Goal: Task Accomplishment & Management: Manage account settings

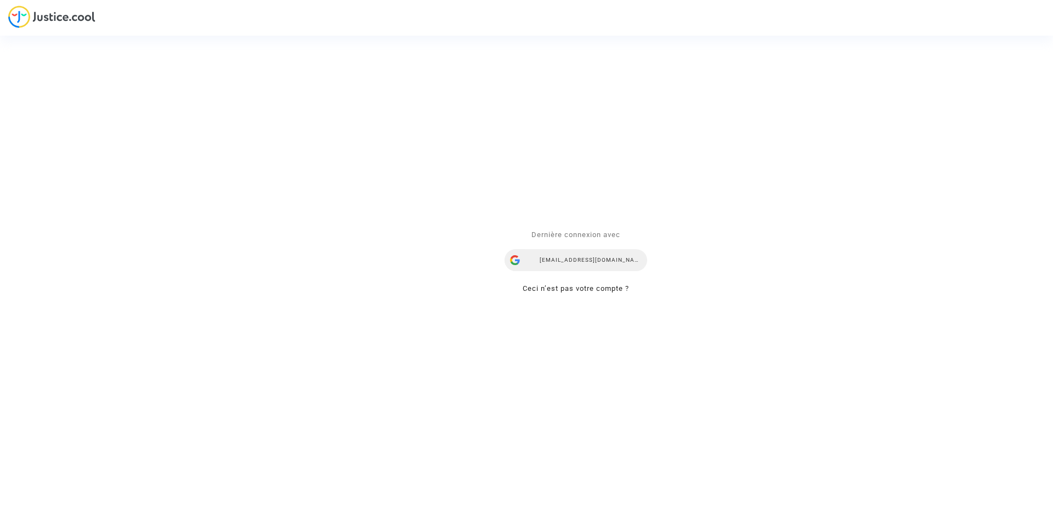
click at [599, 261] on div "ealvarez@reclamaciondevuelos.com" at bounding box center [576, 260] width 143 height 22
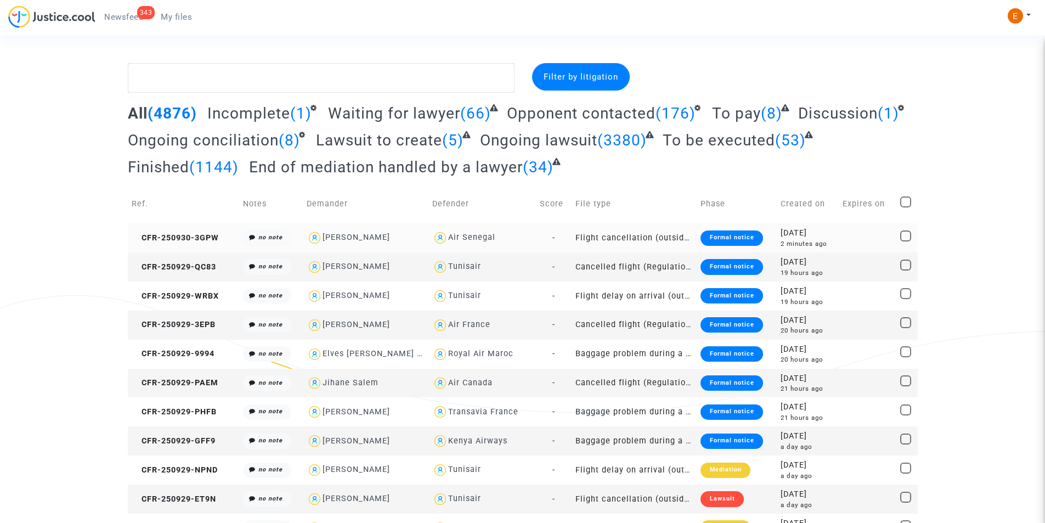
click at [729, 236] on div "Formal notice" at bounding box center [732, 237] width 62 height 15
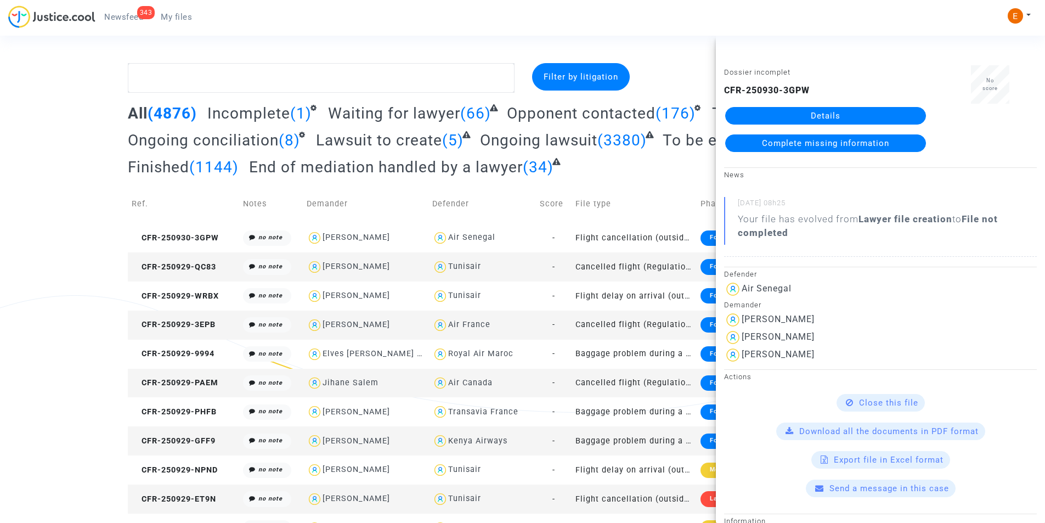
click at [797, 109] on link "Details" at bounding box center [825, 116] width 201 height 18
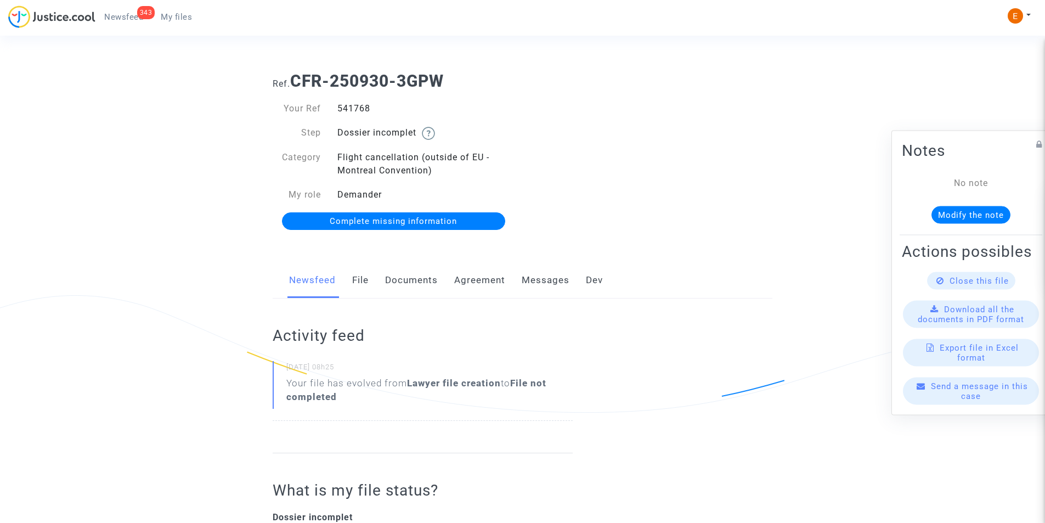
click at [398, 273] on link "Documents" at bounding box center [411, 280] width 53 height 36
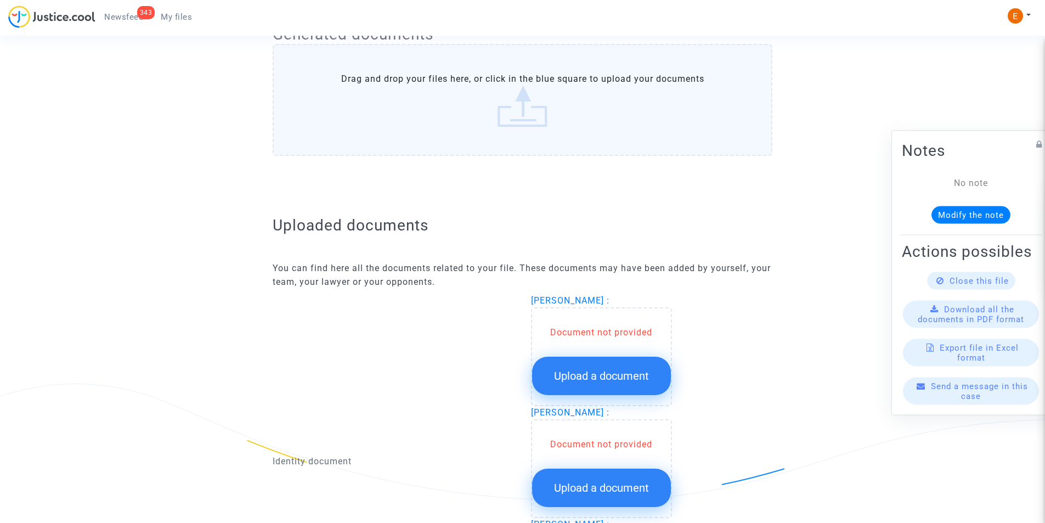
scroll to position [494, 0]
click at [567, 373] on span "Upload a document" at bounding box center [601, 375] width 95 height 13
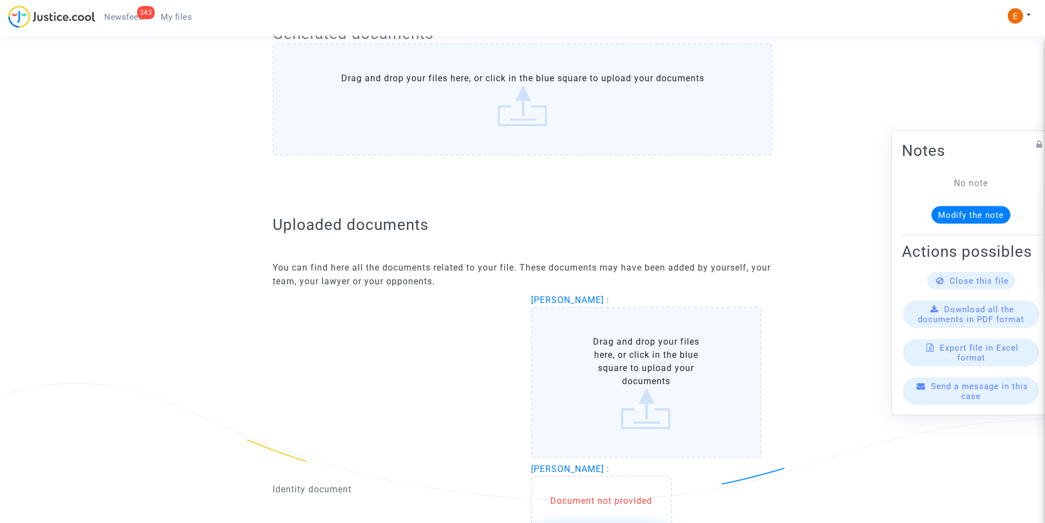
click at [601, 362] on label "Drag and drop your files here, or click in the blue square to upload your docum…" at bounding box center [646, 382] width 231 height 151
click at [0, 0] on input "Drag and drop your files here, or click in the blue square to upload your docum…" at bounding box center [0, 0] width 0 height 0
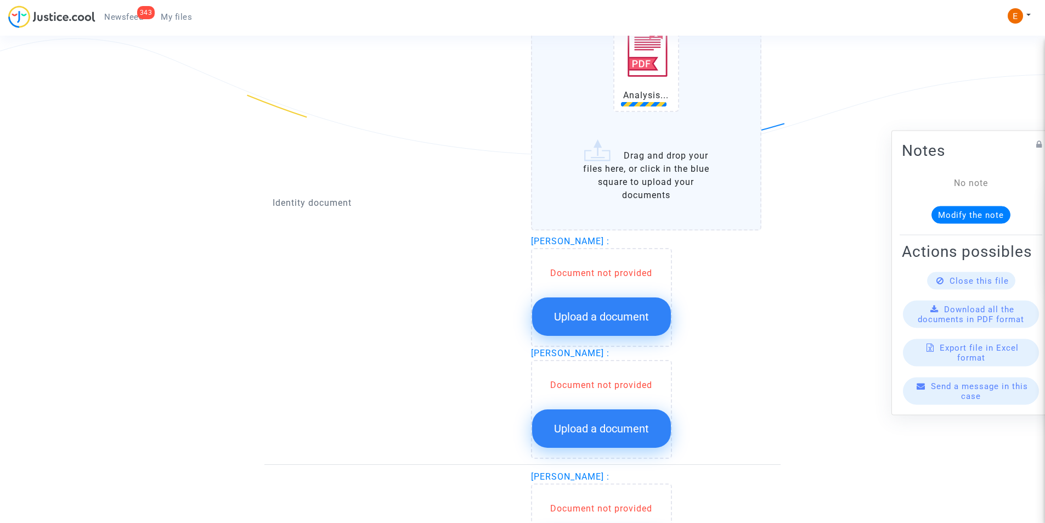
scroll to position [878, 0]
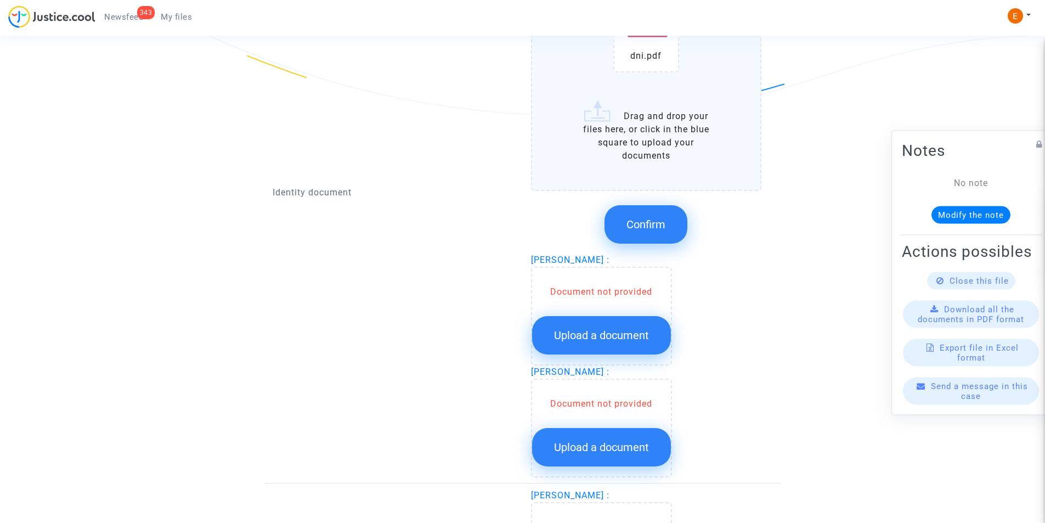
click at [561, 276] on div "Document not provided Upload a document" at bounding box center [601, 316] width 141 height 99
click at [648, 230] on span "Confirm" at bounding box center [646, 224] width 39 height 13
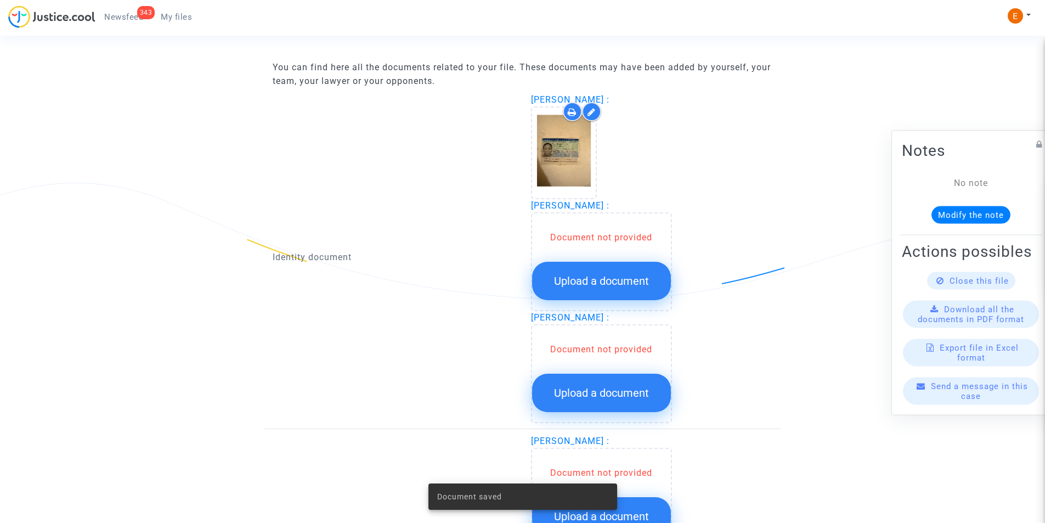
scroll to position [658, 0]
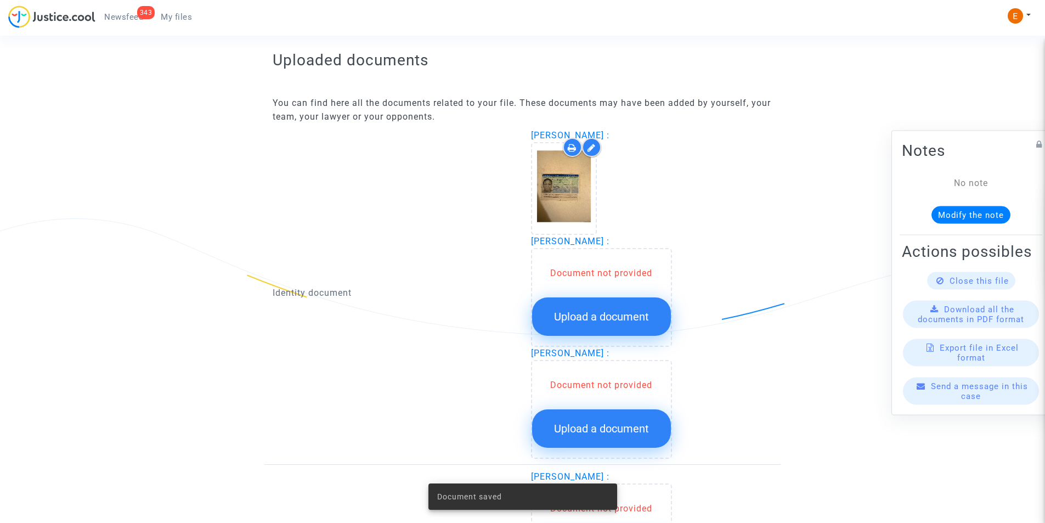
click at [626, 310] on button "Upload a document" at bounding box center [601, 316] width 139 height 38
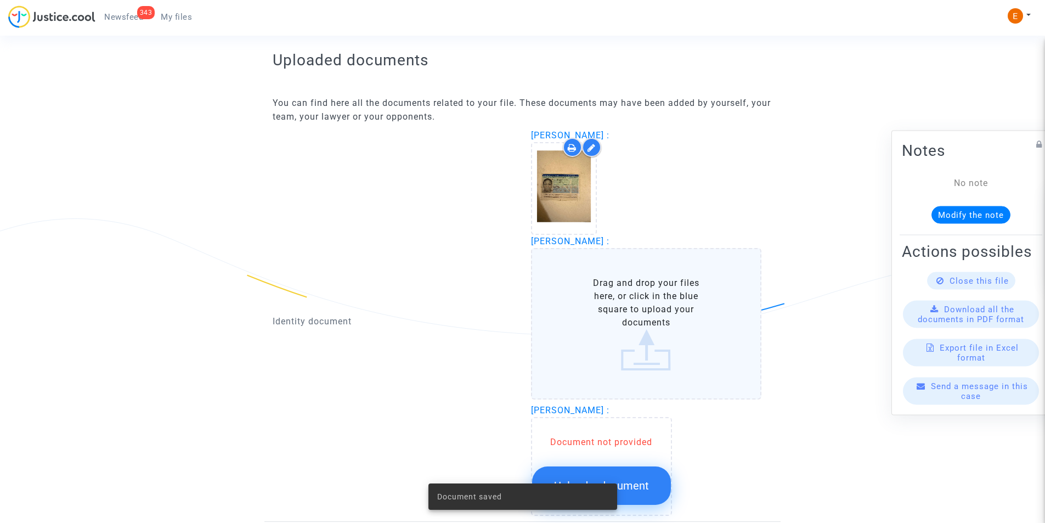
click at [626, 300] on label "Drag and drop your files here, or click in the blue square to upload your docum…" at bounding box center [646, 323] width 231 height 151
click at [0, 0] on input "Drag and drop your files here, or click in the blue square to upload your docum…" at bounding box center [0, 0] width 0 height 0
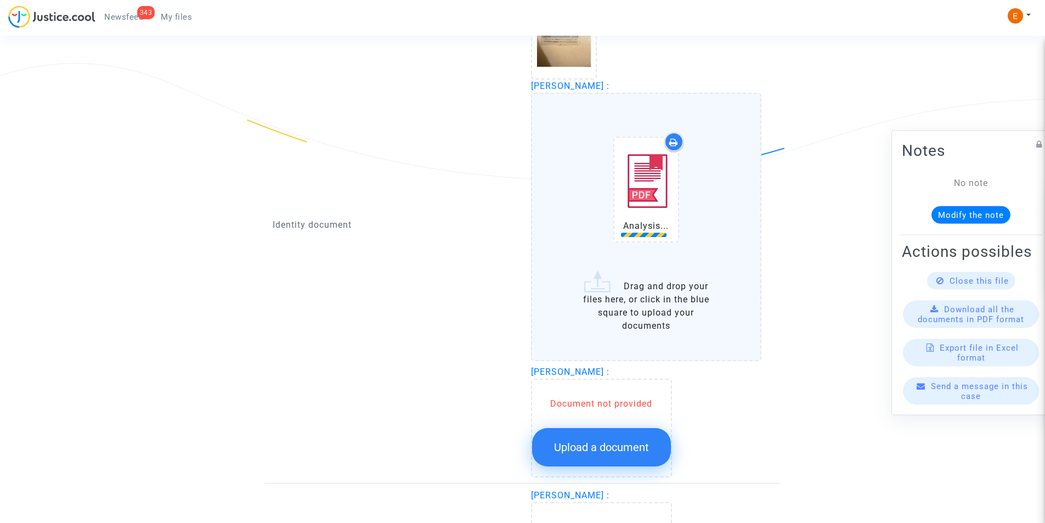
scroll to position [823, 0]
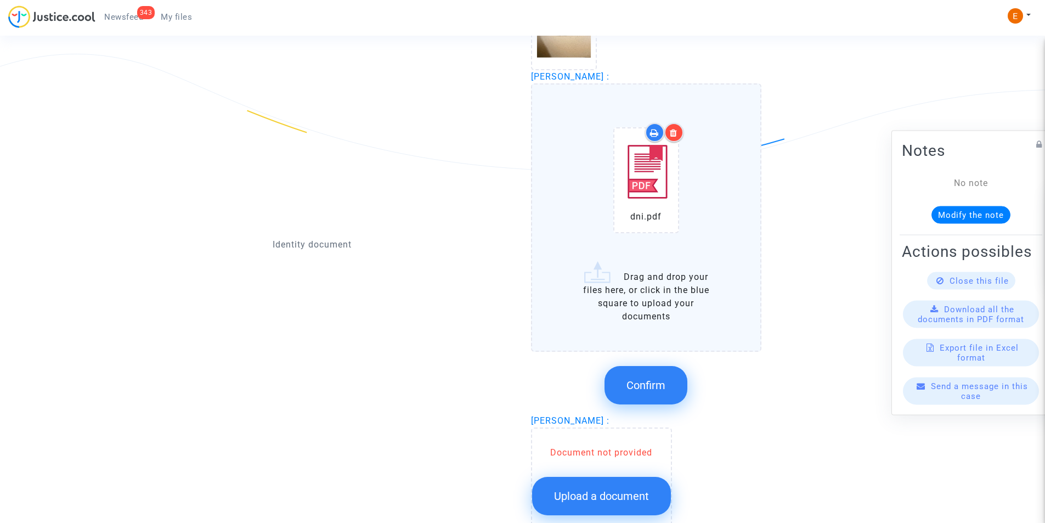
drag, startPoint x: 651, startPoint y: 378, endPoint x: 647, endPoint y: 372, distance: 7.5
click at [650, 374] on button "Confirm" at bounding box center [646, 385] width 83 height 38
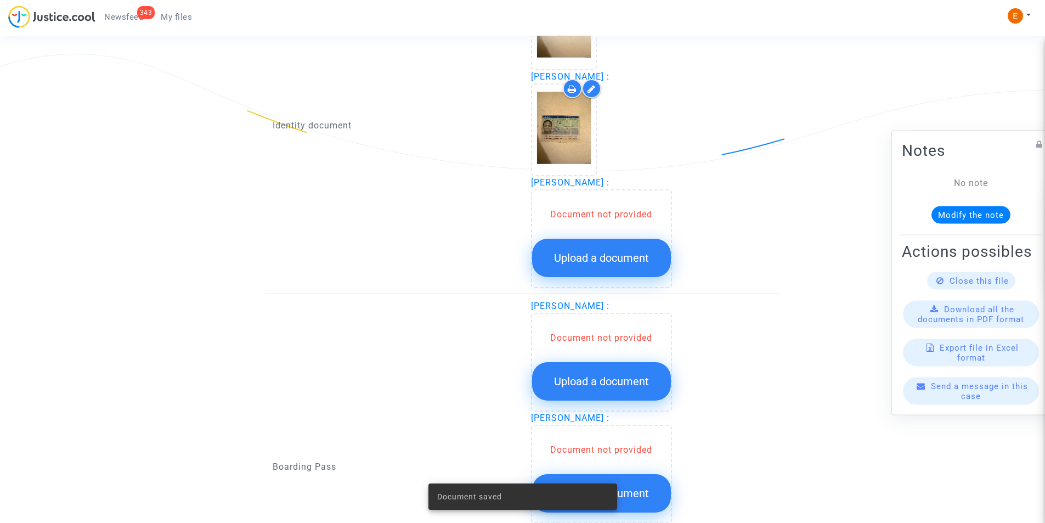
click at [616, 267] on button "Upload a document" at bounding box center [601, 258] width 139 height 38
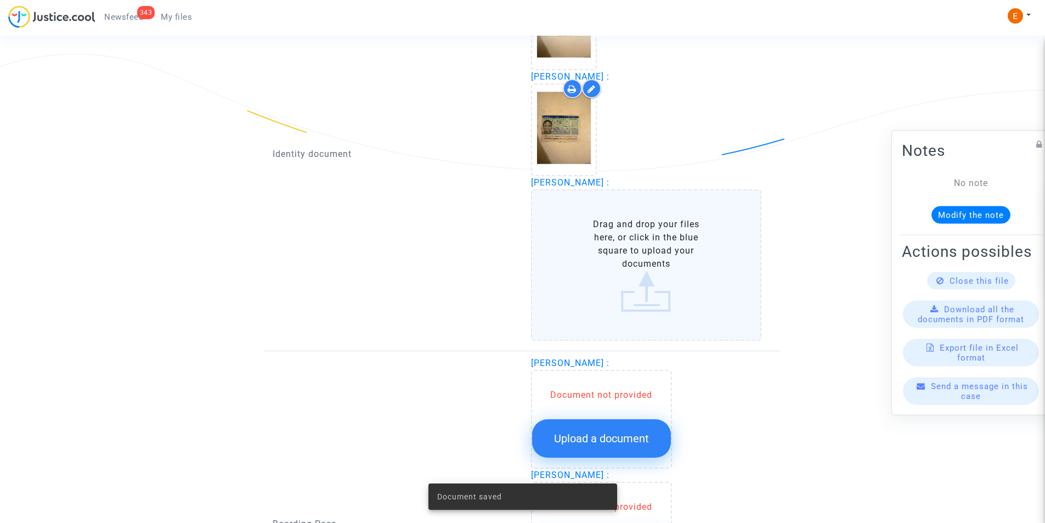
click at [621, 249] on label "Drag and drop your files here, or click in the blue square to upload your docum…" at bounding box center [646, 264] width 231 height 151
click at [0, 0] on input "Drag and drop your files here, or click in the blue square to upload your docum…" at bounding box center [0, 0] width 0 height 0
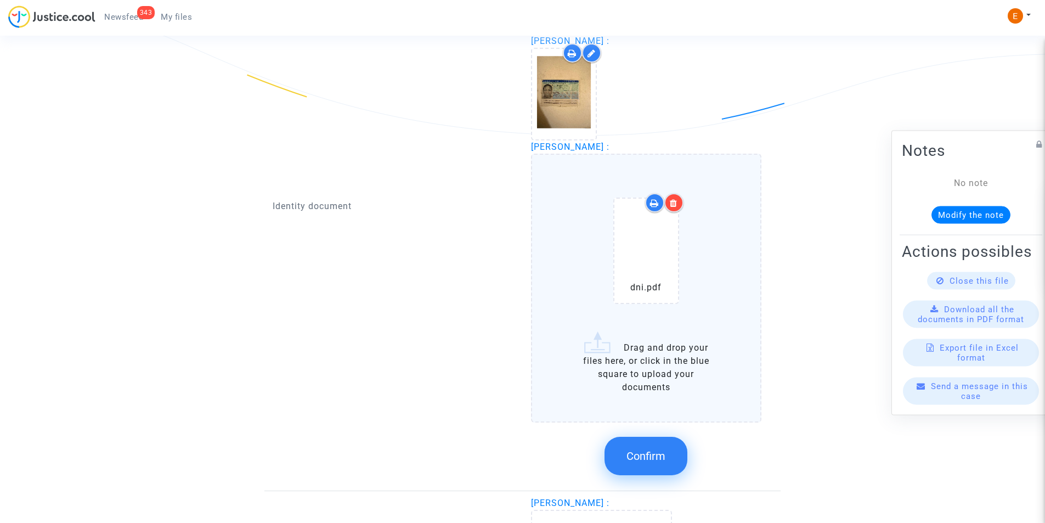
scroll to position [878, 0]
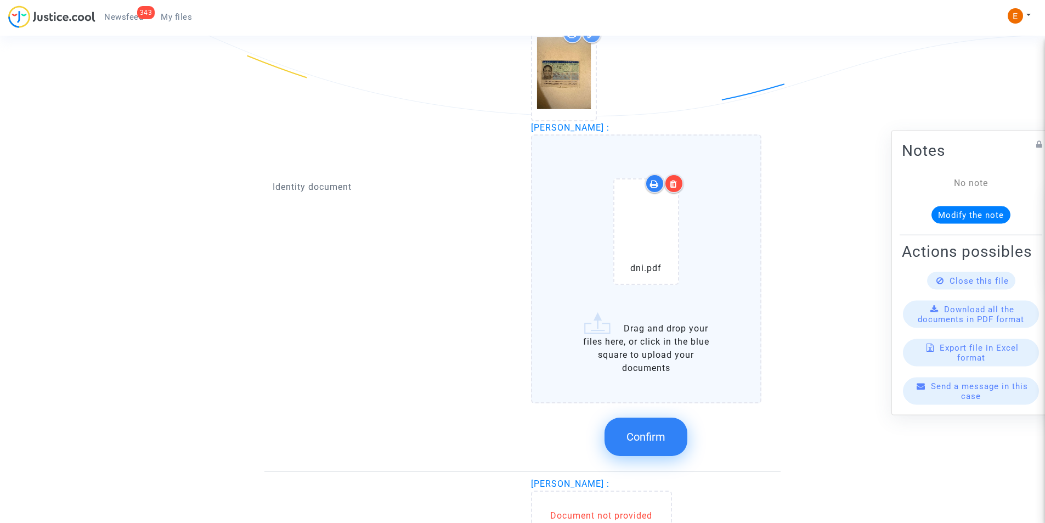
click at [657, 435] on span "Confirm" at bounding box center [646, 436] width 39 height 13
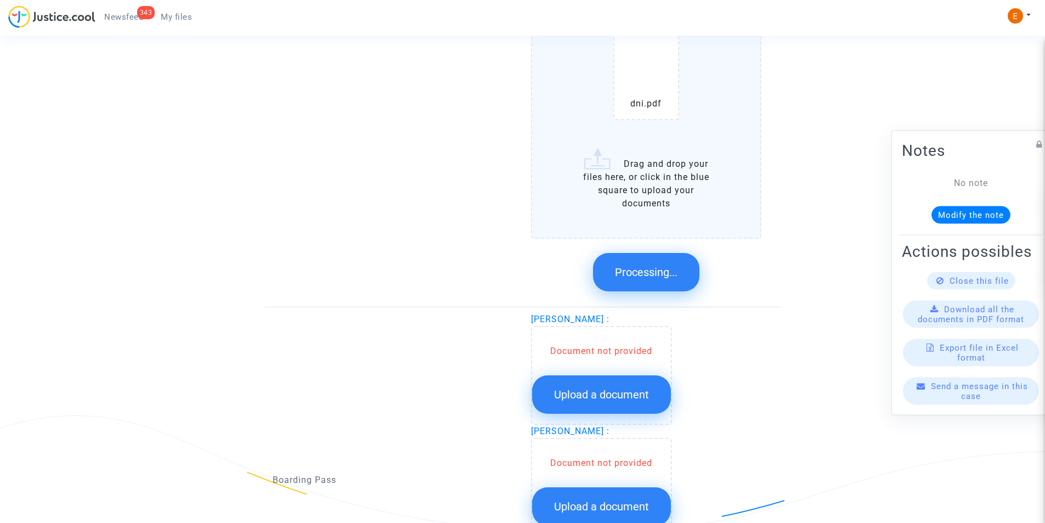
scroll to position [1019, 0]
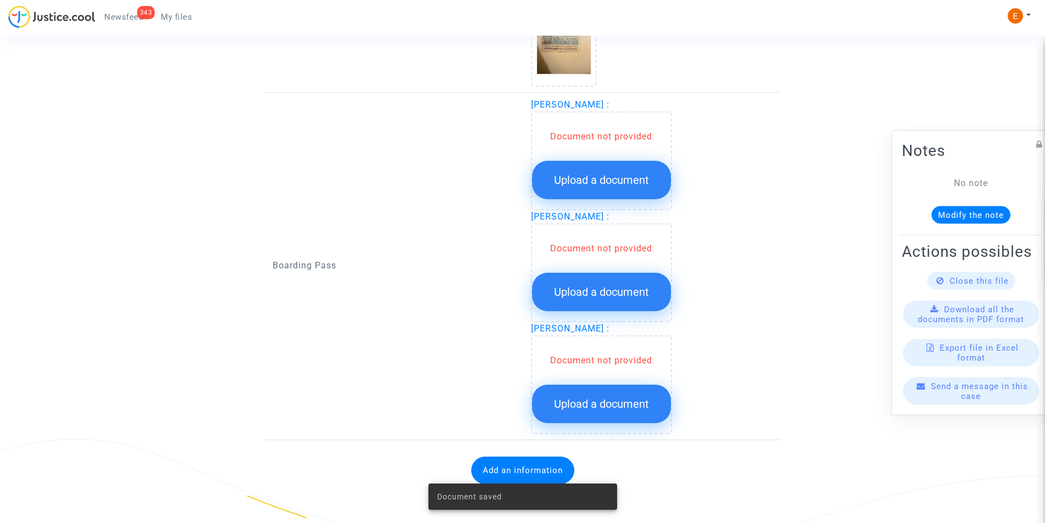
click at [593, 185] on span "Upload a document" at bounding box center [601, 179] width 95 height 13
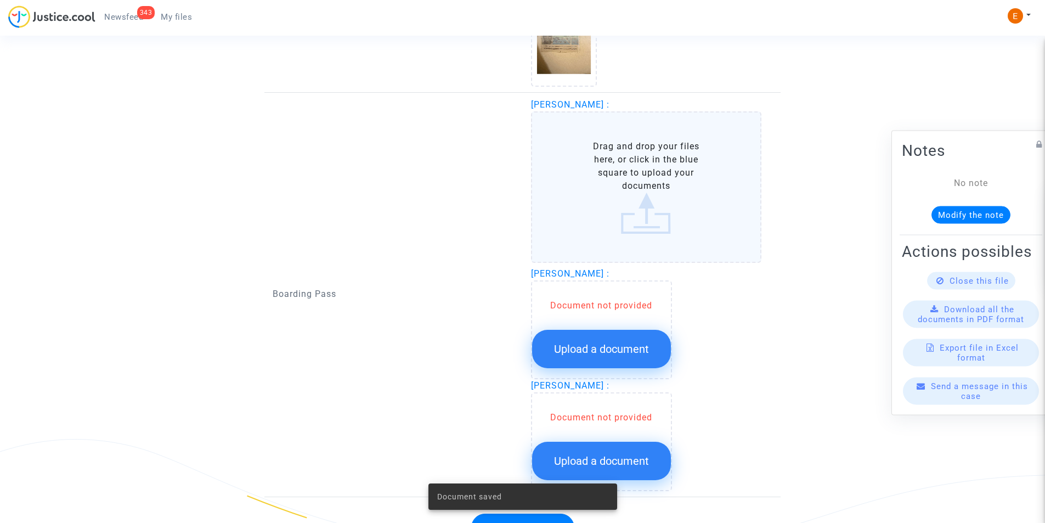
click at [596, 181] on label "Drag and drop your files here, or click in the blue square to upload your docum…" at bounding box center [646, 186] width 231 height 151
click at [0, 0] on input "Drag and drop your files here, or click in the blue square to upload your docum…" at bounding box center [0, 0] width 0 height 0
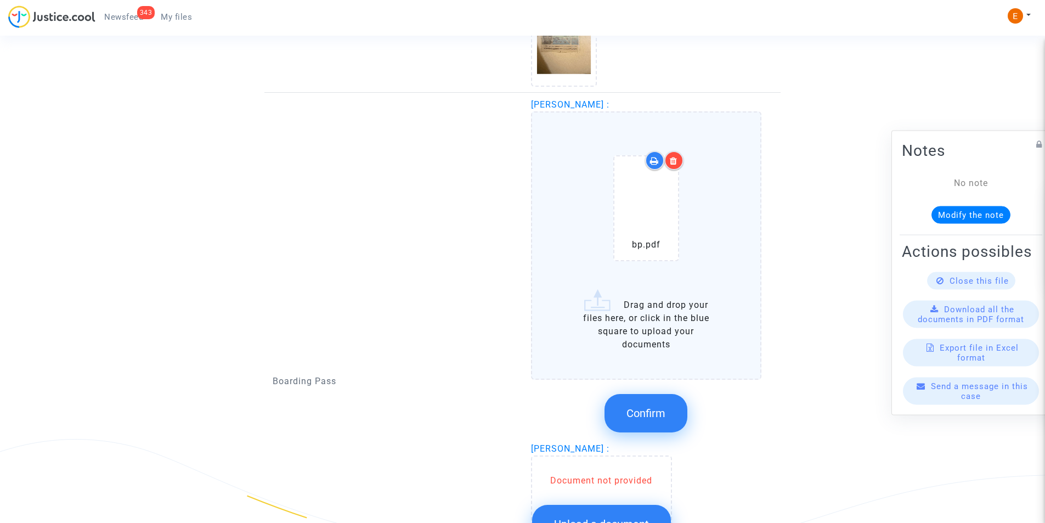
click at [652, 407] on span "Confirm" at bounding box center [646, 413] width 39 height 13
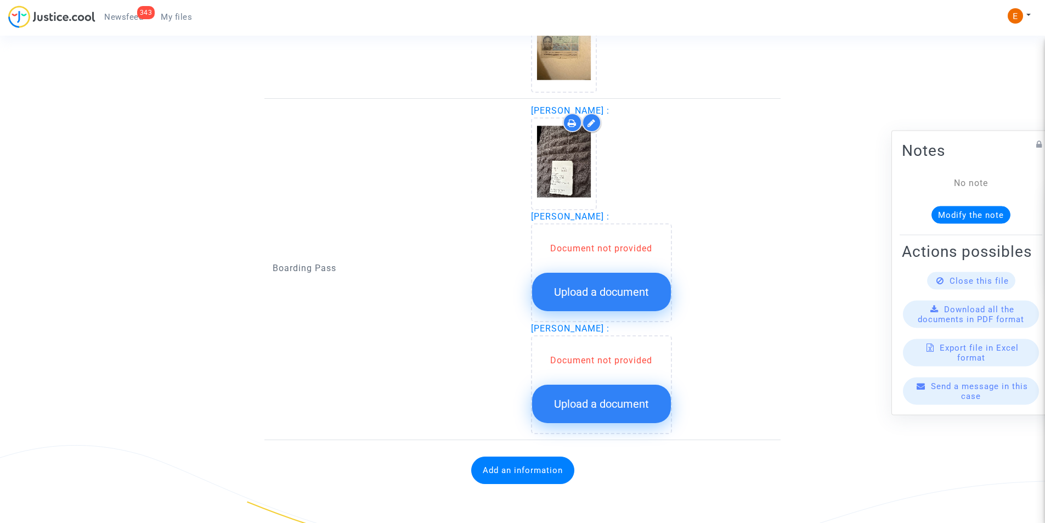
scroll to position [1013, 0]
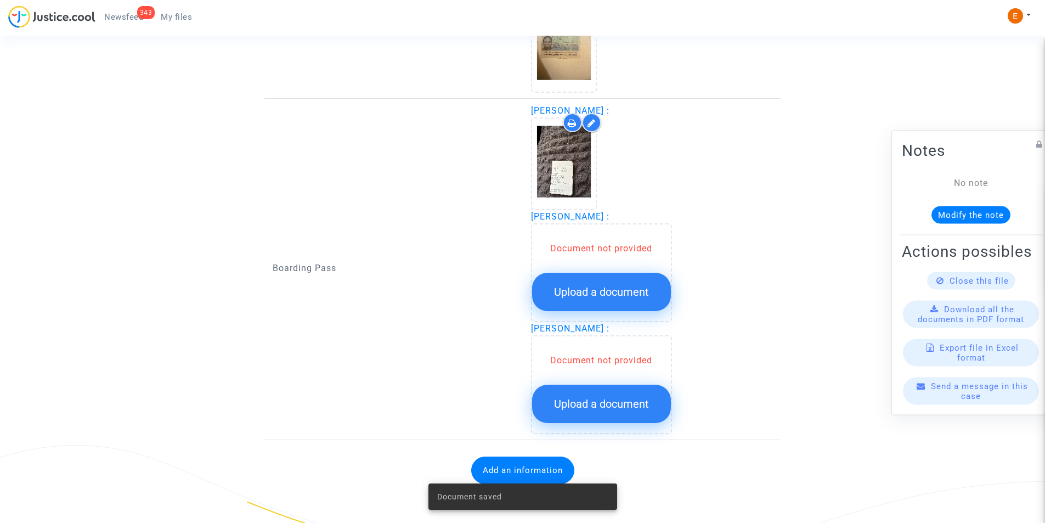
click at [604, 297] on span "Upload a document" at bounding box center [601, 291] width 95 height 13
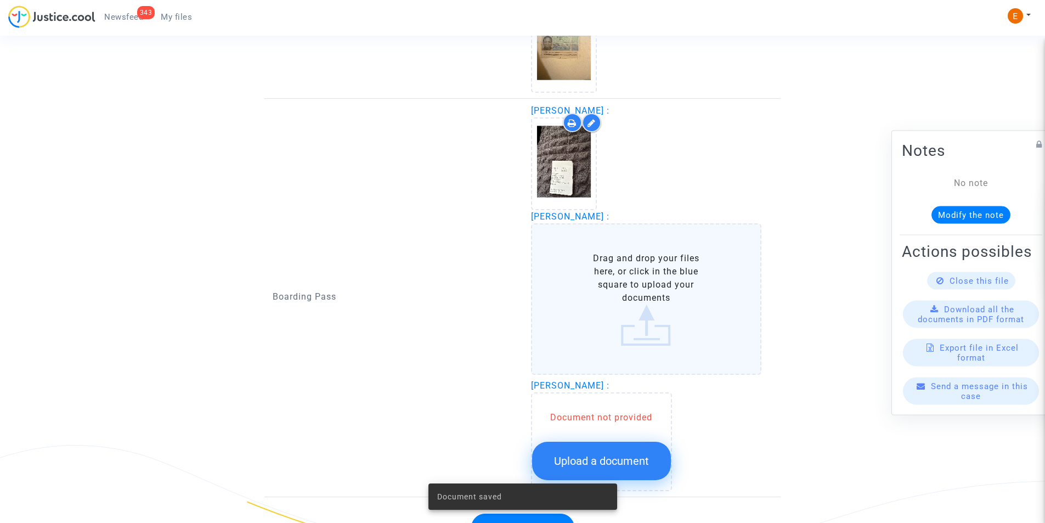
click at [605, 283] on label "Drag and drop your files here, or click in the blue square to upload your docum…" at bounding box center [646, 298] width 231 height 151
click at [0, 0] on input "Drag and drop your files here, or click in the blue square to upload your docum…" at bounding box center [0, 0] width 0 height 0
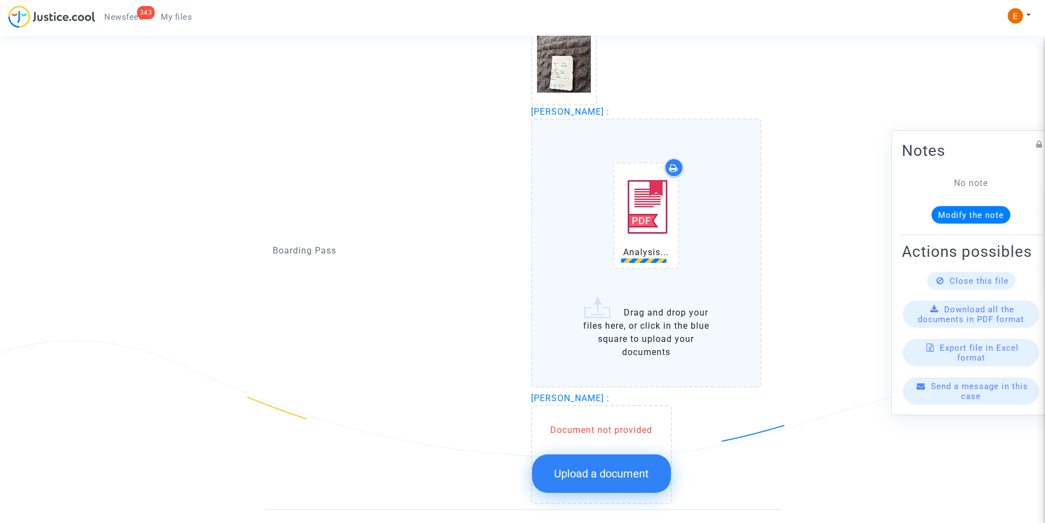
scroll to position [1123, 0]
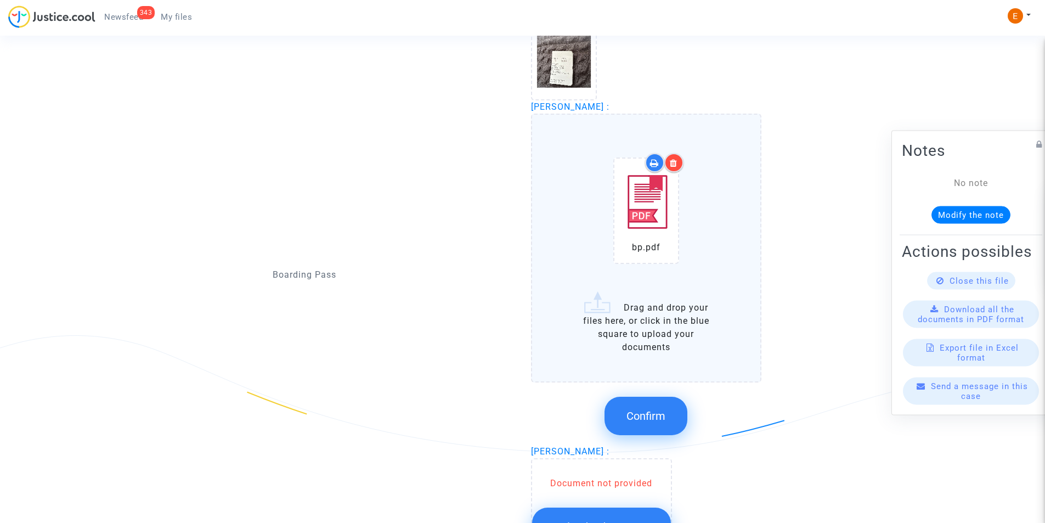
click at [671, 163] on icon at bounding box center [674, 163] width 8 height 9
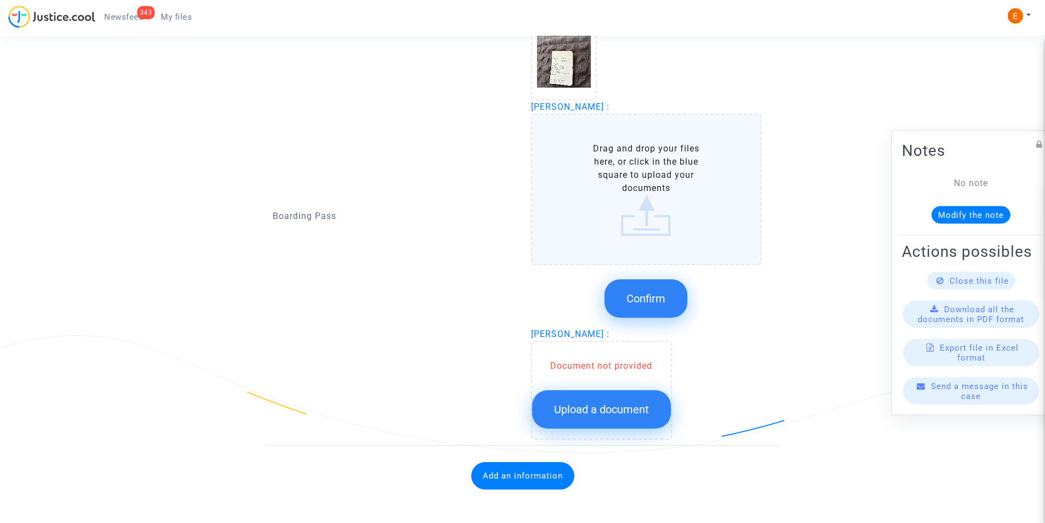
drag, startPoint x: 649, startPoint y: 195, endPoint x: 624, endPoint y: 192, distance: 24.4
click at [649, 195] on label "Drag and drop your files here, or click in the blue square to upload your docum…" at bounding box center [646, 189] width 231 height 151
click at [580, 135] on label "Drag and drop your files here, or click in the blue square to upload your docum…" at bounding box center [646, 189] width 231 height 151
click at [0, 0] on input "Drag and drop your files here, or click in the blue square to upload your docum…" at bounding box center [0, 0] width 0 height 0
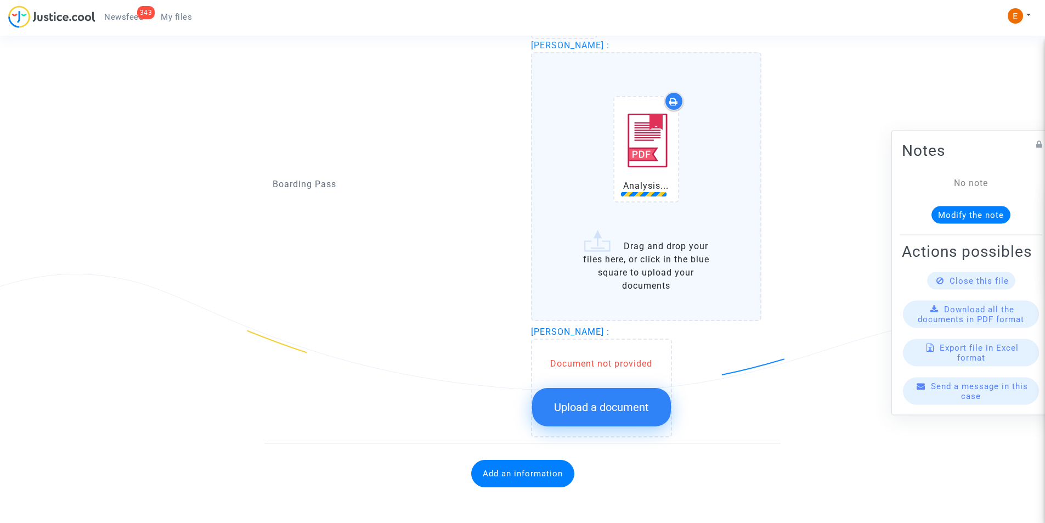
scroll to position [1187, 0]
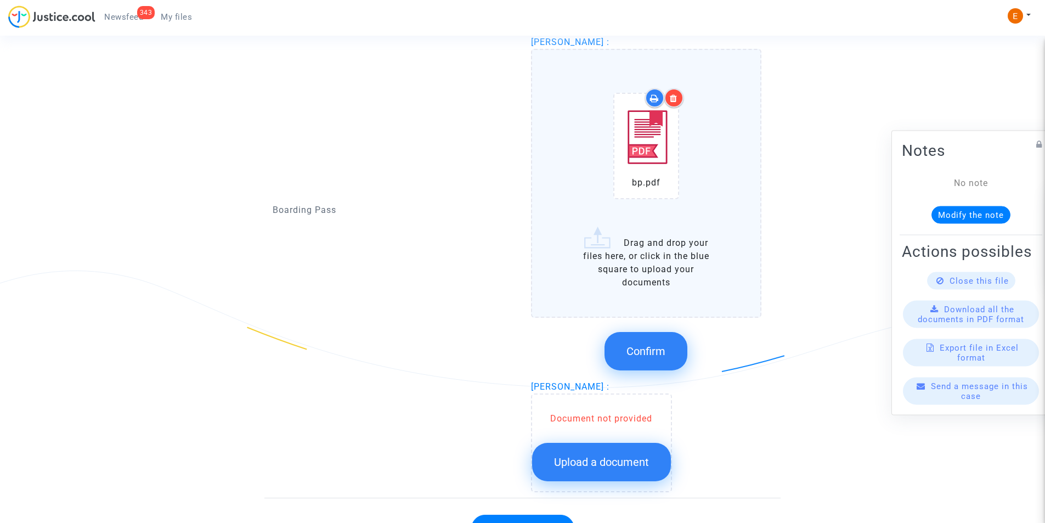
click at [657, 343] on button "Confirm" at bounding box center [646, 351] width 83 height 38
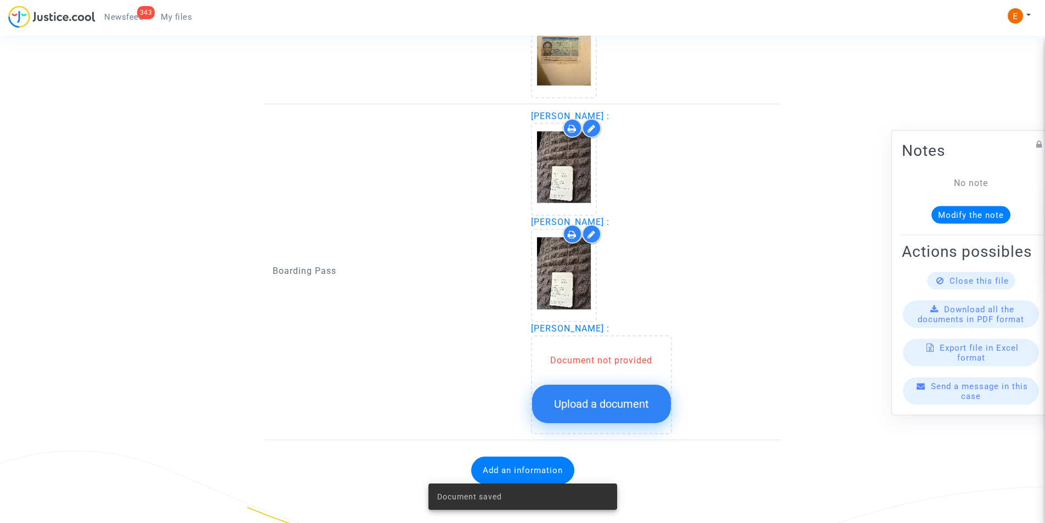
click at [588, 407] on span "Upload a document" at bounding box center [601, 403] width 95 height 13
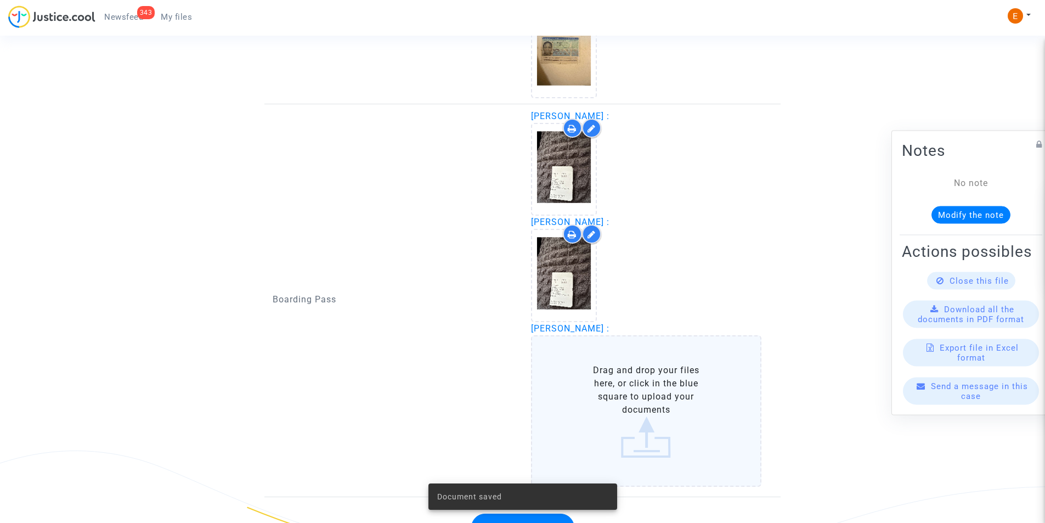
click at [590, 380] on label "Drag and drop your files here, or click in the blue square to upload your docum…" at bounding box center [646, 410] width 231 height 151
click at [0, 0] on input "Drag and drop your files here, or click in the blue square to upload your docum…" at bounding box center [0, 0] width 0 height 0
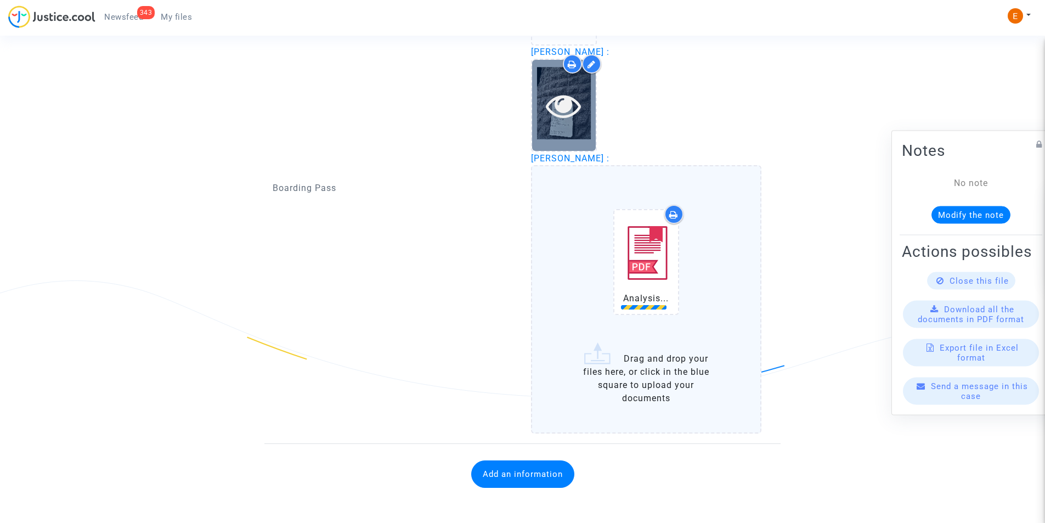
scroll to position [1181, 0]
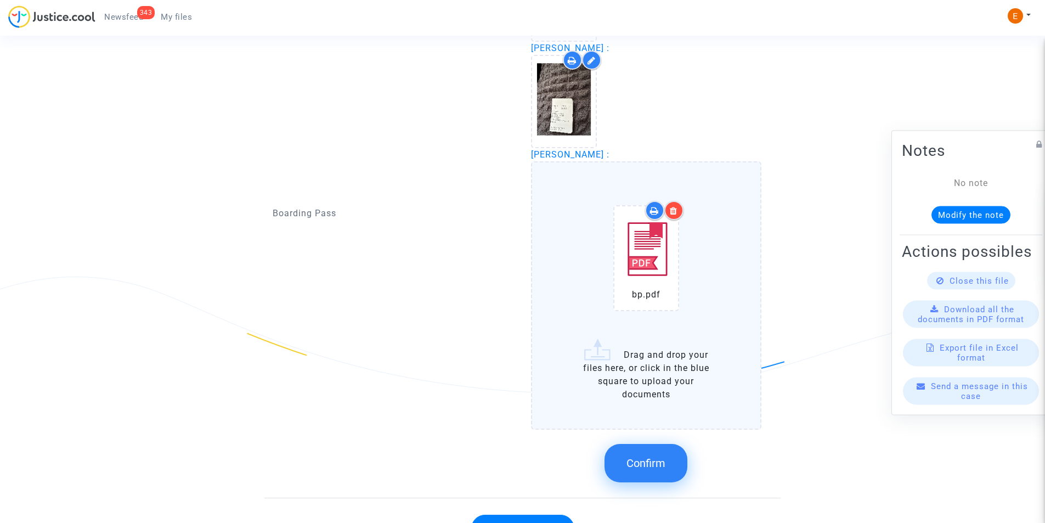
click at [649, 455] on button "Confirm" at bounding box center [646, 463] width 83 height 38
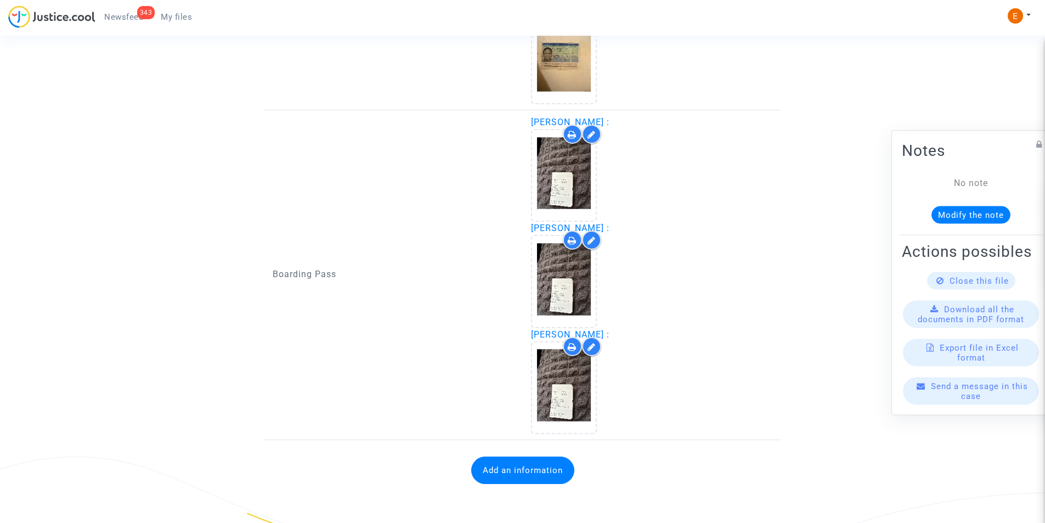
scroll to position [1001, 0]
click at [542, 465] on button "Add an information" at bounding box center [522, 469] width 103 height 27
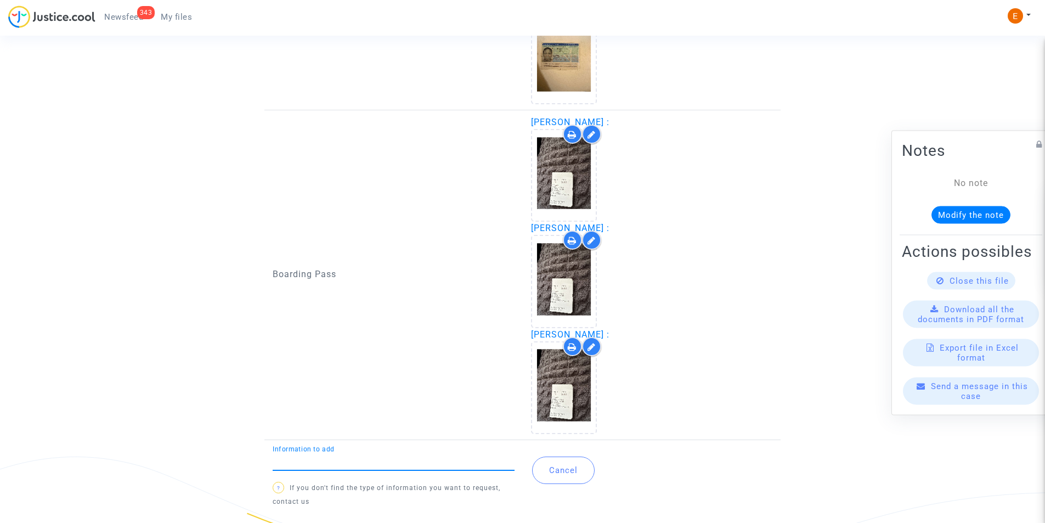
click at [433, 460] on input "Information to add" at bounding box center [394, 461] width 242 height 10
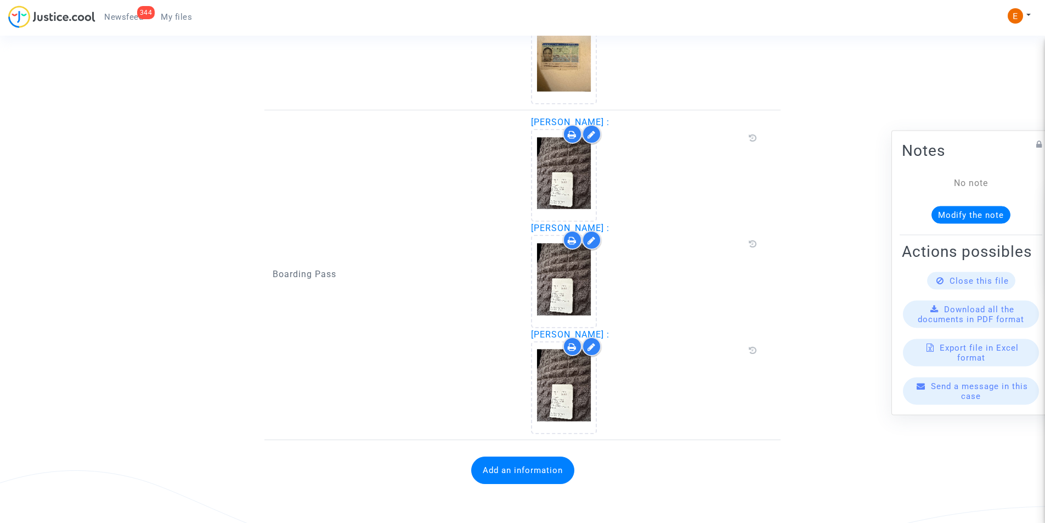
click at [492, 479] on button "Add an information" at bounding box center [522, 469] width 103 height 27
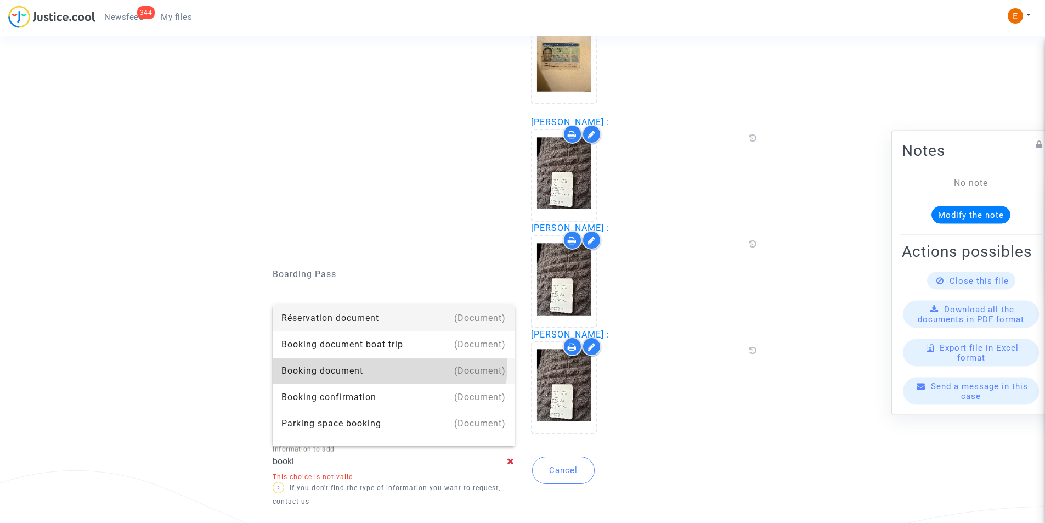
click at [366, 364] on div "Booking document" at bounding box center [393, 371] width 224 height 26
type input "Booking document"
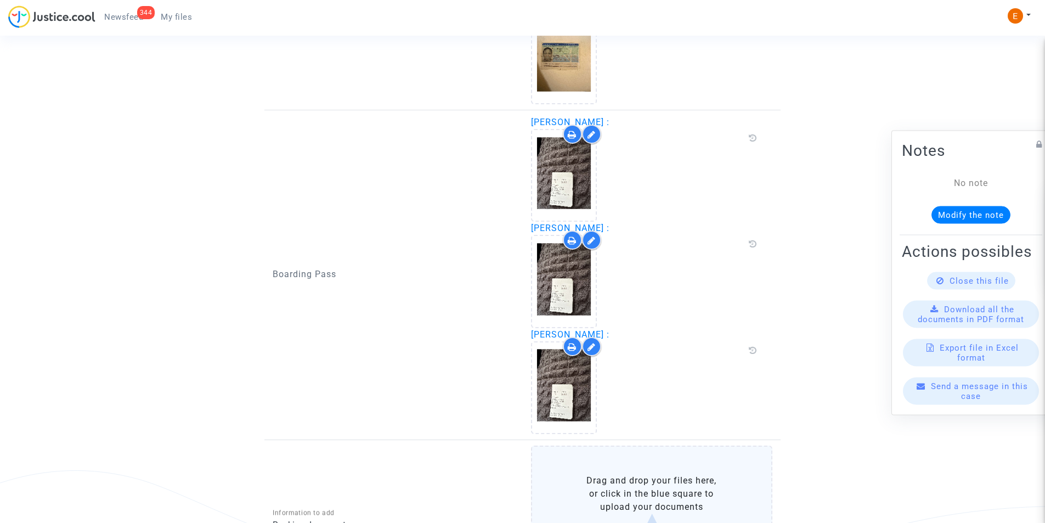
click at [610, 480] on label "Drag and drop your files here, or click in the blue square to upload your docum…" at bounding box center [652, 515] width 242 height 138
click at [0, 0] on input "Drag and drop your files here, or click in the blue square to upload your docum…" at bounding box center [0, 0] width 0 height 0
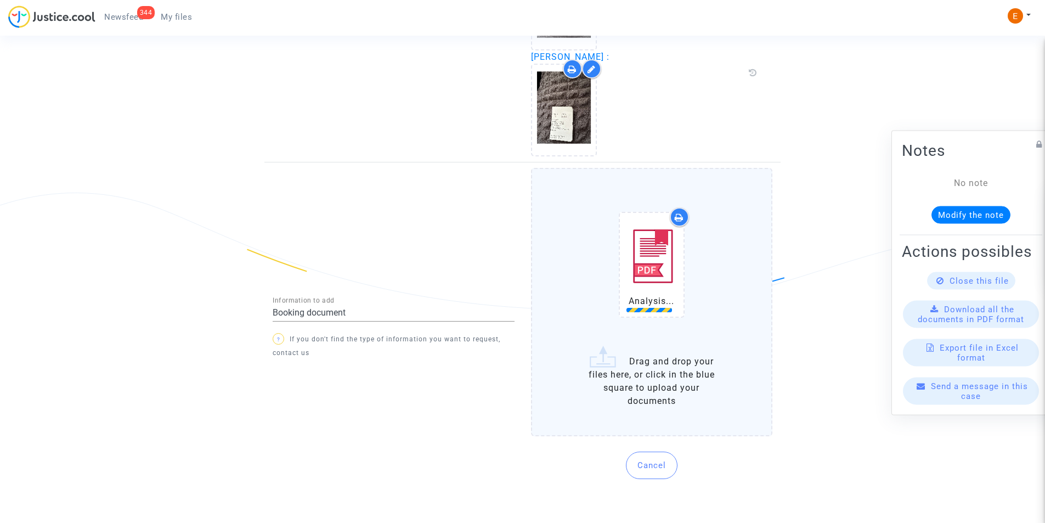
scroll to position [1266, 0]
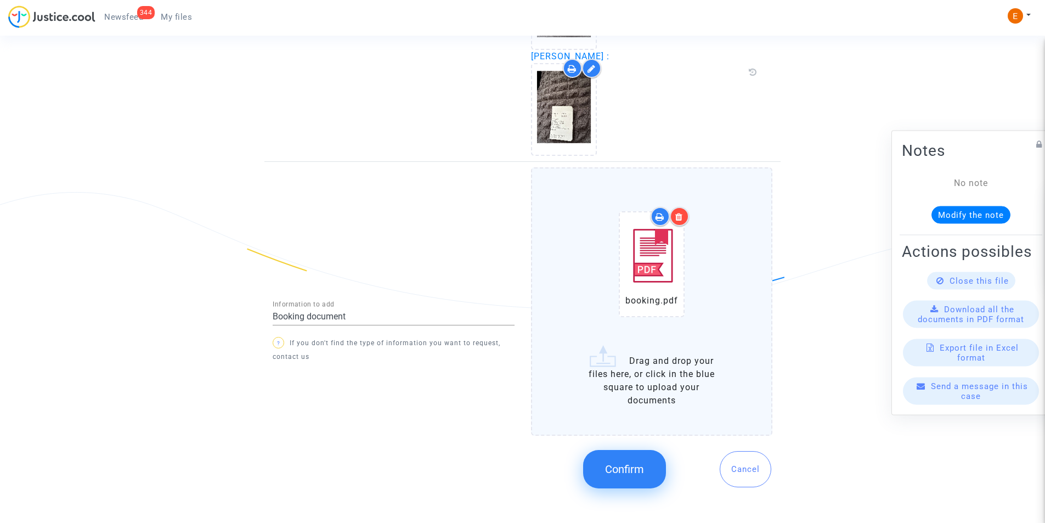
click at [622, 465] on span "Confirm" at bounding box center [624, 469] width 39 height 13
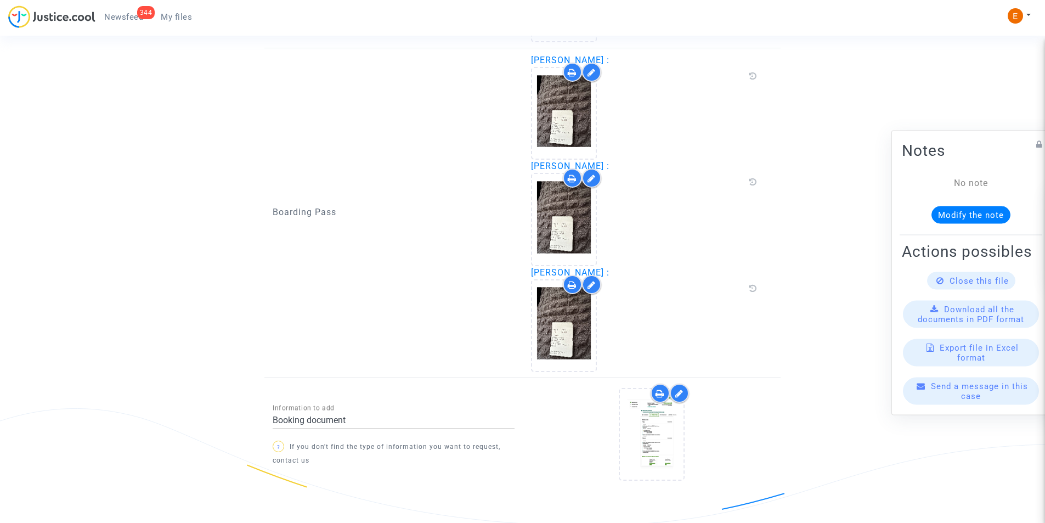
scroll to position [1092, 0]
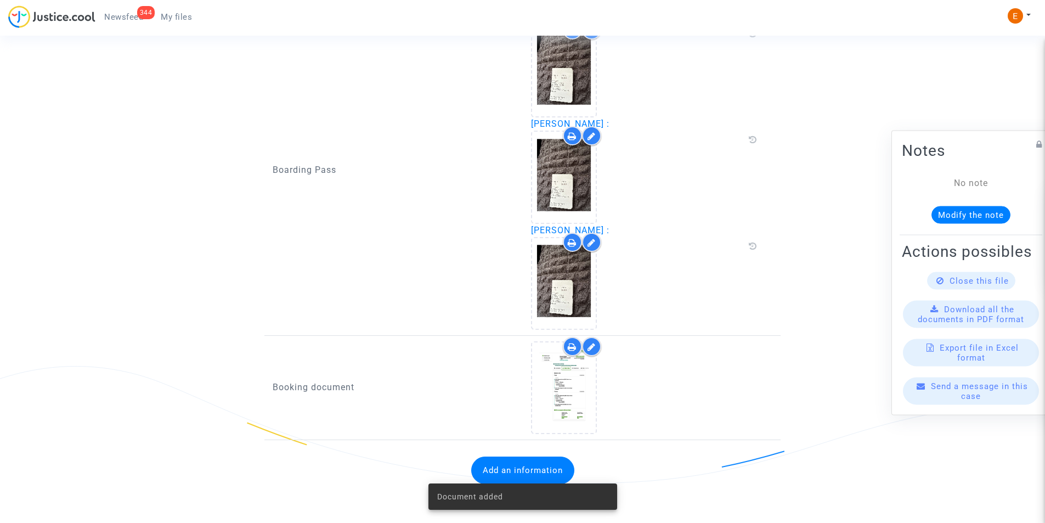
click at [530, 464] on button "Add an information" at bounding box center [522, 469] width 103 height 27
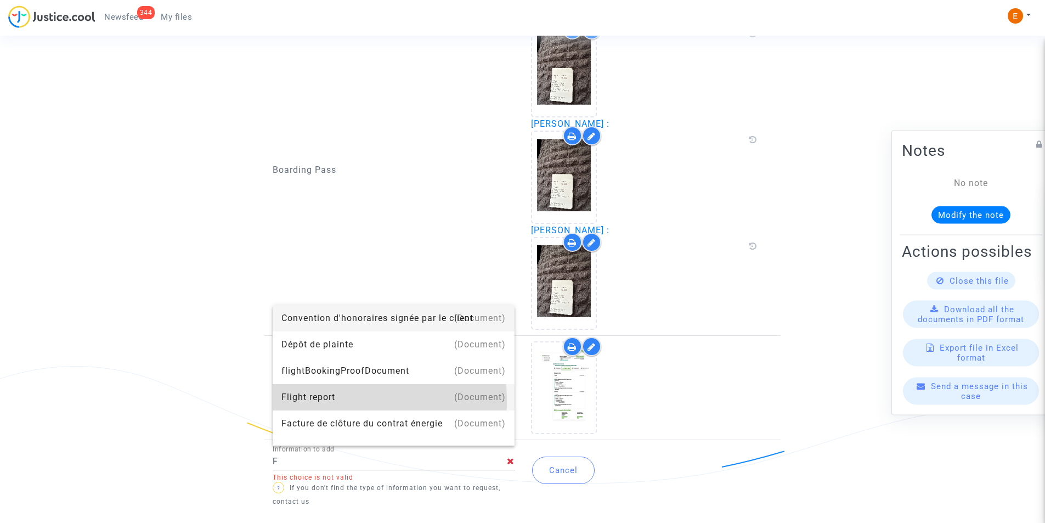
click at [302, 401] on div "Flight report" at bounding box center [393, 397] width 224 height 26
type input "Flight report"
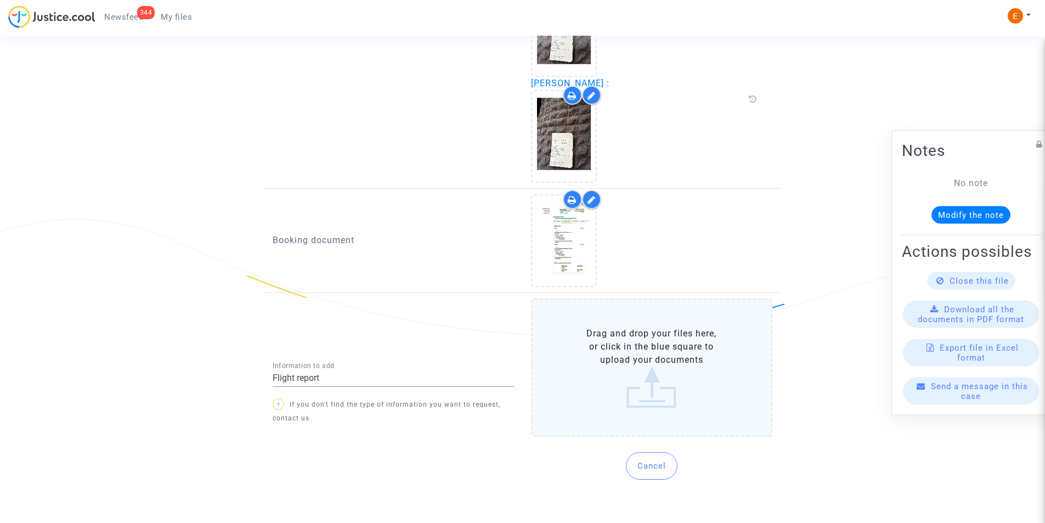
scroll to position [1240, 0]
click at [624, 346] on label "Drag and drop your files here, or click in the blue square to upload your docum…" at bounding box center [652, 366] width 242 height 138
click at [0, 0] on input "Drag and drop your files here, or click in the blue square to upload your docum…" at bounding box center [0, 0] width 0 height 0
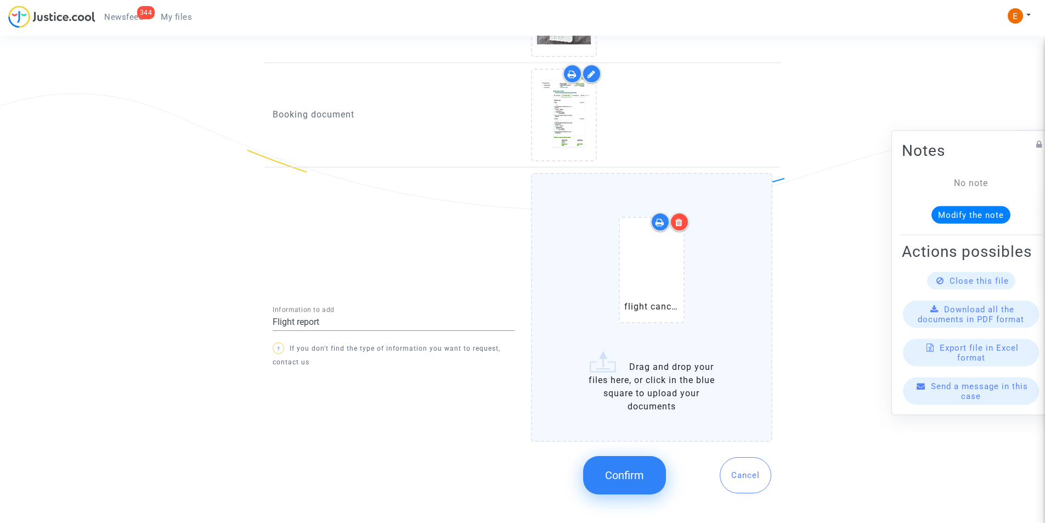
scroll to position [1379, 0]
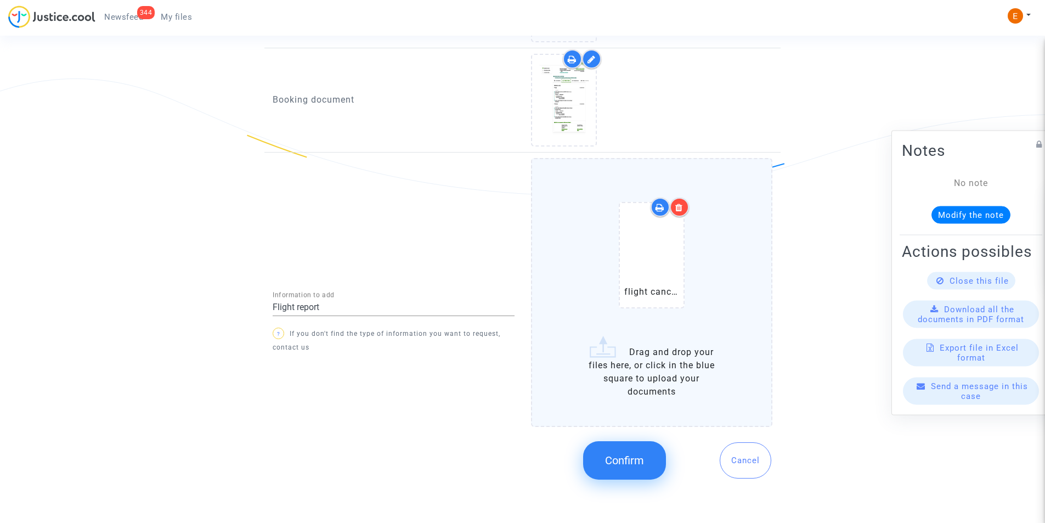
click at [608, 452] on button "Confirm" at bounding box center [624, 460] width 83 height 38
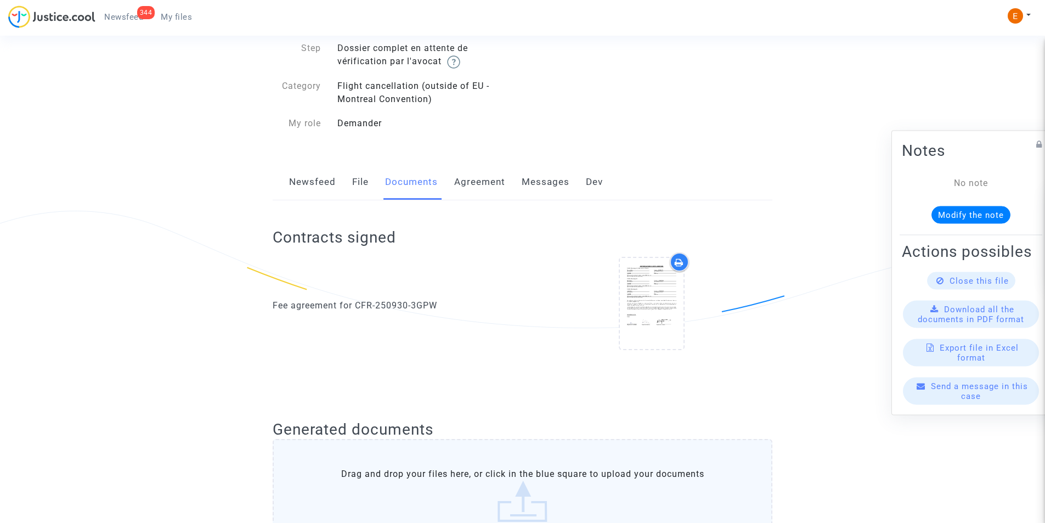
scroll to position [0, 0]
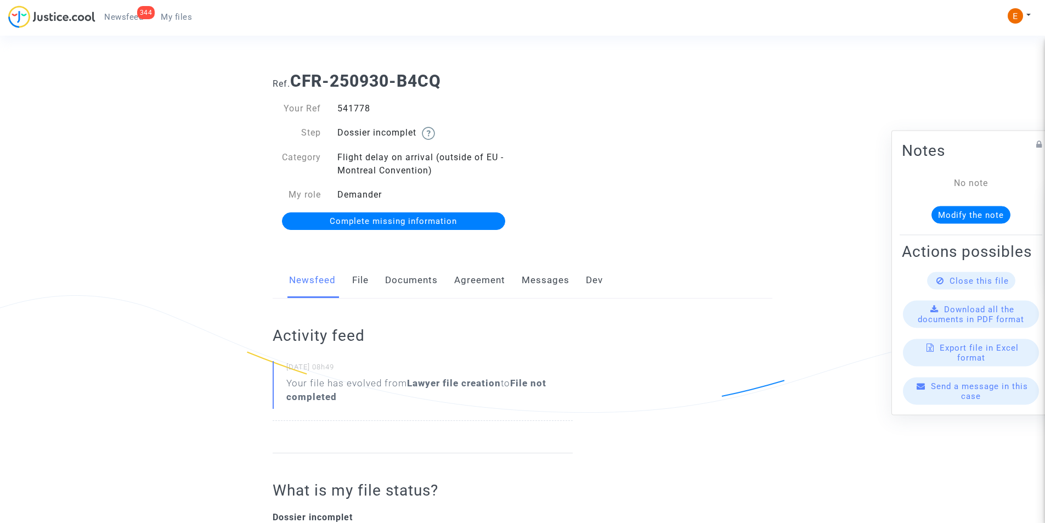
click at [414, 277] on link "Documents" at bounding box center [411, 280] width 53 height 36
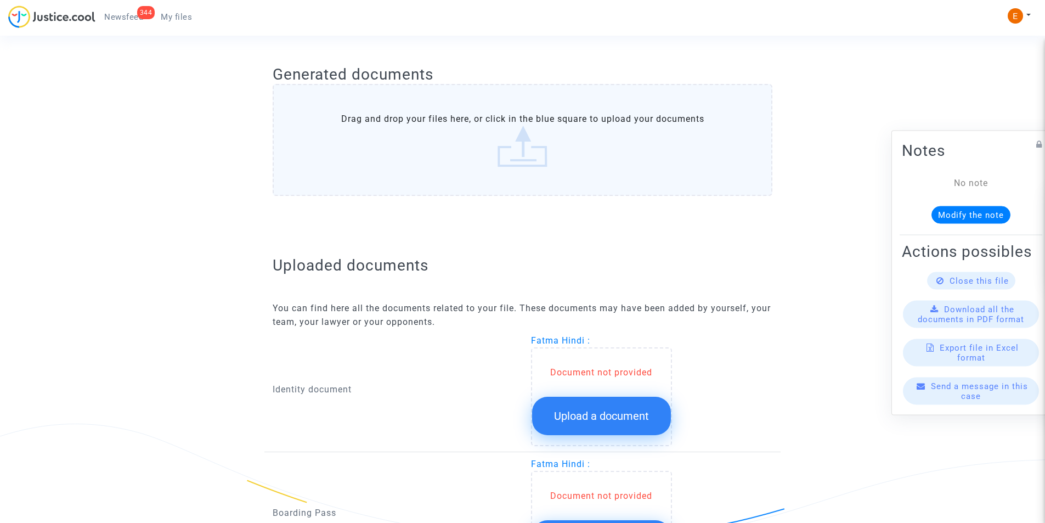
scroll to position [549, 0]
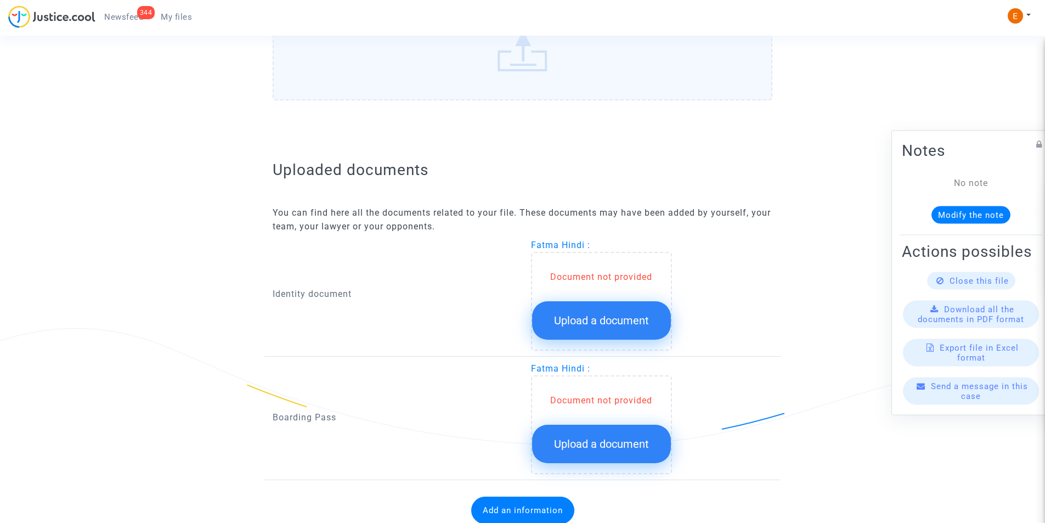
click at [580, 314] on span "Upload a document" at bounding box center [601, 320] width 95 height 13
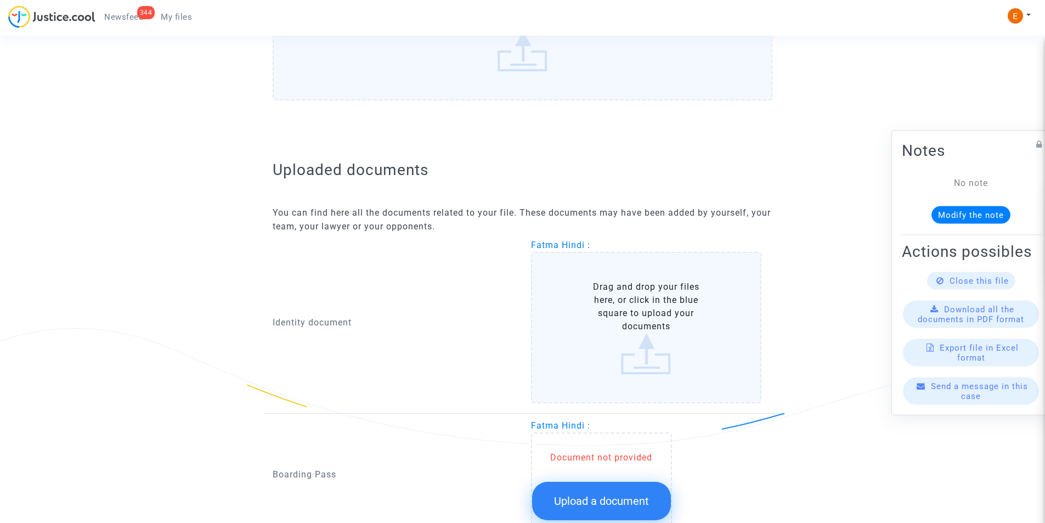
click at [582, 313] on label "Drag and drop your files here, or click in the blue square to upload your docum…" at bounding box center [646, 327] width 231 height 151
click at [0, 0] on input "Drag and drop your files here, or click in the blue square to upload your docum…" at bounding box center [0, 0] width 0 height 0
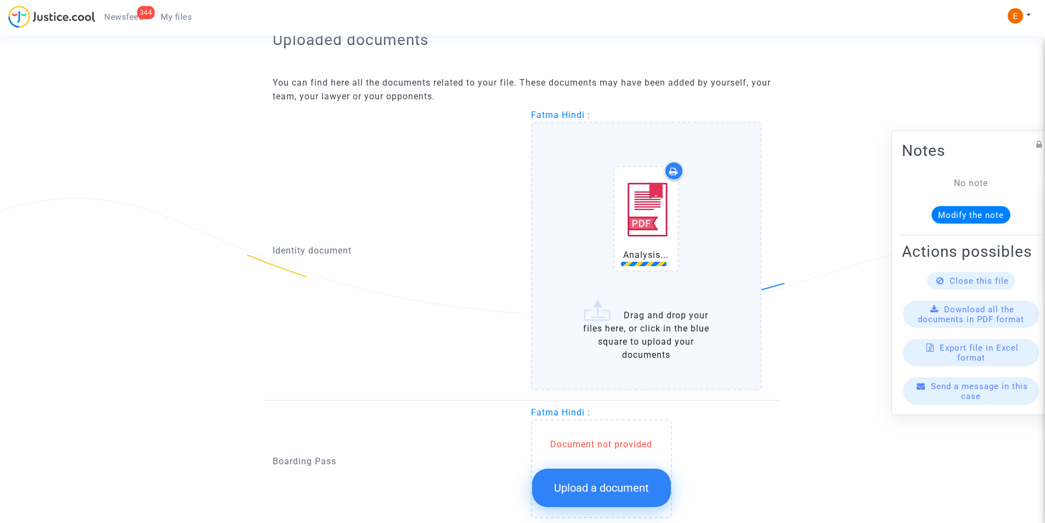
scroll to position [763, 0]
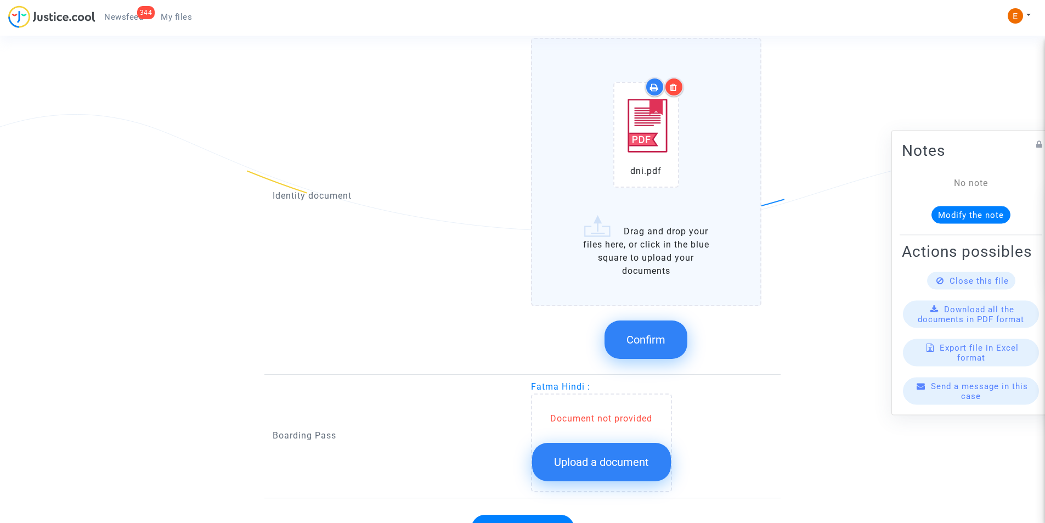
click at [633, 331] on button "Confirm" at bounding box center [646, 339] width 83 height 38
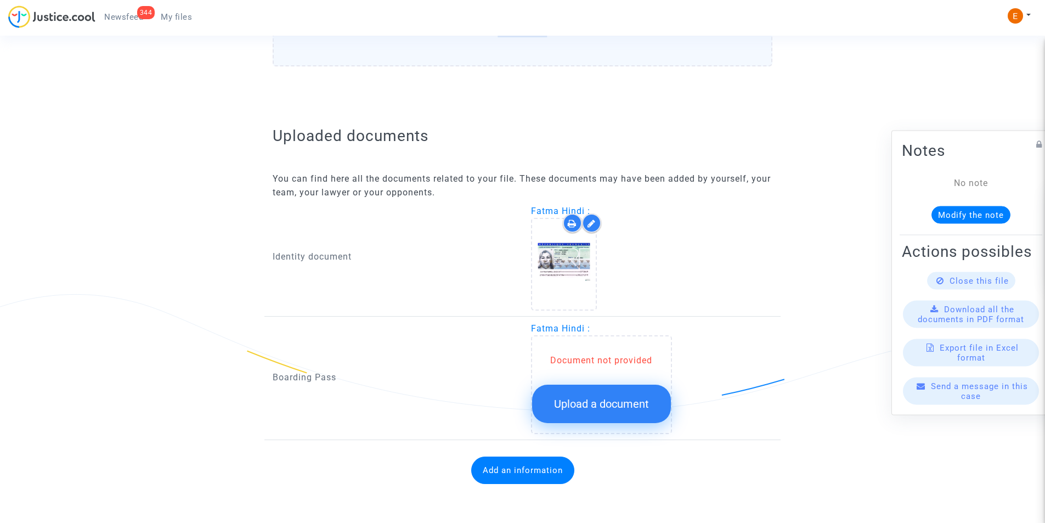
scroll to position [583, 0]
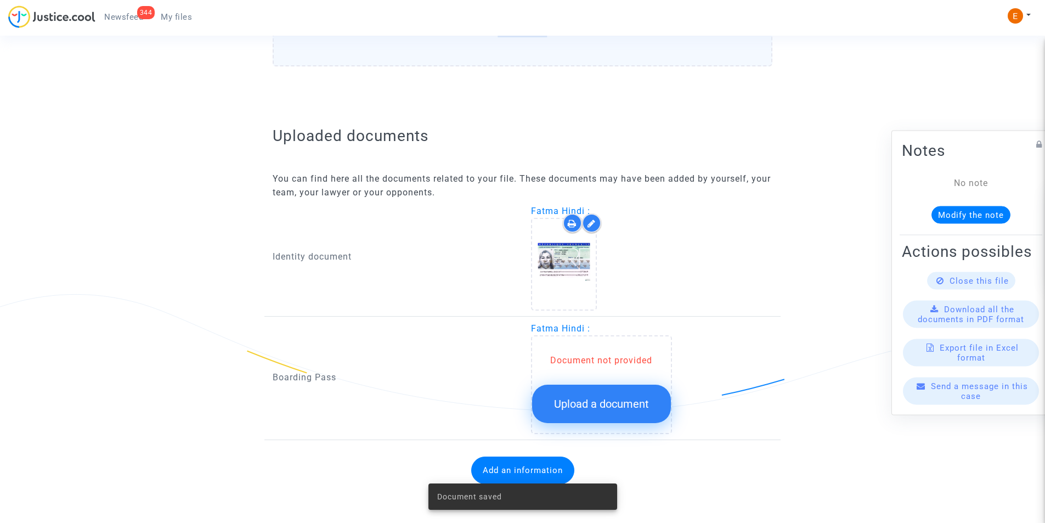
click at [594, 401] on span "Upload a document" at bounding box center [601, 403] width 95 height 13
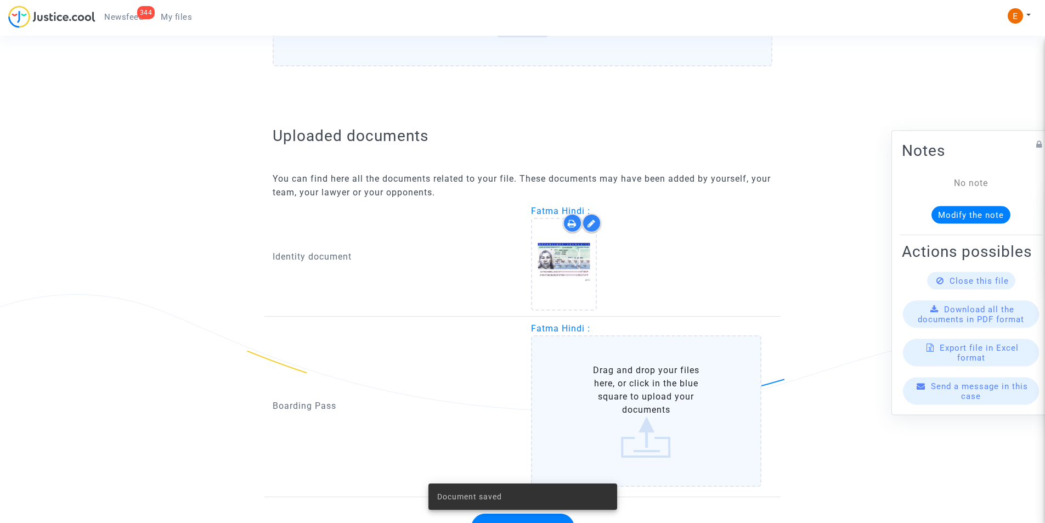
click at [594, 401] on label "Drag and drop your files here, or click in the blue square to upload your docum…" at bounding box center [646, 410] width 231 height 151
click at [0, 0] on input "Drag and drop your files here, or click in the blue square to upload your docum…" at bounding box center [0, 0] width 0 height 0
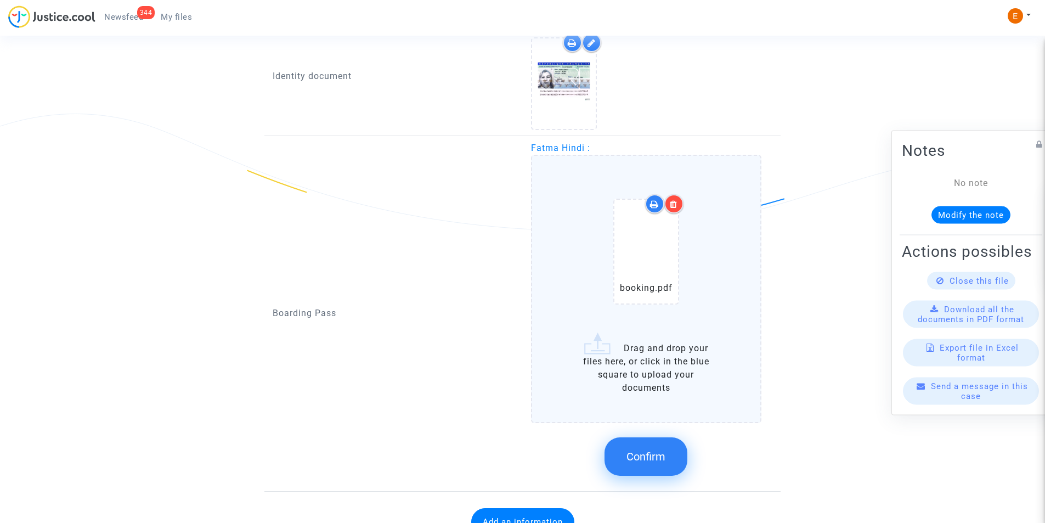
scroll to position [802, 0]
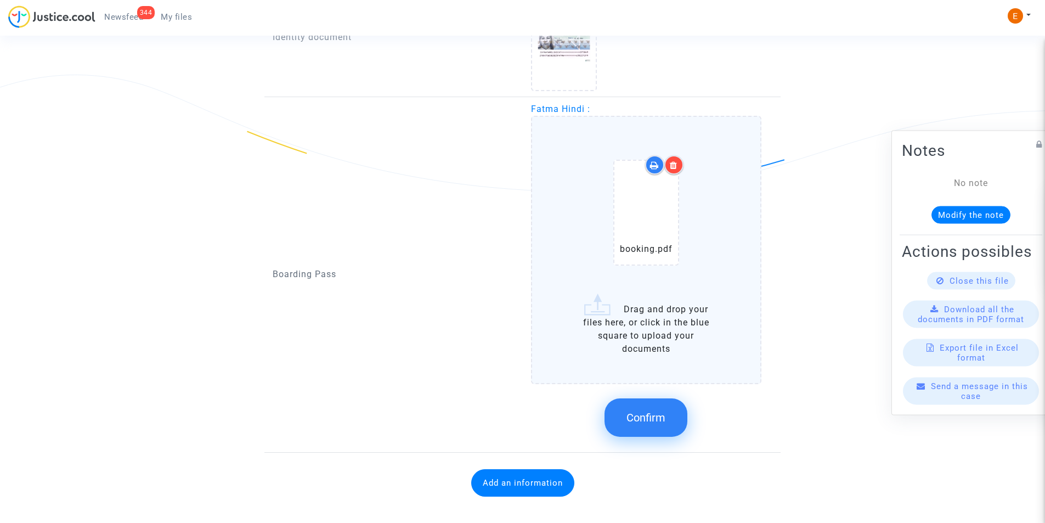
click at [667, 416] on button "Confirm" at bounding box center [646, 417] width 83 height 38
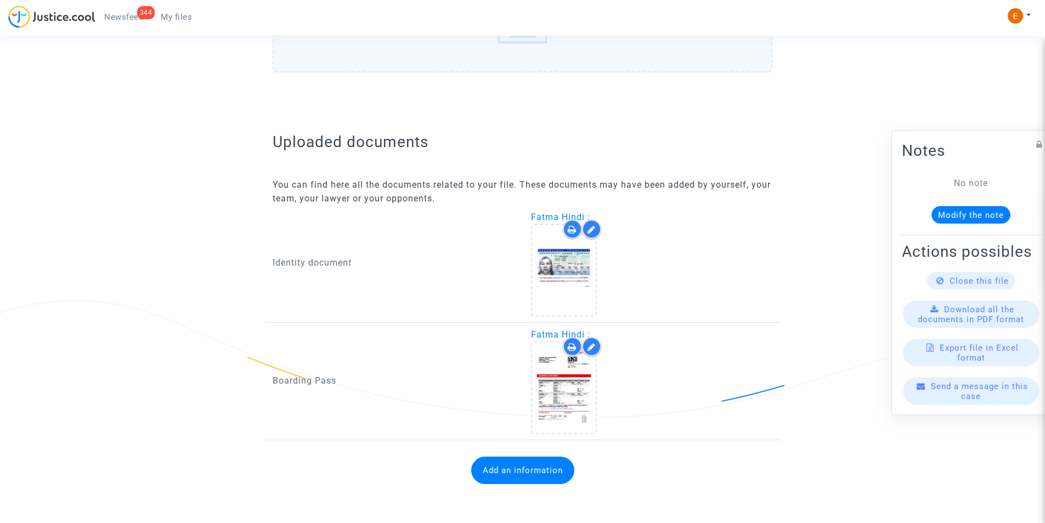
scroll to position [577, 0]
click at [501, 472] on button "Add an information" at bounding box center [522, 469] width 103 height 27
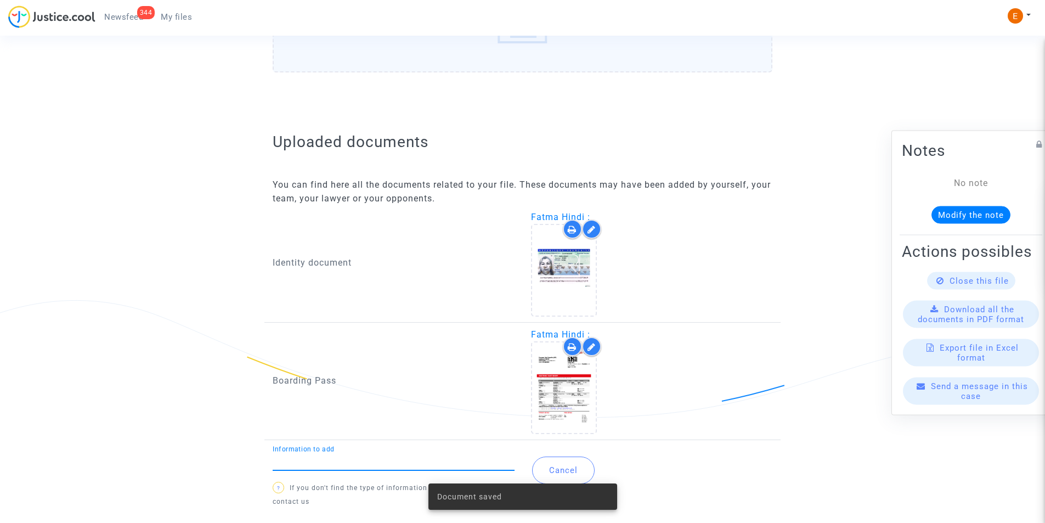
type input "F"
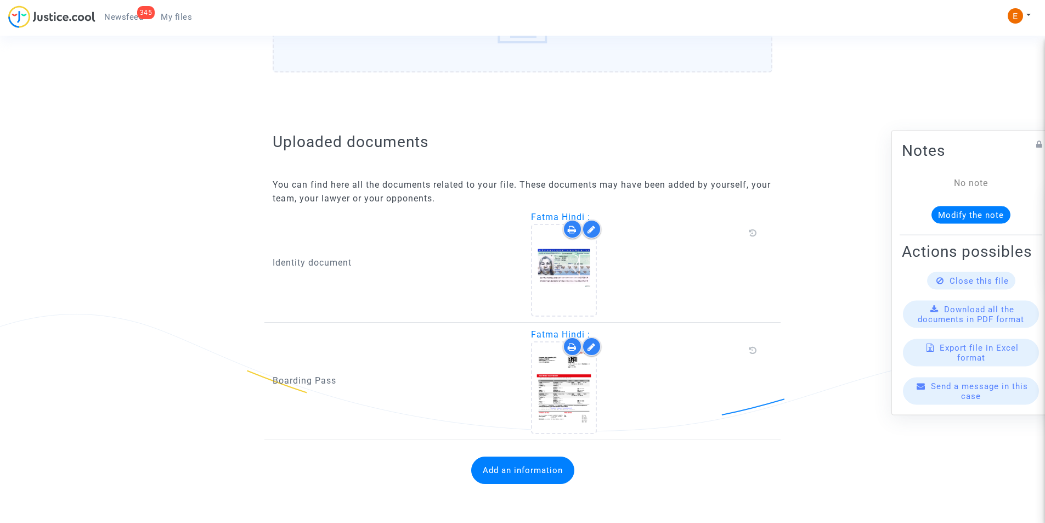
click at [501, 460] on button "Add an information" at bounding box center [522, 469] width 103 height 27
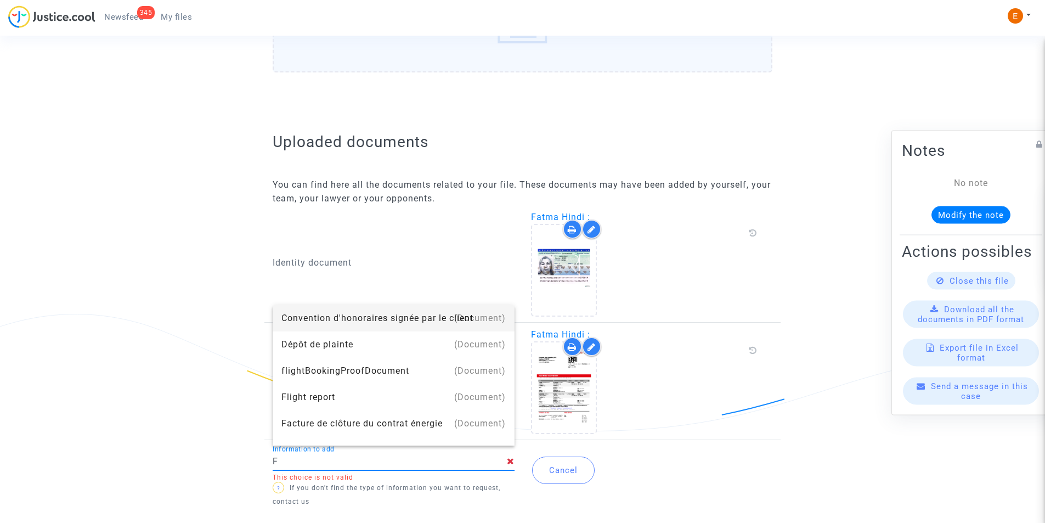
type input "Flight report"
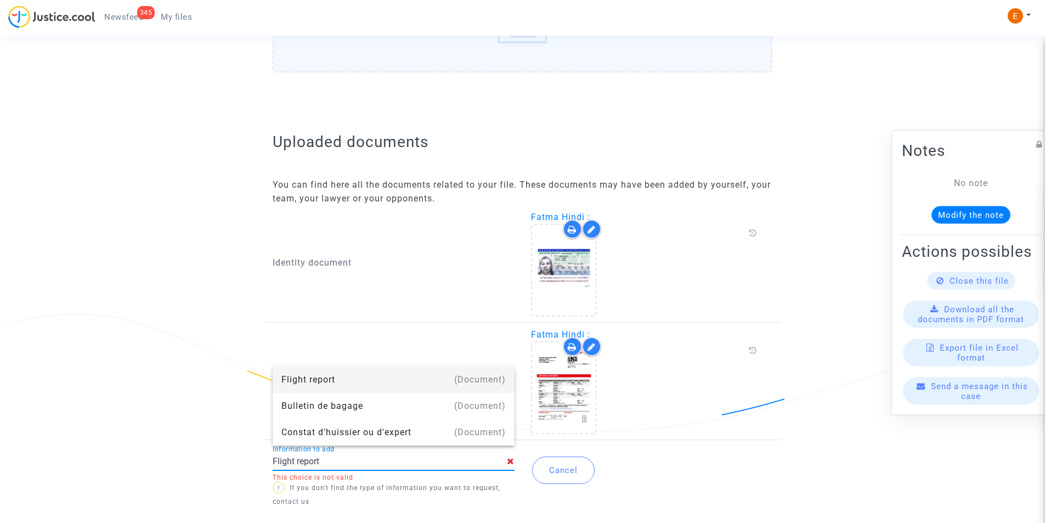
click at [347, 382] on div "Flight report" at bounding box center [393, 379] width 224 height 26
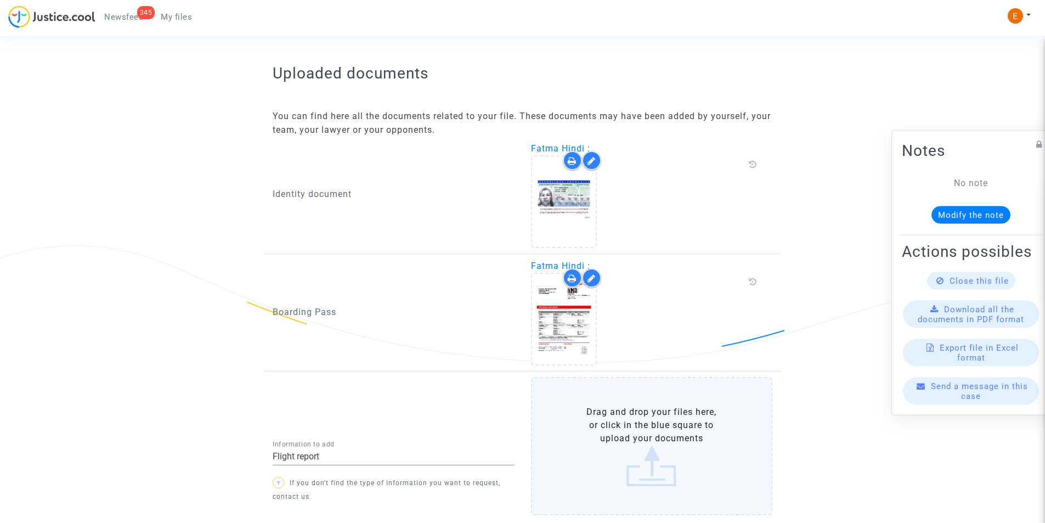
scroll to position [711, 0]
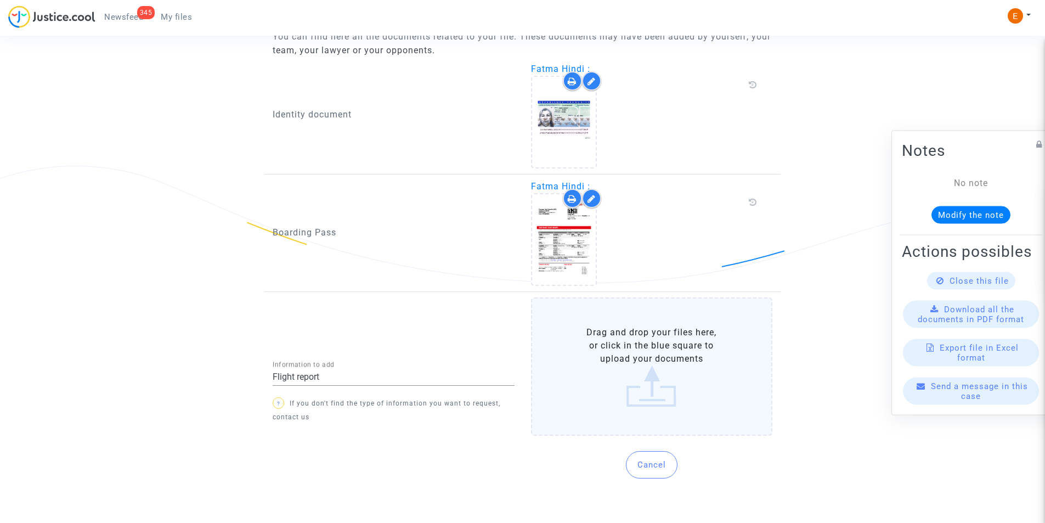
click at [664, 361] on label "Drag and drop your files here, or click in the blue square to upload your docum…" at bounding box center [652, 366] width 242 height 138
click at [0, 0] on input "Drag and drop your files here, or click in the blue square to upload your docum…" at bounding box center [0, 0] width 0 height 0
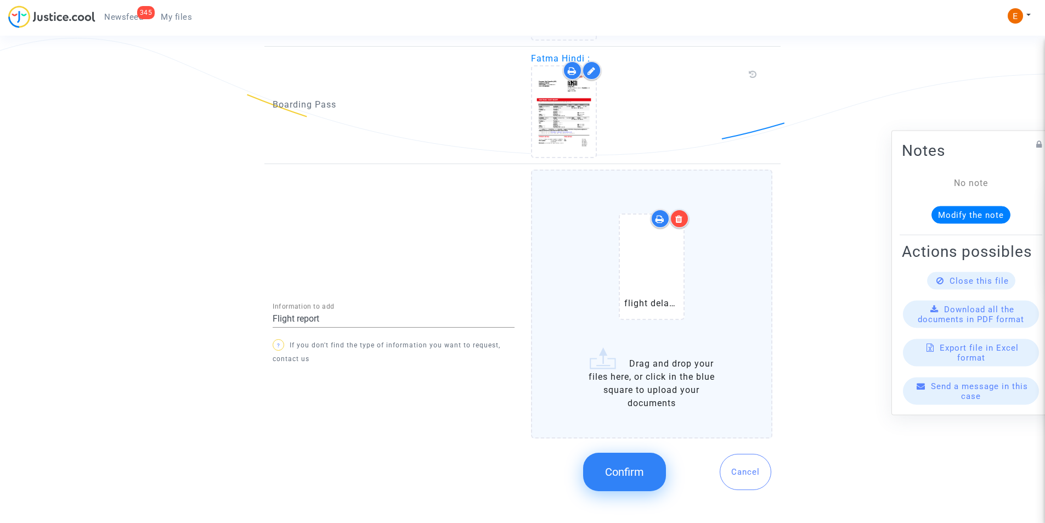
scroll to position [850, 0]
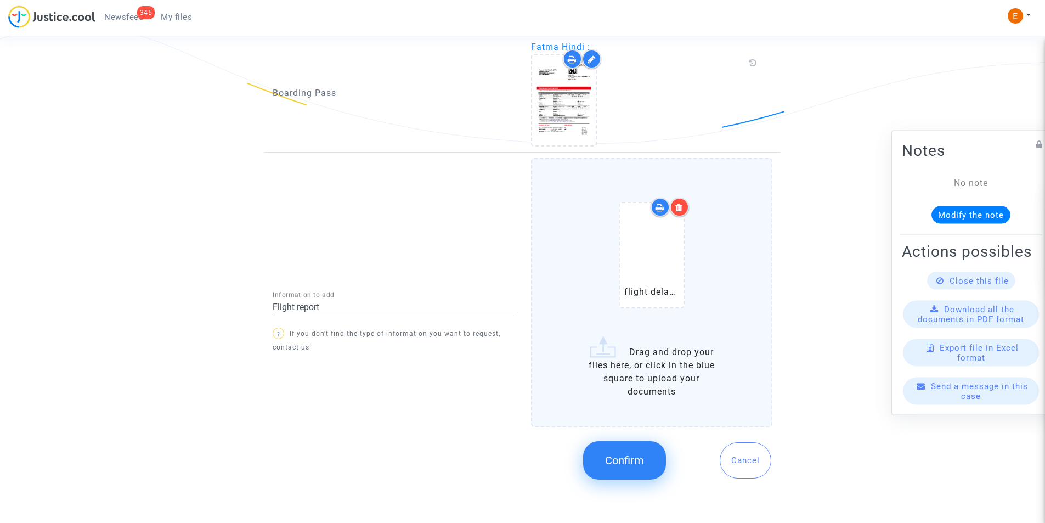
click at [633, 464] on span "Confirm" at bounding box center [624, 460] width 39 height 13
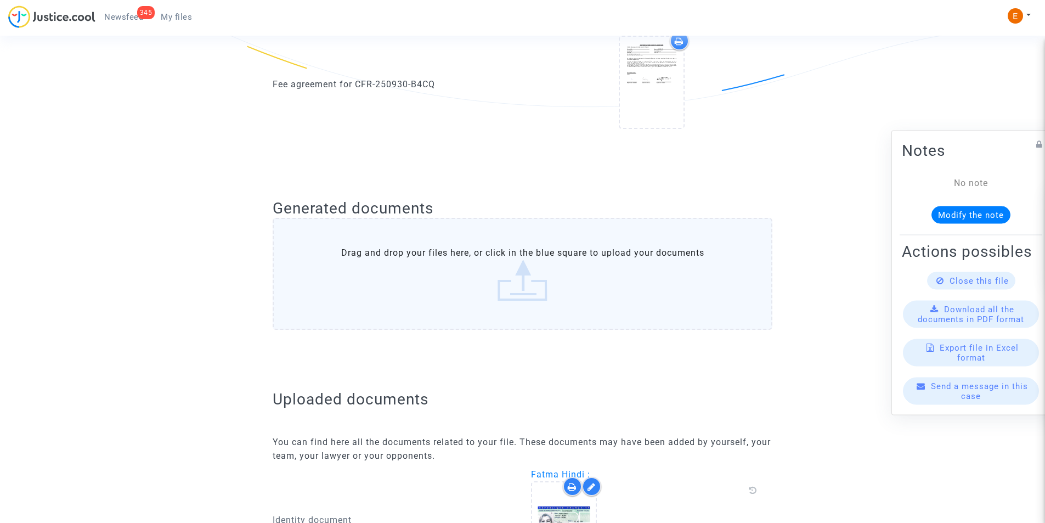
scroll to position [119, 0]
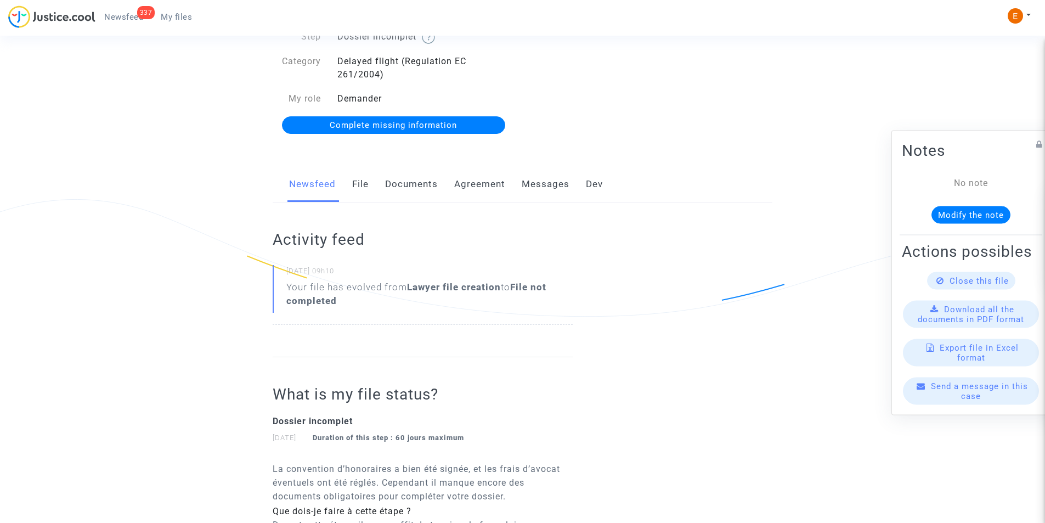
scroll to position [110, 0]
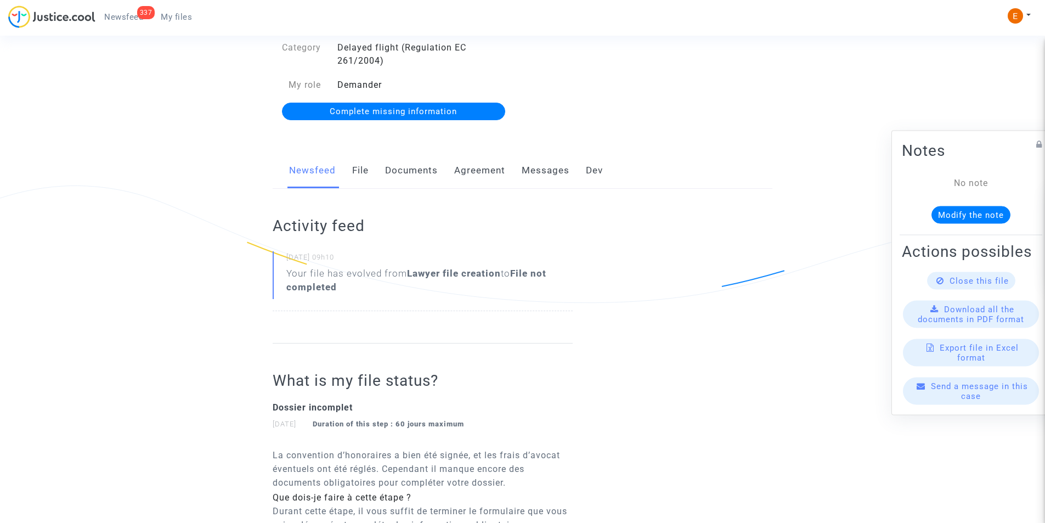
click at [419, 172] on link "Documents" at bounding box center [411, 171] width 53 height 36
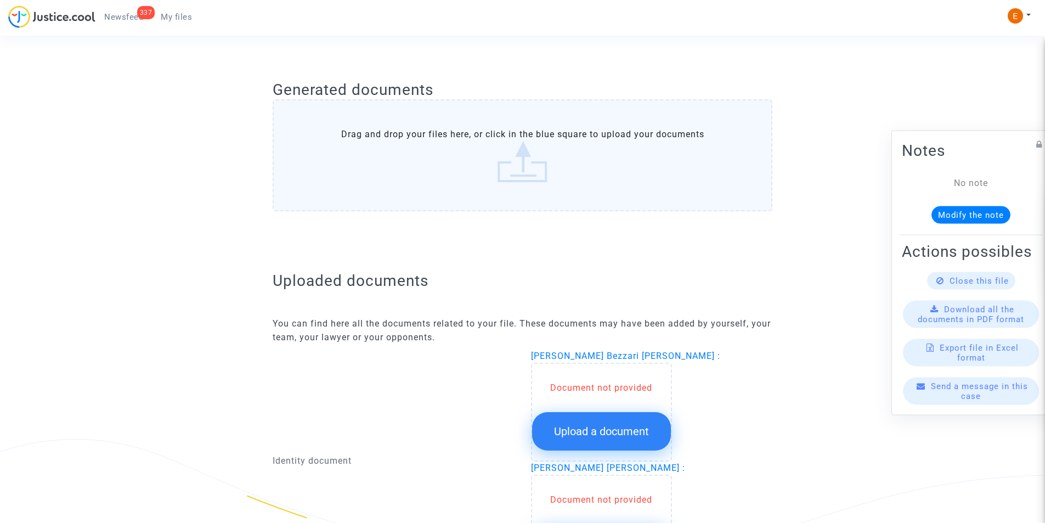
scroll to position [439, 0]
click at [614, 418] on button "Upload a document" at bounding box center [601, 430] width 139 height 38
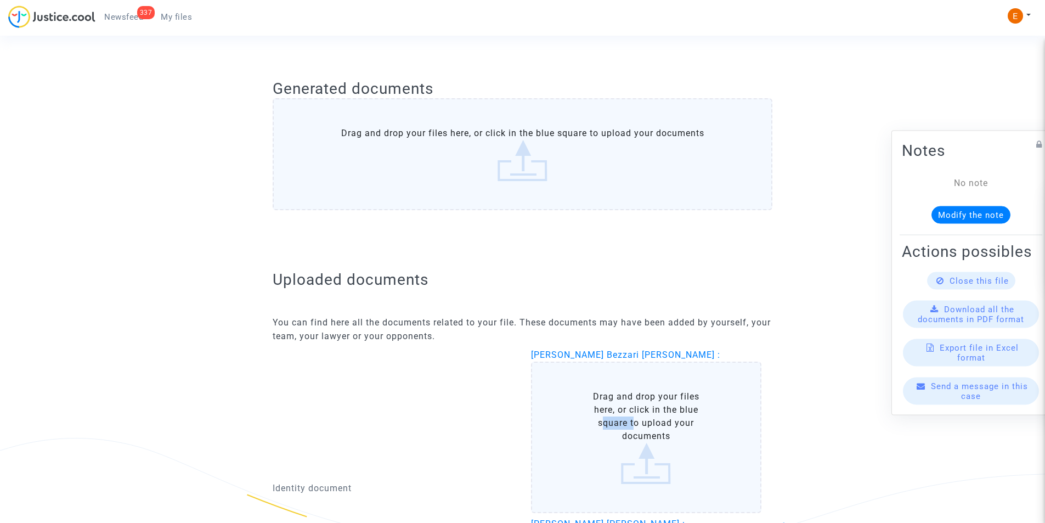
click at [614, 418] on label "Drag and drop your files here, or click in the blue square to upload your docum…" at bounding box center [646, 437] width 231 height 151
click at [0, 0] on input "Drag and drop your files here, or click in the blue square to upload your docum…" at bounding box center [0, 0] width 0 height 0
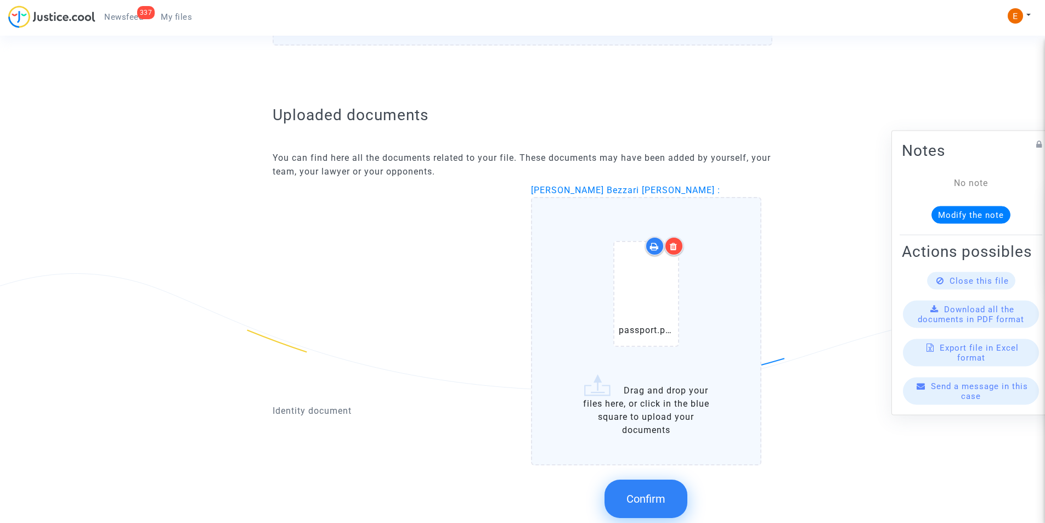
scroll to position [713, 0]
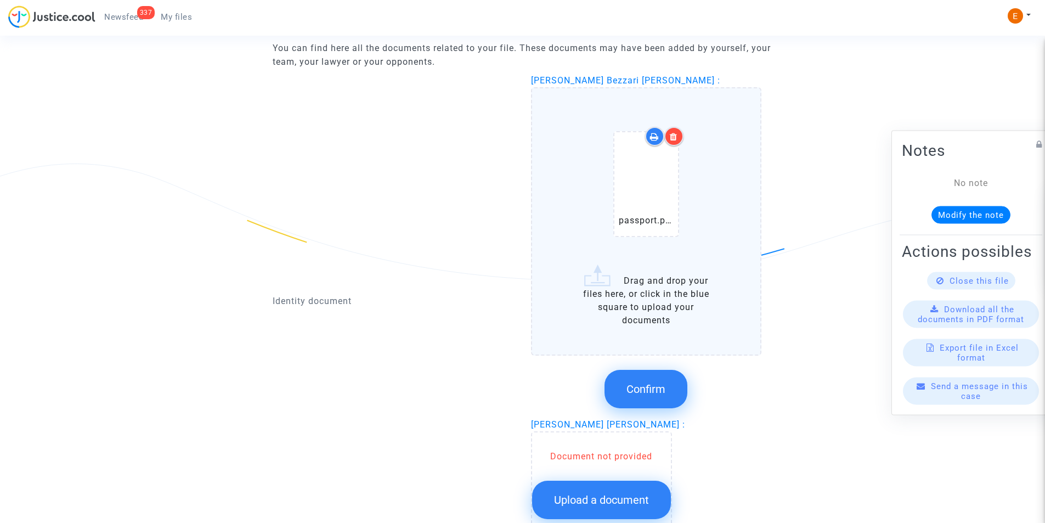
click at [646, 396] on span "Confirm" at bounding box center [646, 388] width 39 height 13
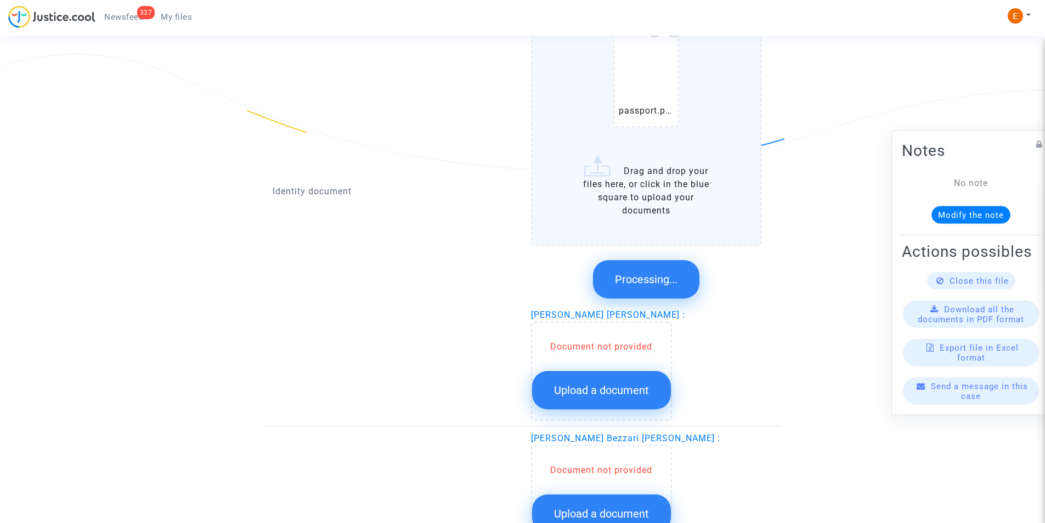
scroll to position [807, 0]
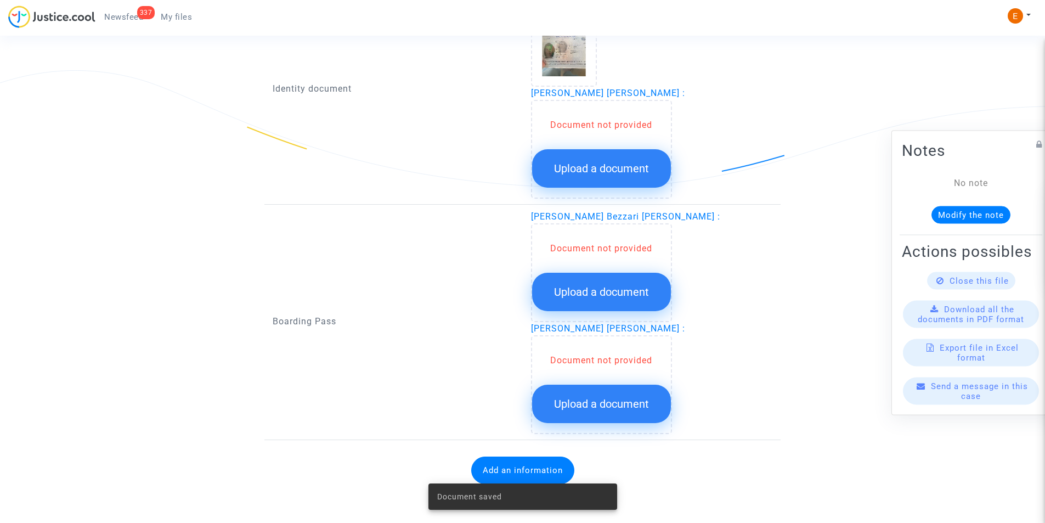
click at [589, 173] on span "Upload a document" at bounding box center [601, 168] width 95 height 13
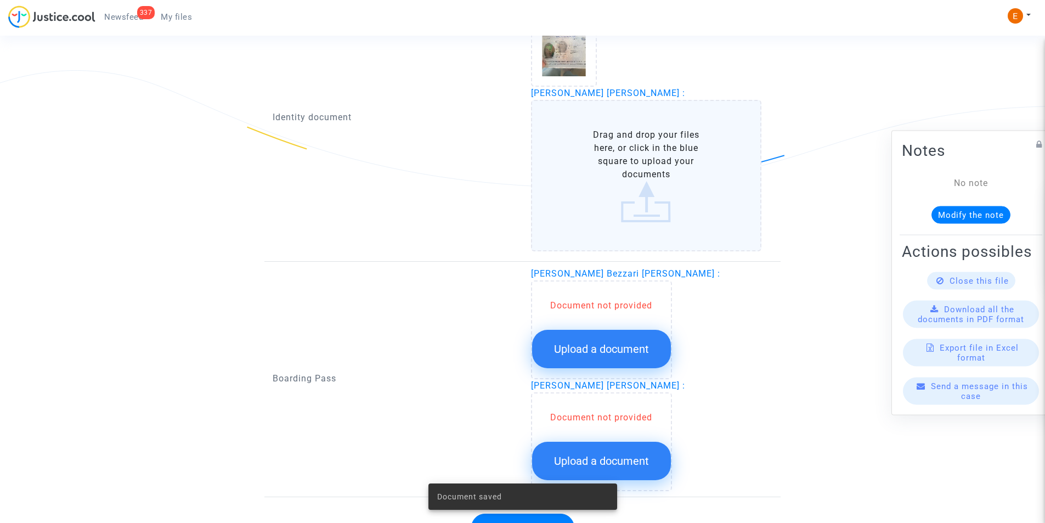
click at [596, 160] on label "Drag and drop your files here, or click in the blue square to upload your docum…" at bounding box center [646, 175] width 231 height 151
click at [0, 0] on input "Drag and drop your files here, or click in the blue square to upload your docum…" at bounding box center [0, 0] width 0 height 0
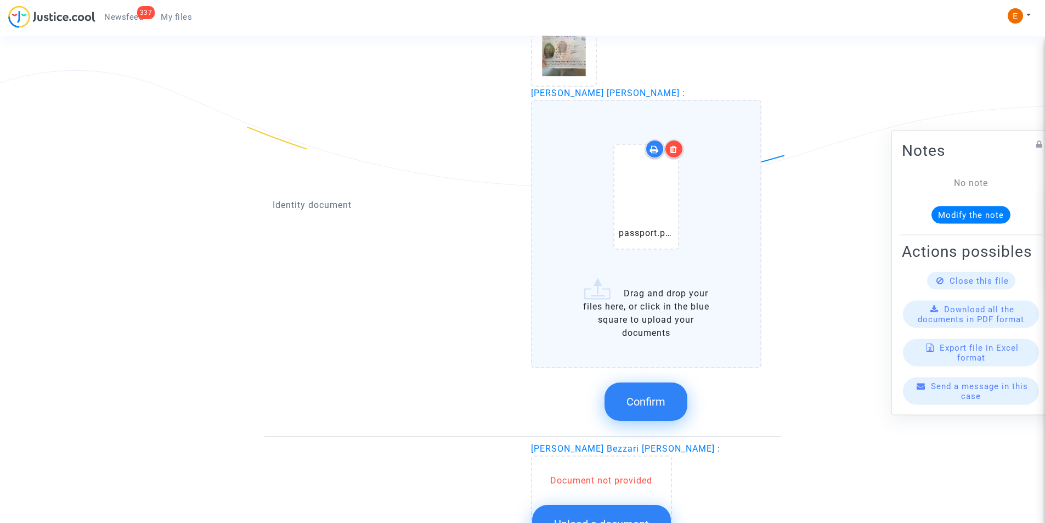
click at [651, 405] on span "Confirm" at bounding box center [646, 401] width 39 height 13
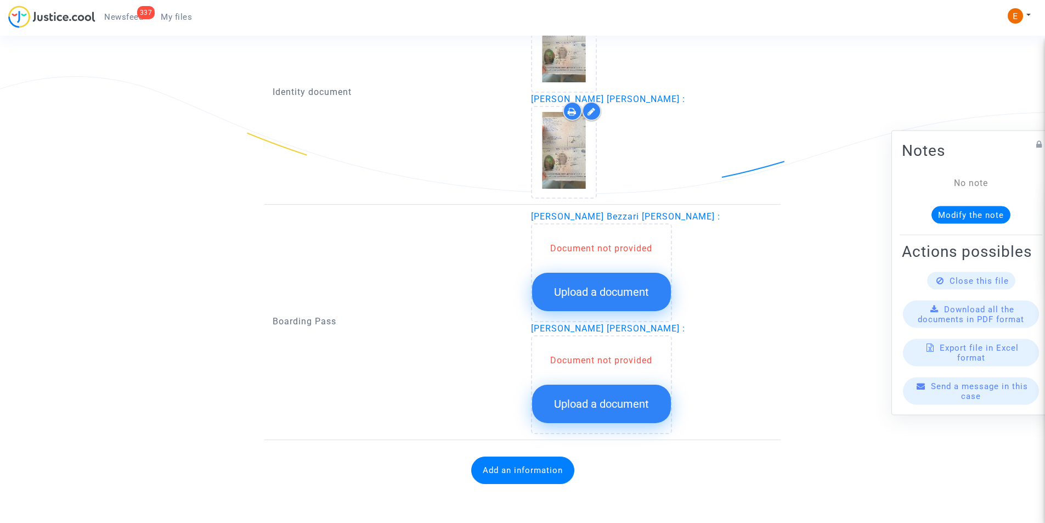
scroll to position [800, 0]
click at [578, 287] on span "Upload a document" at bounding box center [601, 291] width 95 height 13
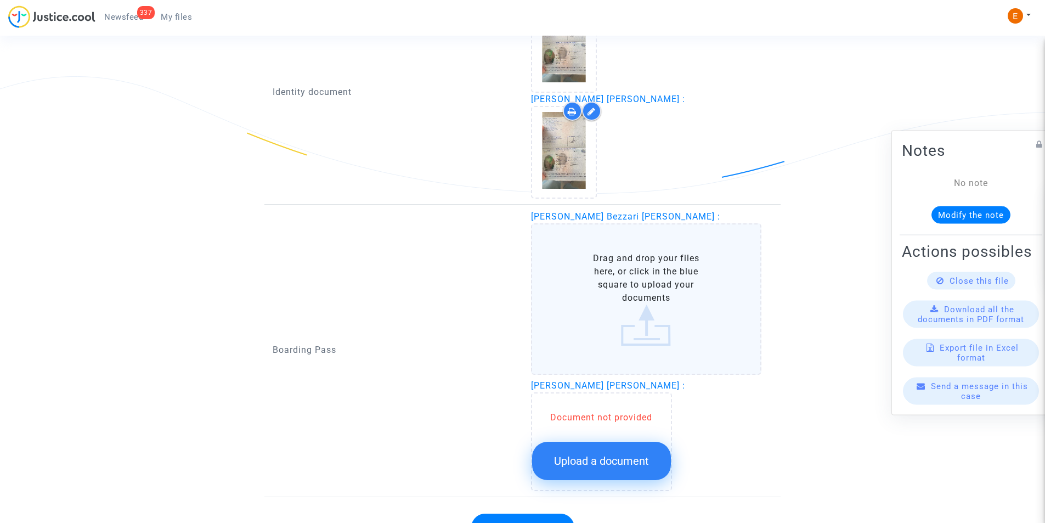
click at [579, 284] on label "Drag and drop your files here, or click in the blue square to upload your docum…" at bounding box center [646, 298] width 231 height 151
click at [0, 0] on input "Drag and drop your files here, or click in the blue square to upload your docum…" at bounding box center [0, 0] width 0 height 0
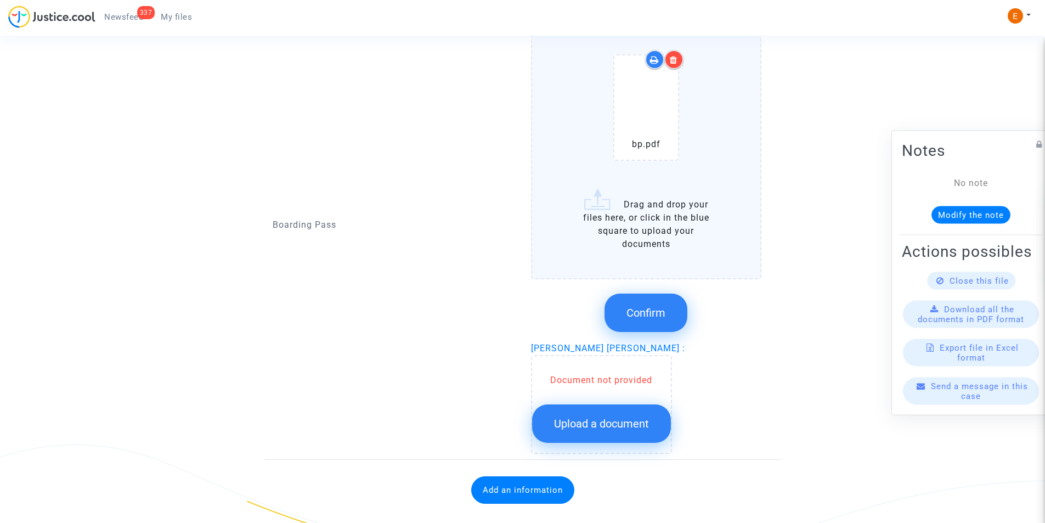
scroll to position [1020, 0]
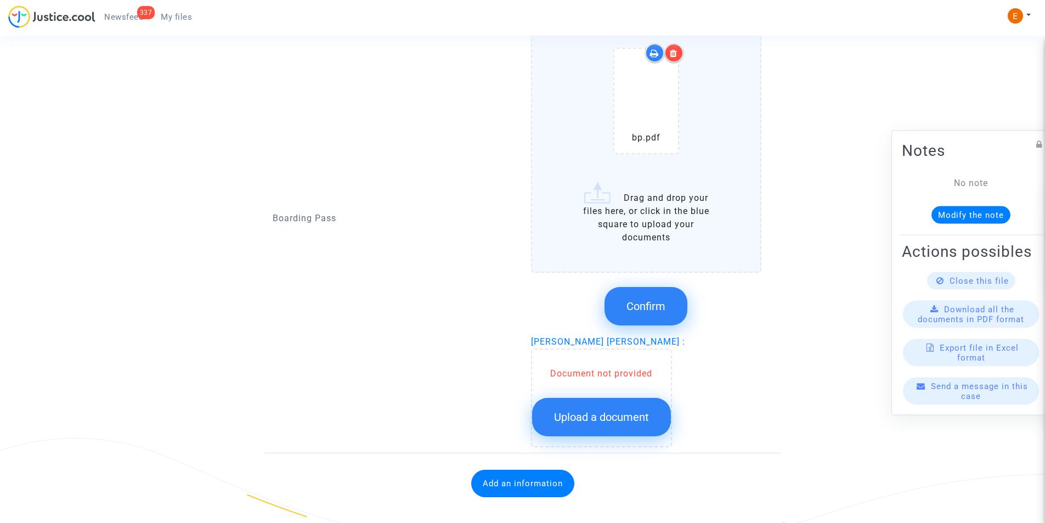
click at [661, 297] on button "Confirm" at bounding box center [646, 306] width 83 height 38
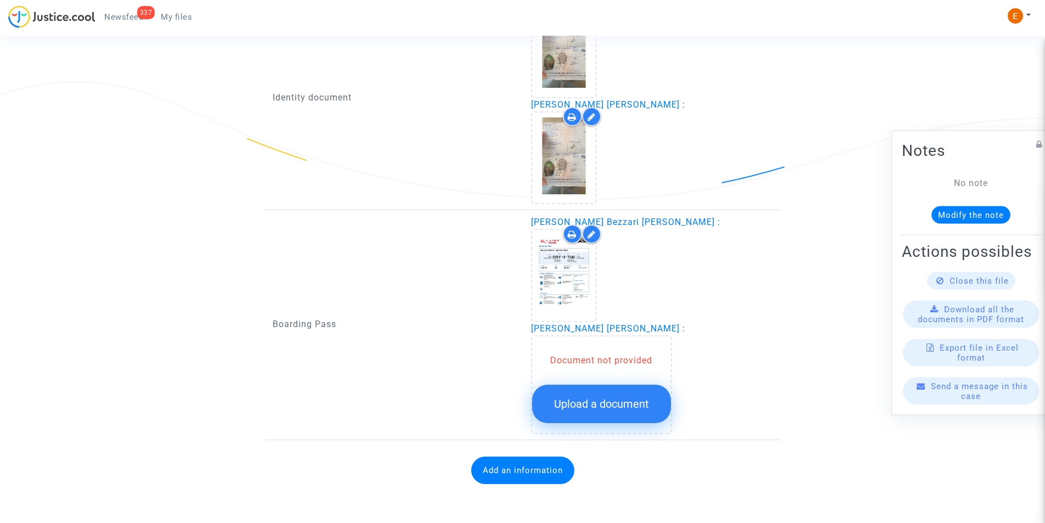
scroll to position [795, 0]
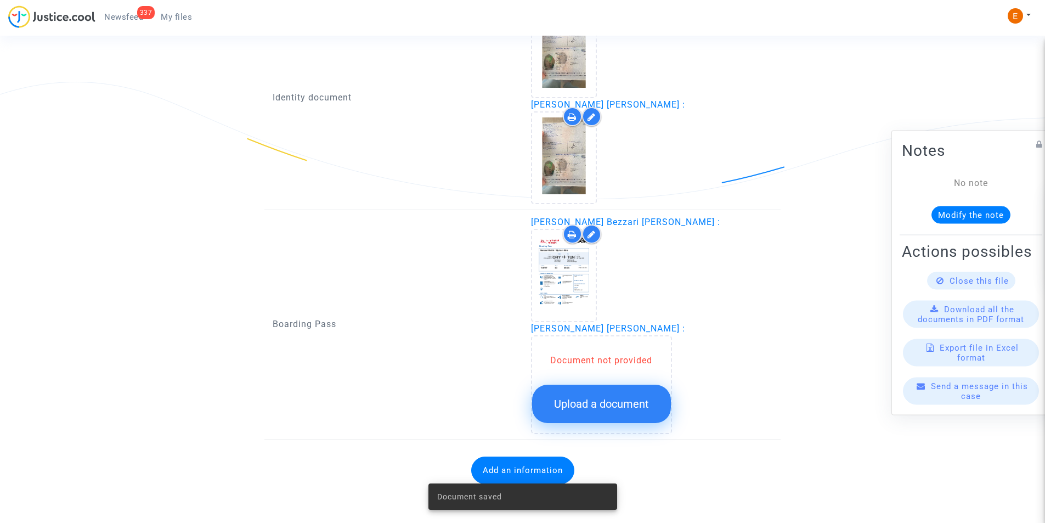
click at [605, 408] on span "Upload a document" at bounding box center [601, 403] width 95 height 13
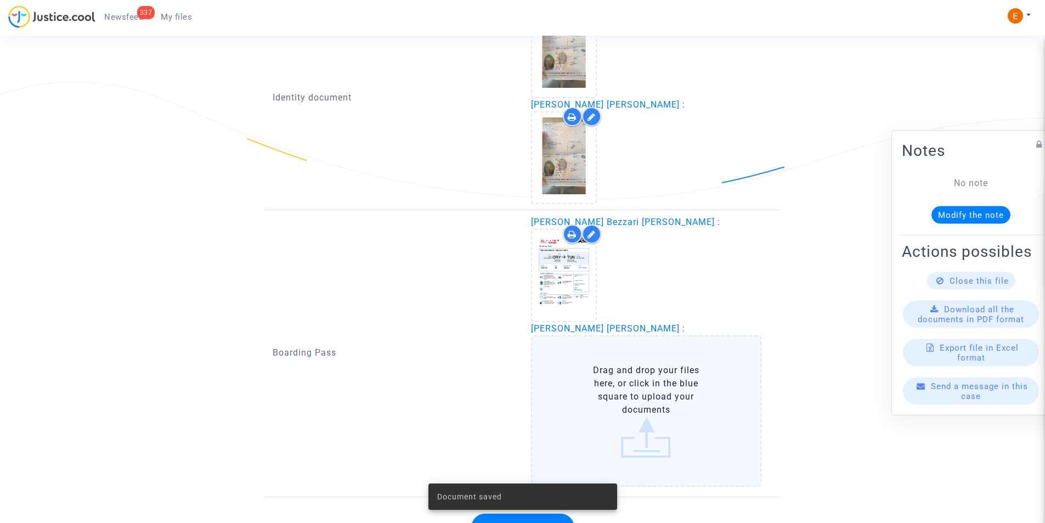
click at [579, 393] on label "Drag and drop your files here, or click in the blue square to upload your docum…" at bounding box center [646, 410] width 231 height 151
click at [0, 0] on input "Drag and drop your files here, or click in the blue square to upload your docum…" at bounding box center [0, 0] width 0 height 0
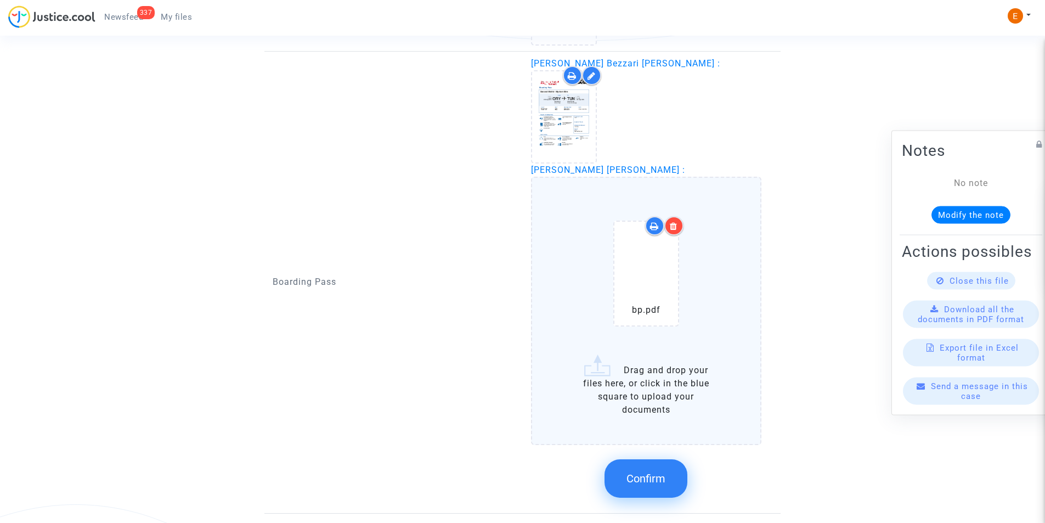
scroll to position [1014, 0]
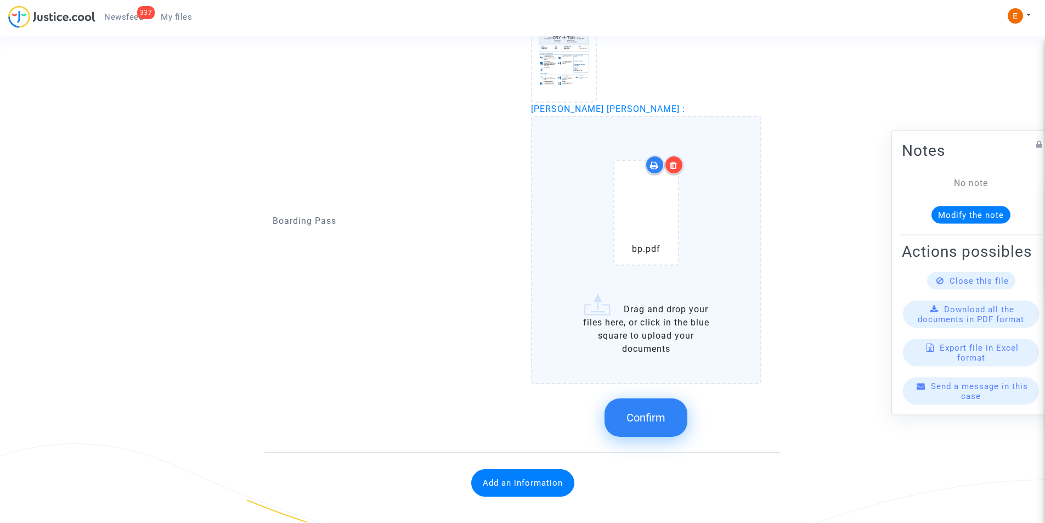
click at [634, 430] on button "Confirm" at bounding box center [646, 417] width 83 height 38
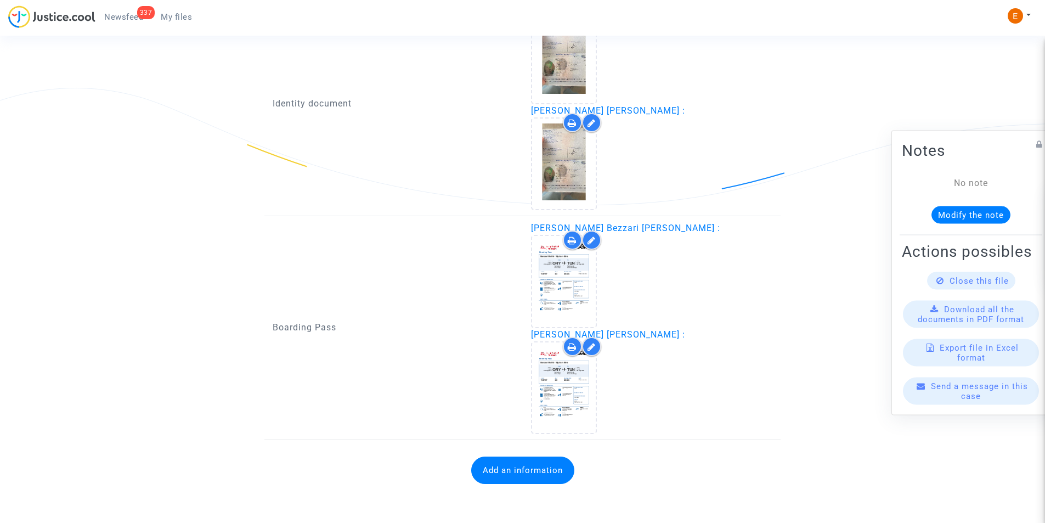
click at [522, 472] on button "Add an information" at bounding box center [522, 469] width 103 height 27
click at [509, 467] on button "Add an information" at bounding box center [522, 469] width 103 height 27
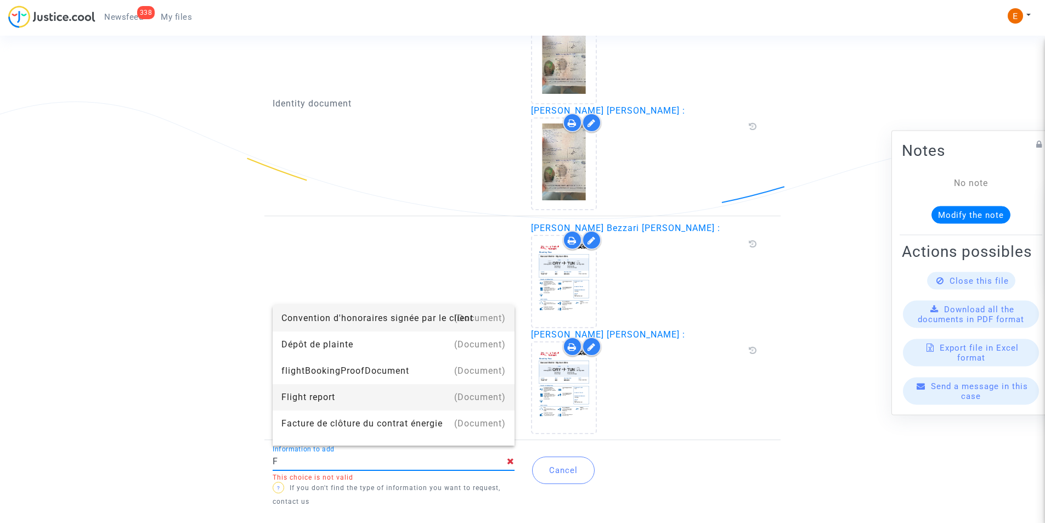
click at [303, 403] on div "Flight report" at bounding box center [393, 397] width 224 height 26
type input "Flight report"
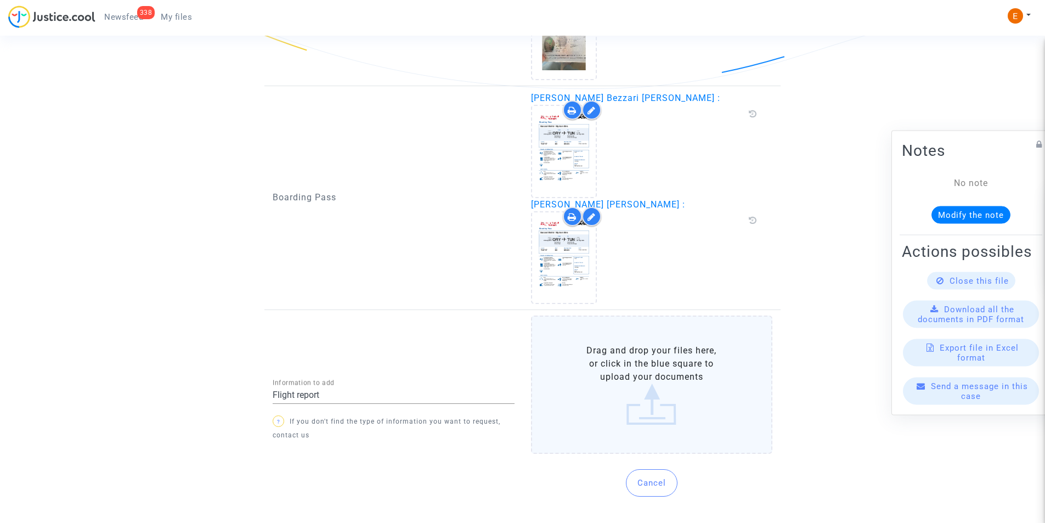
scroll to position [923, 0]
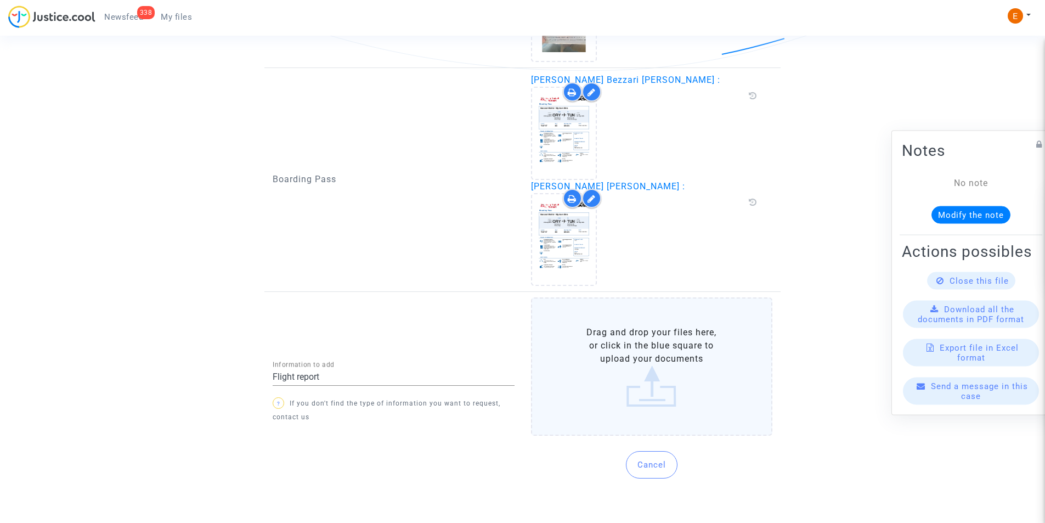
click at [667, 362] on label "Drag and drop your files here, or click in the blue square to upload your docum…" at bounding box center [652, 366] width 242 height 138
click at [0, 0] on input "Drag and drop your files here, or click in the blue square to upload your docum…" at bounding box center [0, 0] width 0 height 0
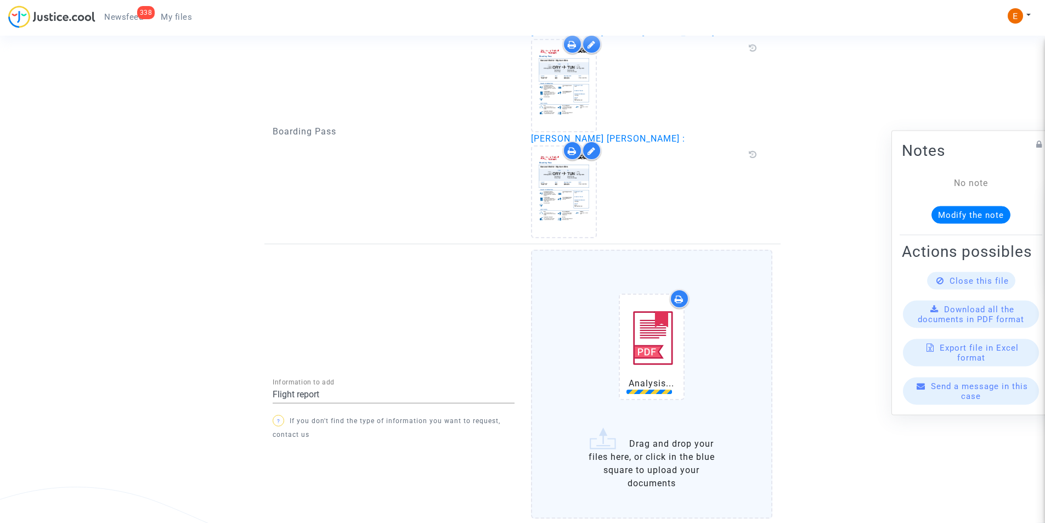
scroll to position [1033, 0]
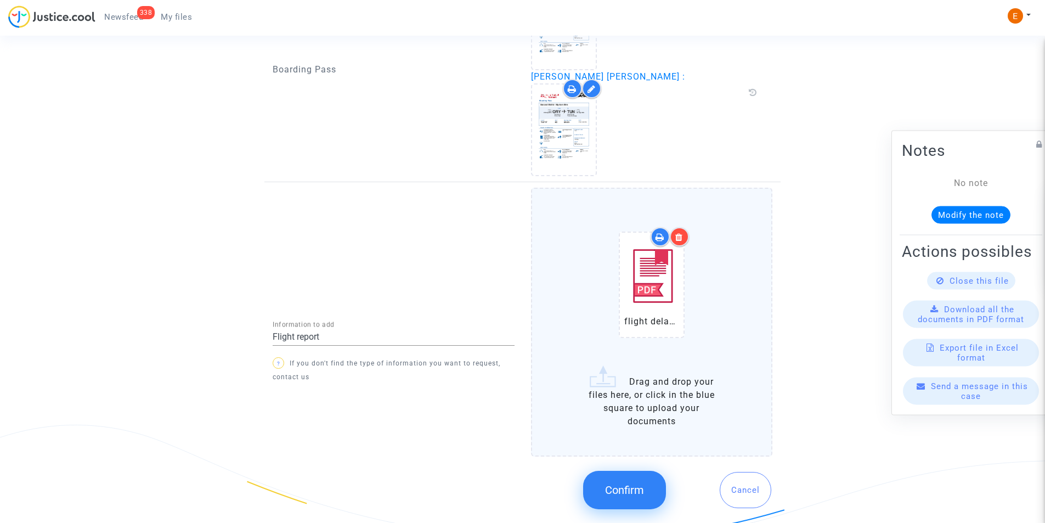
click at [639, 496] on span "Confirm" at bounding box center [624, 489] width 39 height 13
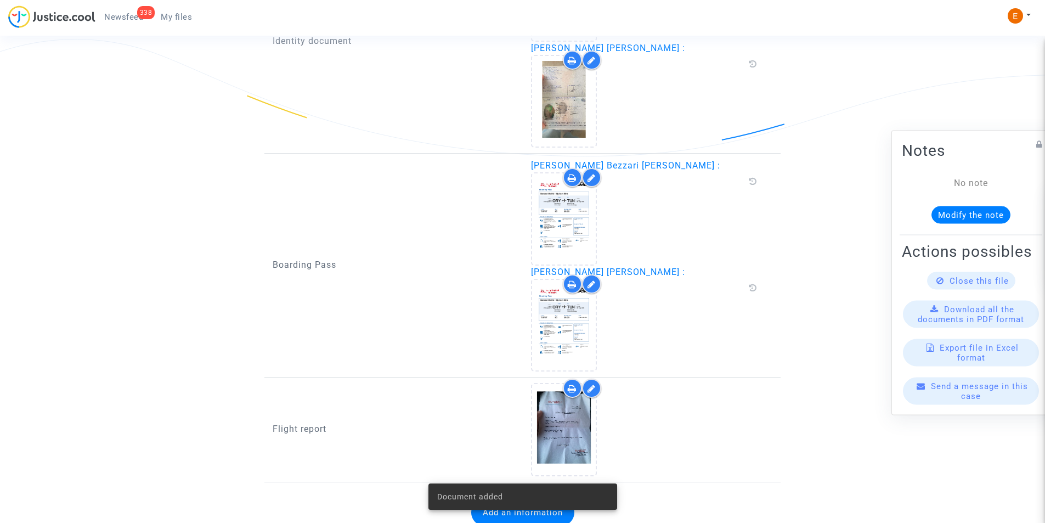
scroll to position [880, 0]
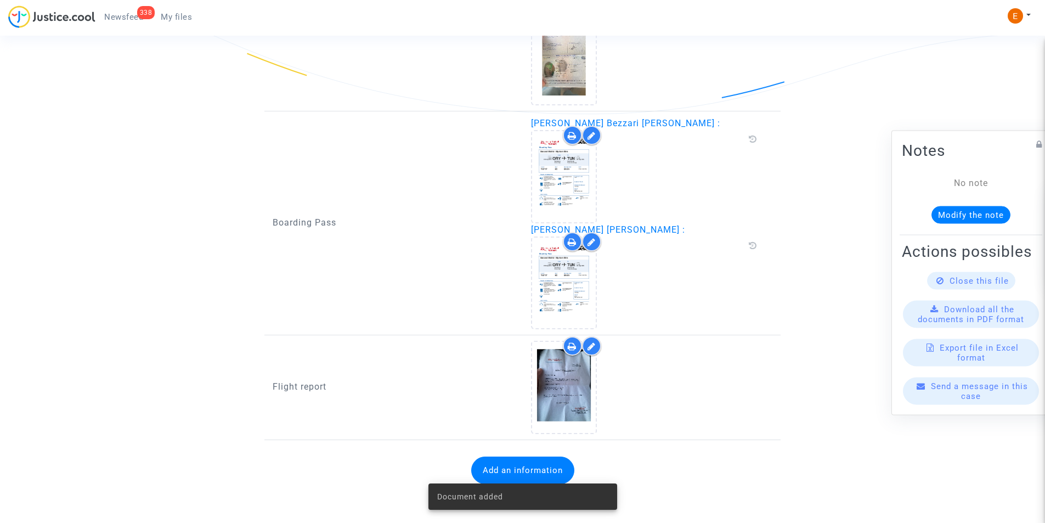
click at [501, 471] on div "Document added" at bounding box center [522, 496] width 215 height 53
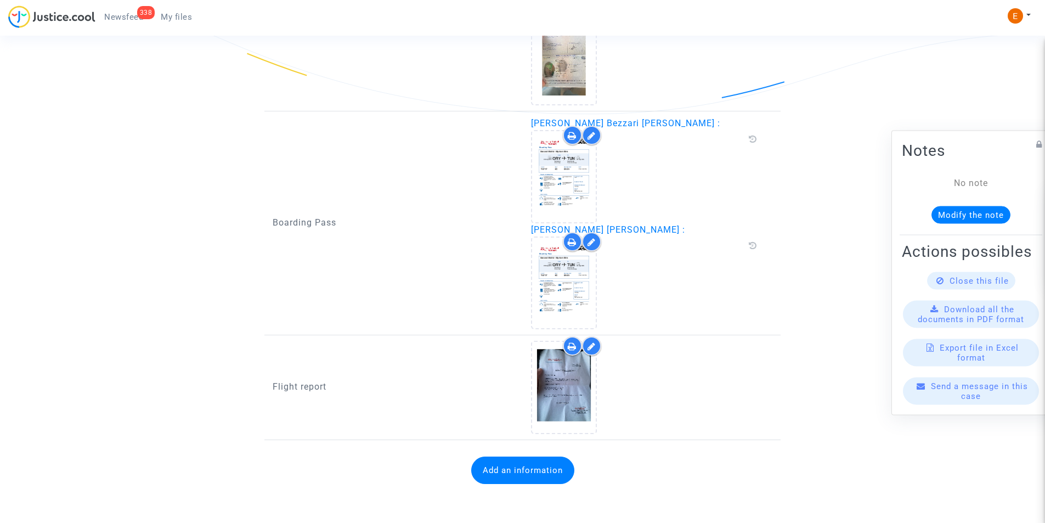
click at [509, 467] on button "Add an information" at bounding box center [522, 469] width 103 height 27
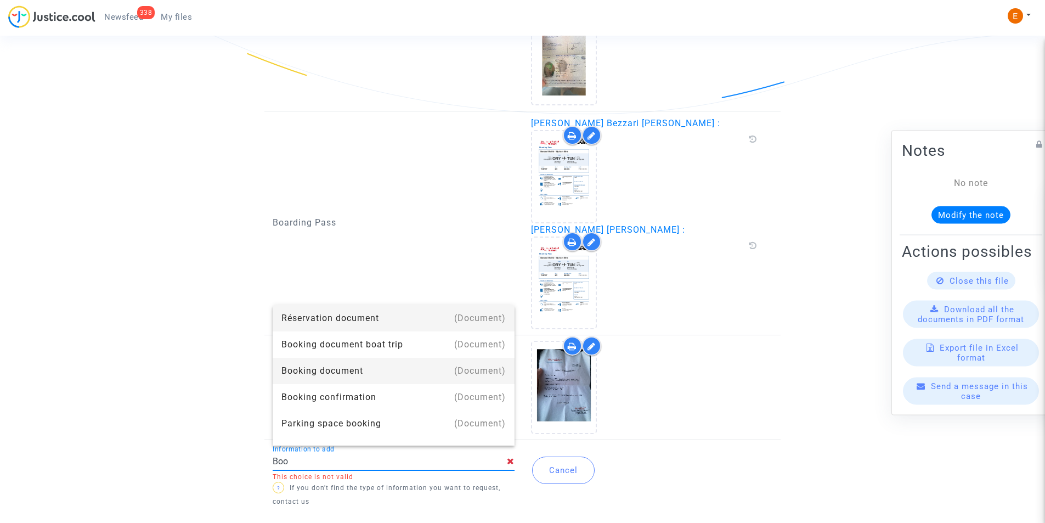
click at [317, 366] on div "Booking document" at bounding box center [393, 371] width 224 height 26
type input "Booking document"
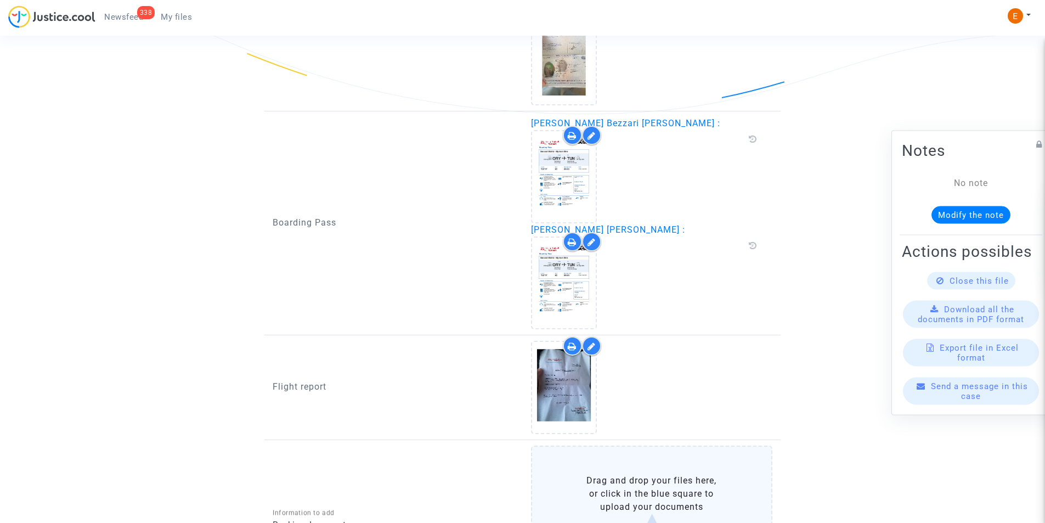
click at [593, 488] on label "Drag and drop your files here, or click in the blue square to upload your docum…" at bounding box center [652, 515] width 242 height 138
click at [0, 0] on input "Drag and drop your files here, or click in the blue square to upload your docum…" at bounding box center [0, 0] width 0 height 0
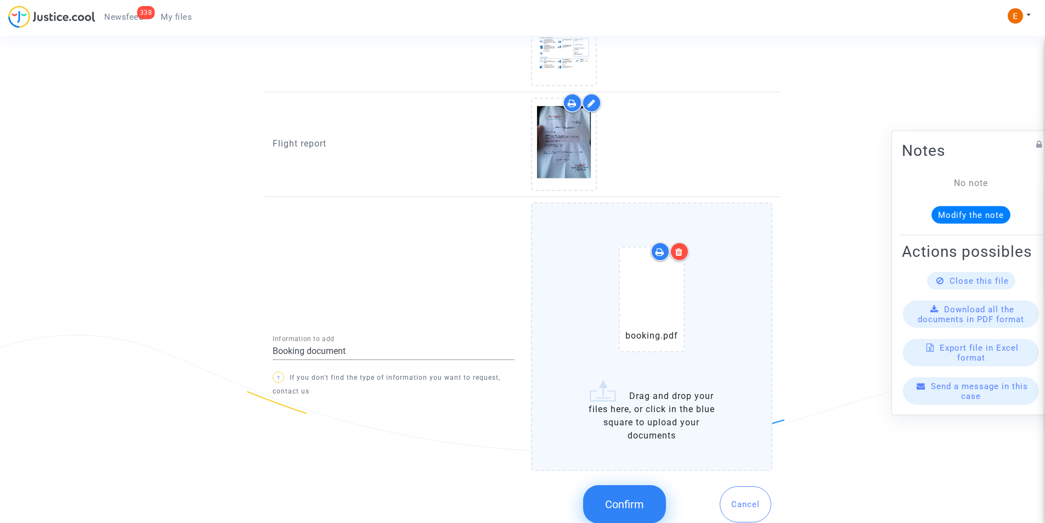
scroll to position [1154, 0]
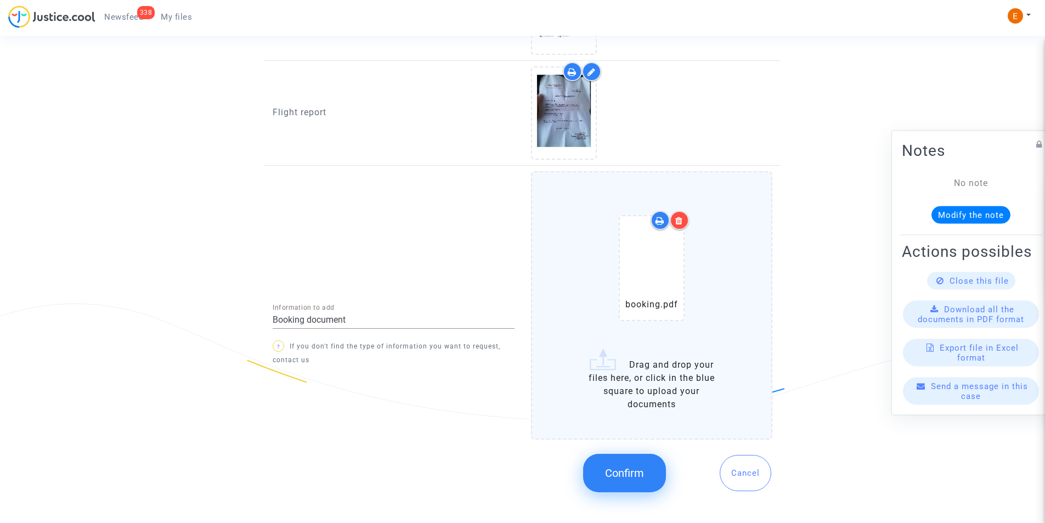
click at [613, 468] on span "Confirm" at bounding box center [624, 472] width 39 height 13
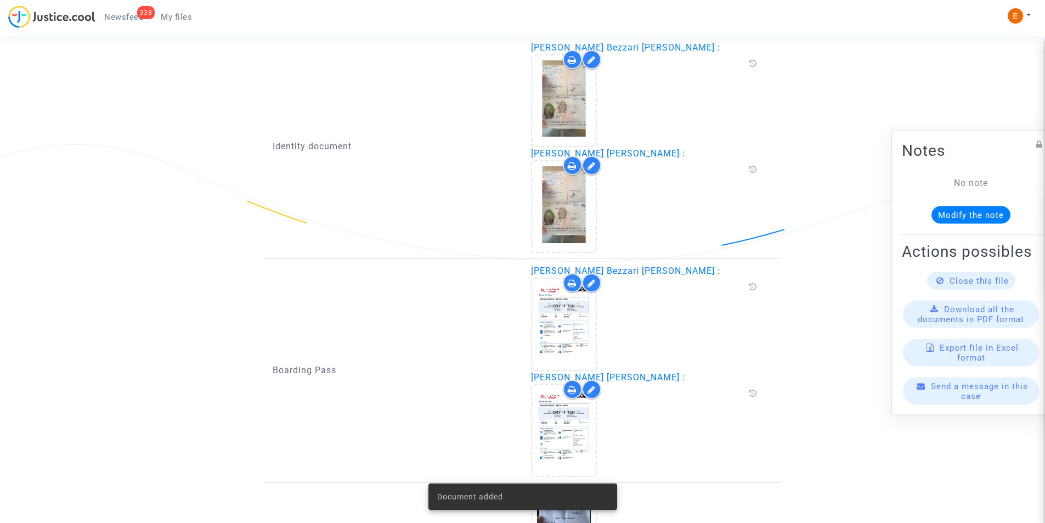
scroll to position [710, 0]
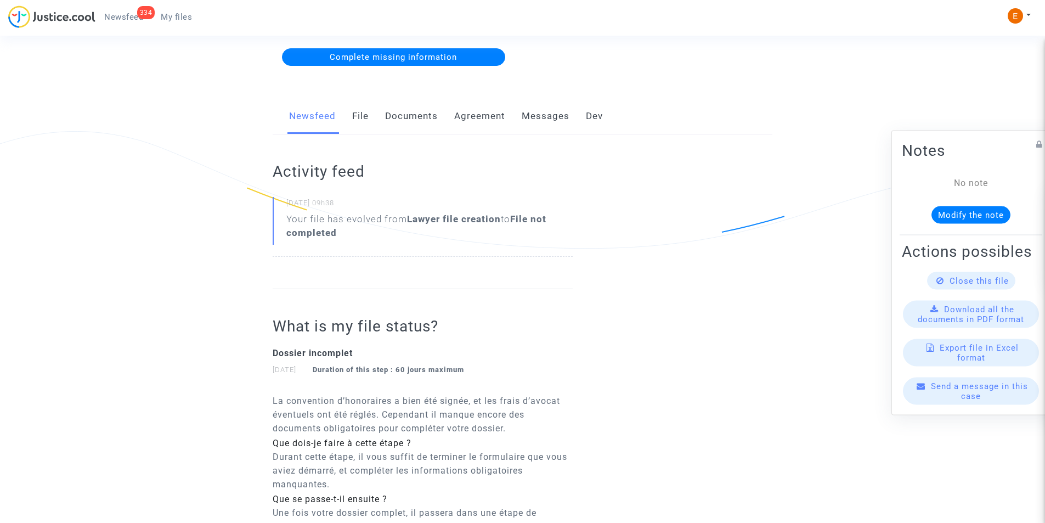
scroll to position [165, 0]
click at [409, 111] on link "Documents" at bounding box center [411, 116] width 53 height 36
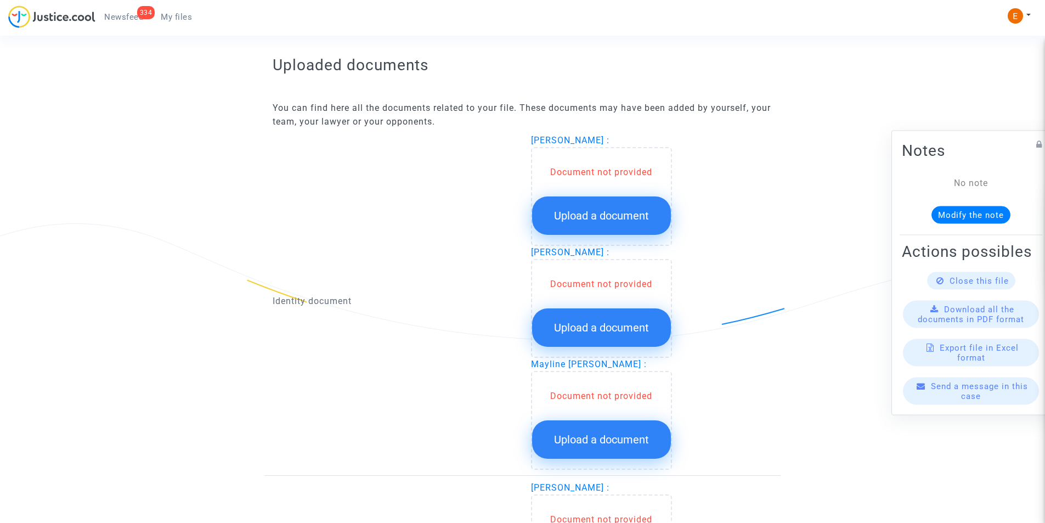
scroll to position [768, 0]
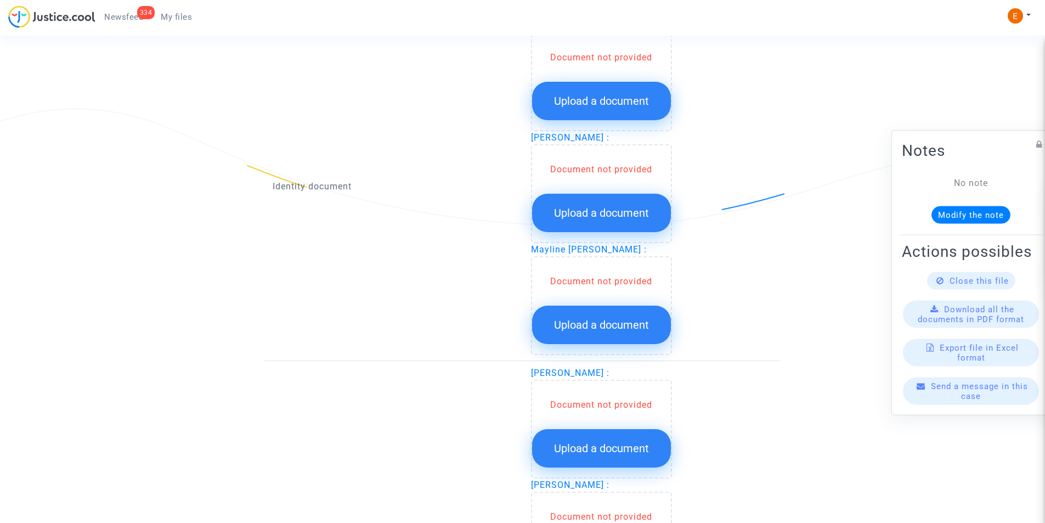
click at [612, 98] on span "Upload a document" at bounding box center [601, 100] width 95 height 13
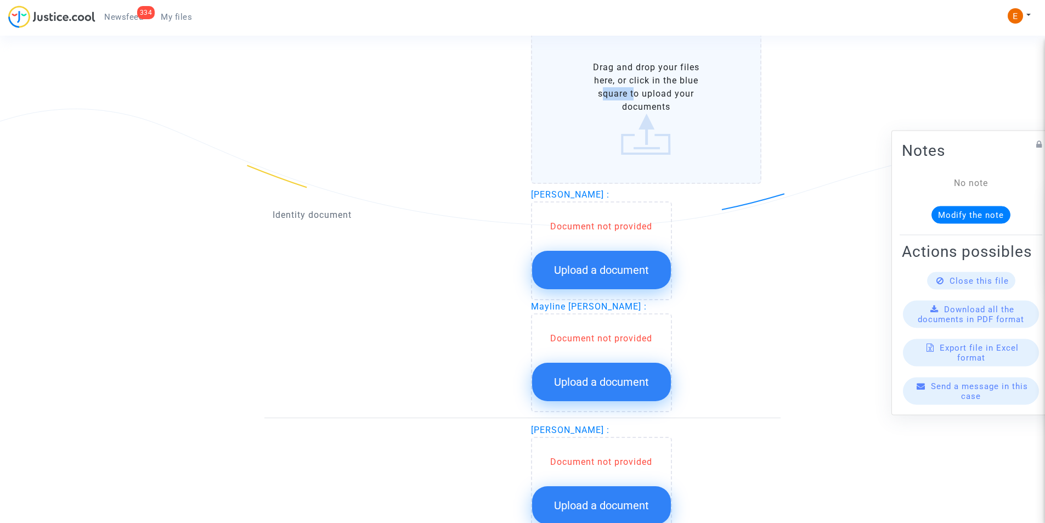
click at [612, 98] on label "Drag and drop your files here, or click in the blue square to upload your docum…" at bounding box center [646, 107] width 231 height 151
click at [0, 0] on input "Drag and drop your files here, or click in the blue square to upload your docum…" at bounding box center [0, 0] width 0 height 0
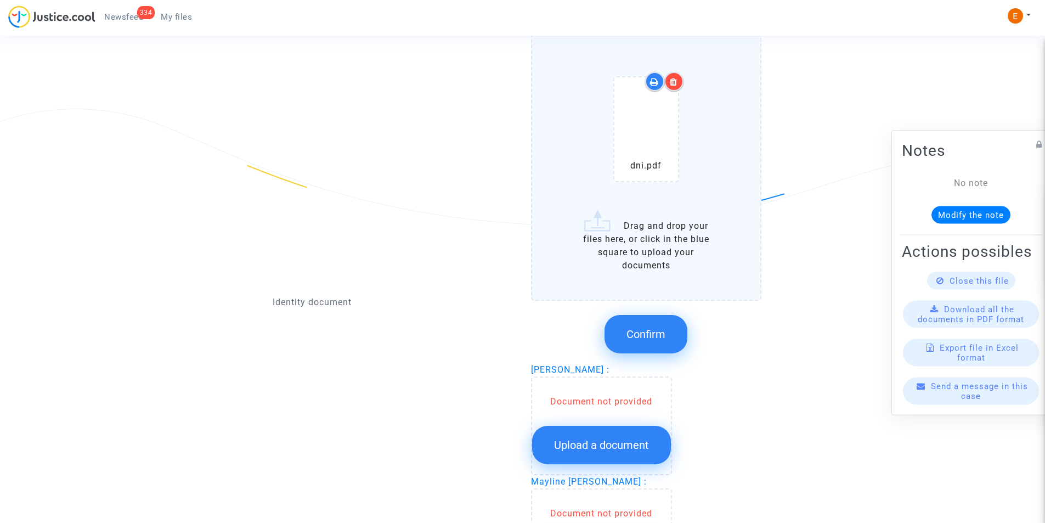
click at [650, 348] on button "Confirm" at bounding box center [646, 334] width 83 height 38
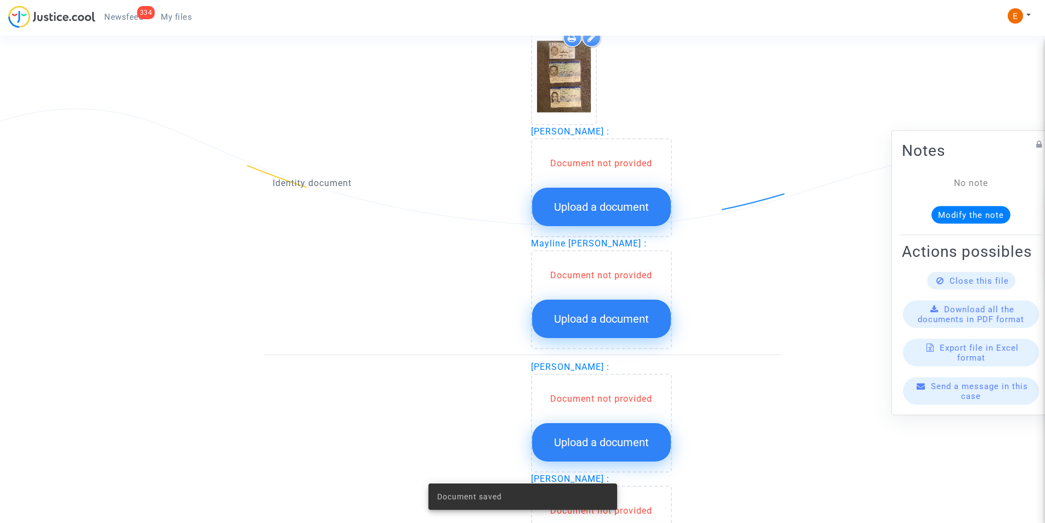
click at [614, 211] on span "Upload a document" at bounding box center [601, 206] width 95 height 13
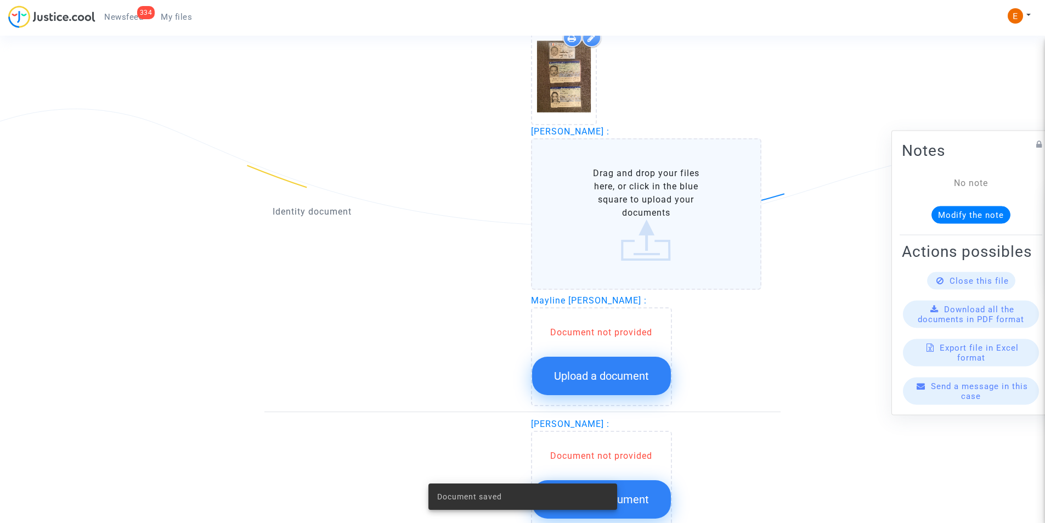
click at [614, 211] on label "Drag and drop your files here, or click in the blue square to upload your docum…" at bounding box center [646, 213] width 231 height 151
click at [0, 0] on input "Drag and drop your files here, or click in the blue square to upload your docum…" at bounding box center [0, 0] width 0 height 0
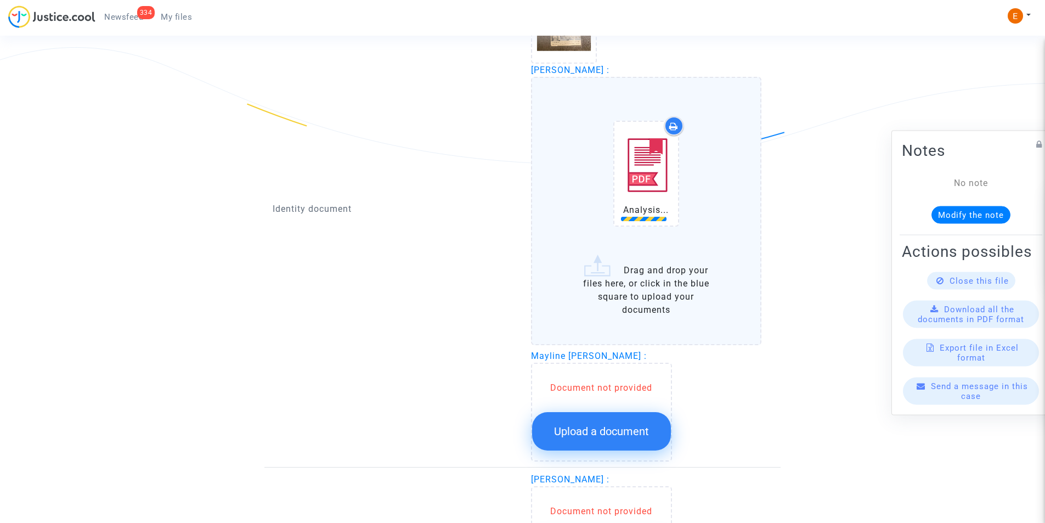
scroll to position [933, 0]
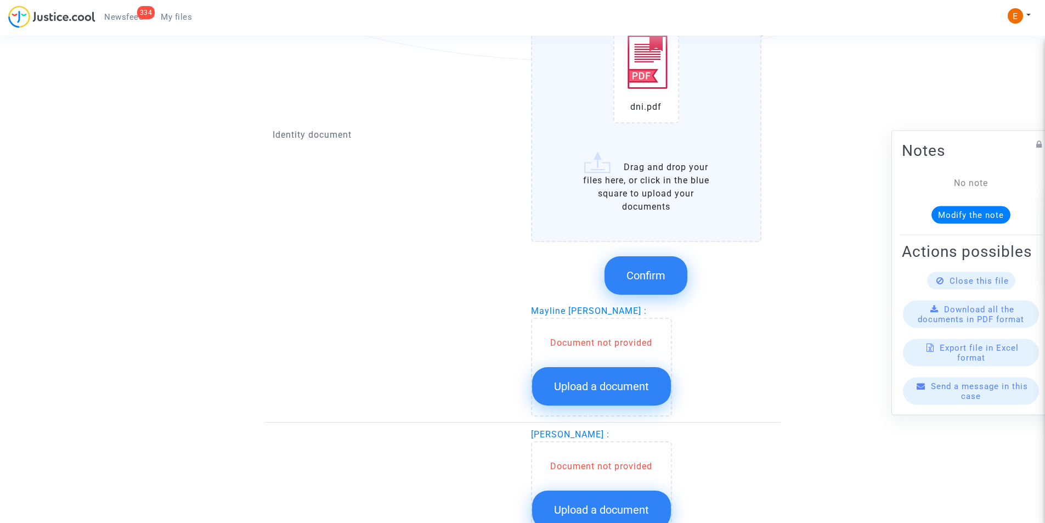
click at [600, 324] on div "Document not provided Upload a document" at bounding box center [601, 367] width 141 height 99
click at [629, 280] on span "Confirm" at bounding box center [646, 275] width 39 height 13
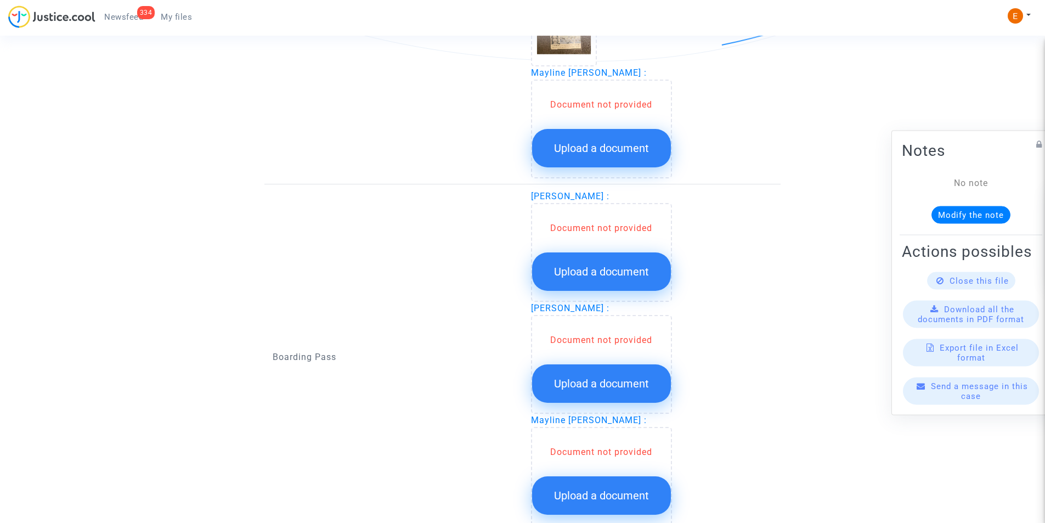
click at [587, 134] on button "Upload a document" at bounding box center [601, 148] width 139 height 38
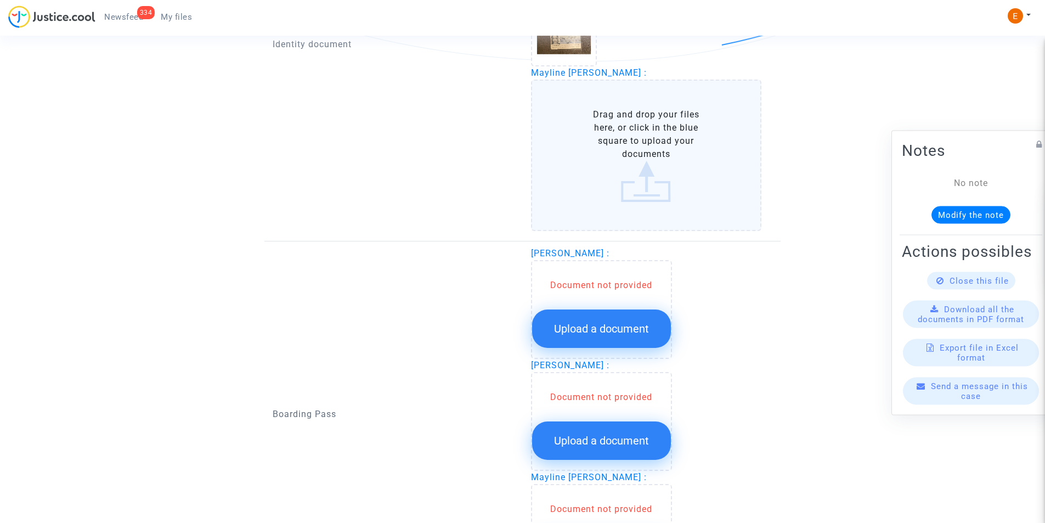
click at [589, 143] on label "Drag and drop your files here, or click in the blue square to upload your docum…" at bounding box center [646, 155] width 231 height 151
click at [0, 0] on input "Drag and drop your files here, or click in the blue square to upload your docum…" at bounding box center [0, 0] width 0 height 0
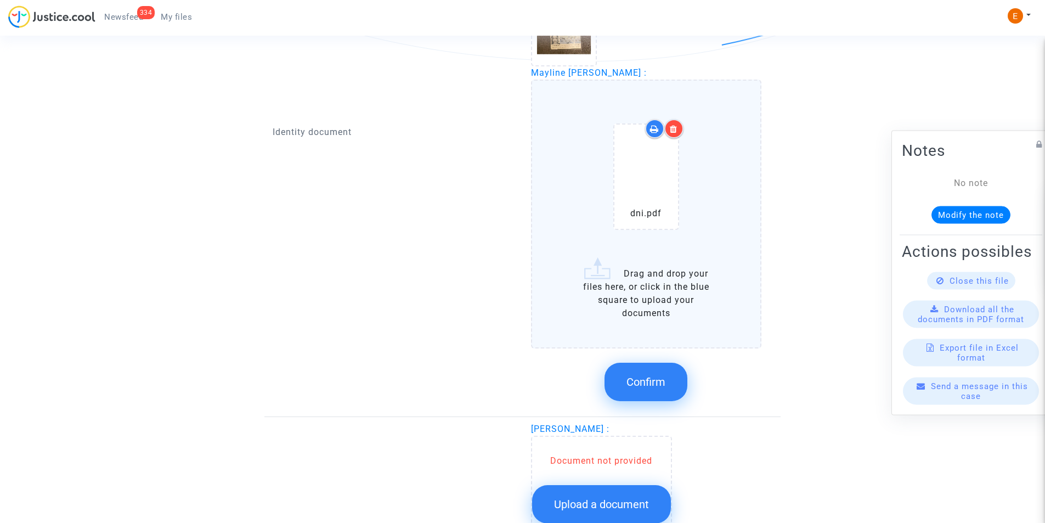
click at [631, 381] on span "Confirm" at bounding box center [646, 381] width 39 height 13
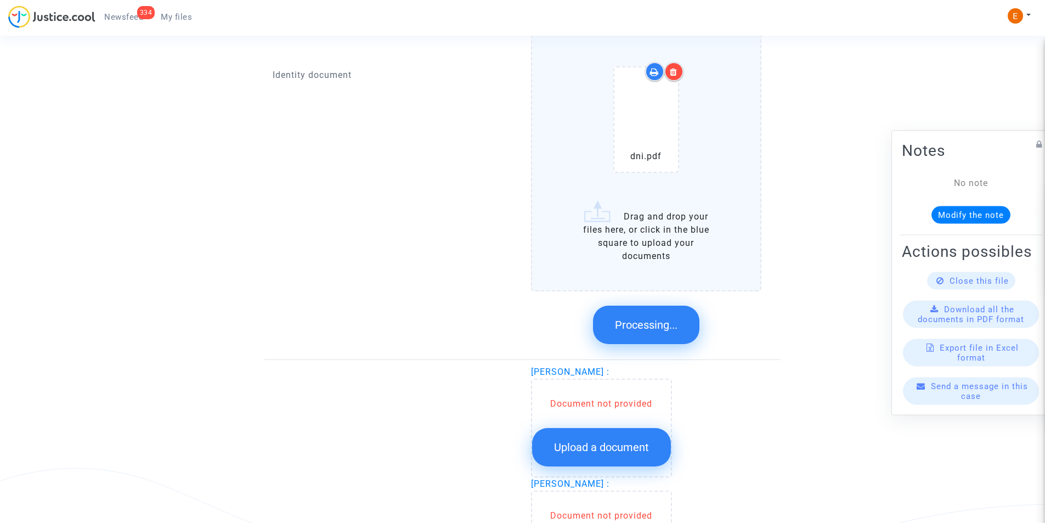
scroll to position [1019, 0]
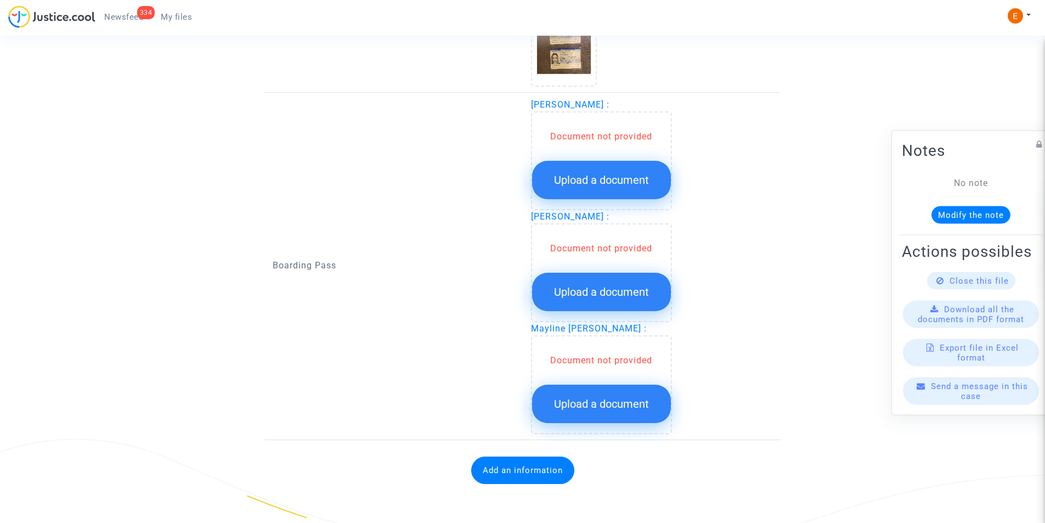
click at [621, 179] on span "Upload a document" at bounding box center [601, 179] width 95 height 13
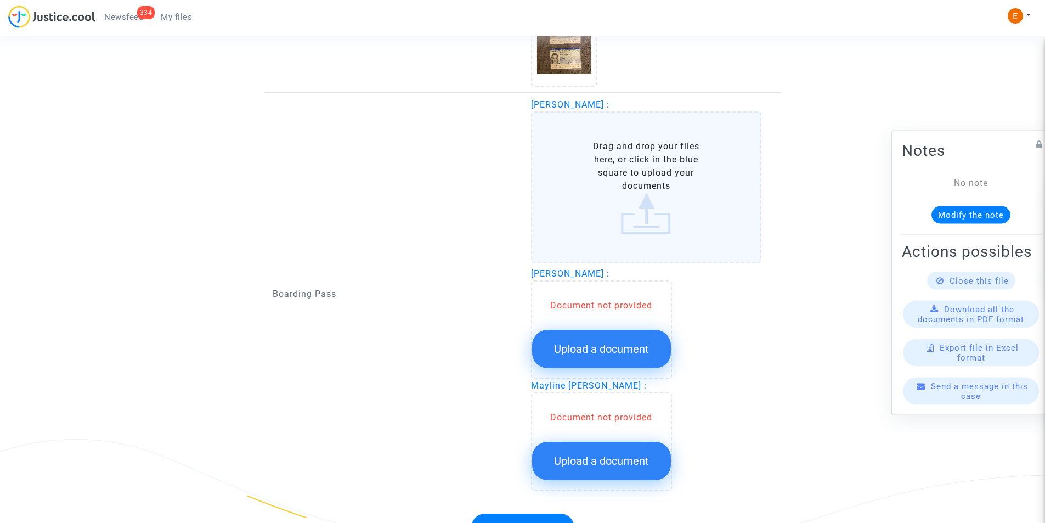
click at [618, 180] on label "Drag and drop your files here, or click in the blue square to upload your docum…" at bounding box center [646, 186] width 231 height 151
click at [0, 0] on input "Drag and drop your files here, or click in the blue square to upload your docum…" at bounding box center [0, 0] width 0 height 0
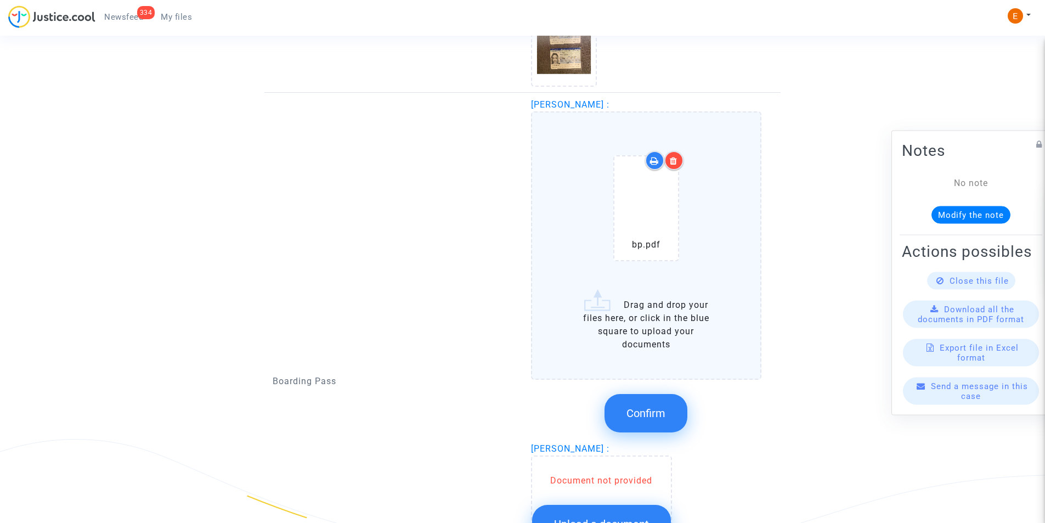
click at [671, 151] on div at bounding box center [673, 160] width 19 height 19
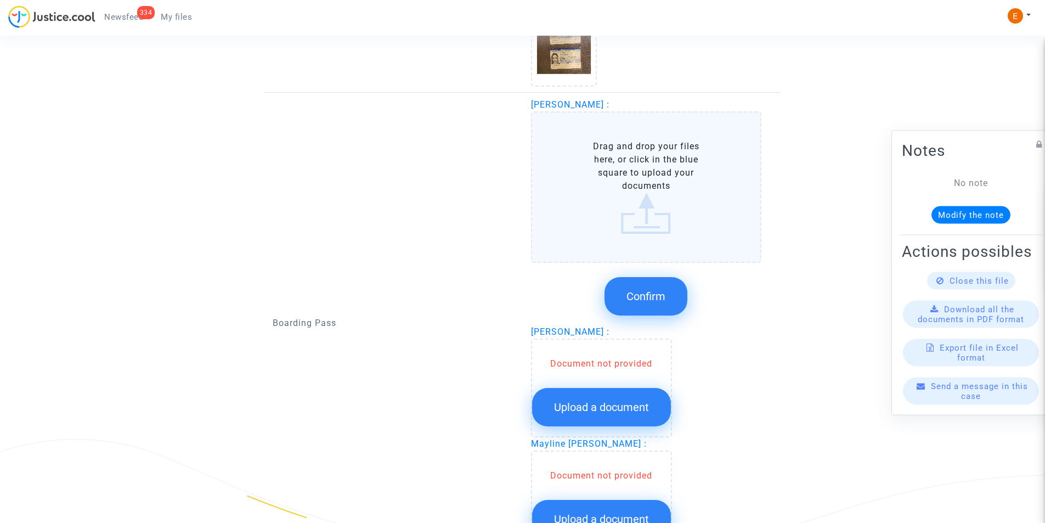
click at [639, 230] on label "Drag and drop your files here, or click in the blue square to upload your docum…" at bounding box center [646, 186] width 231 height 151
click at [0, 0] on input "Drag and drop your files here, or click in the blue square to upload your docum…" at bounding box center [0, 0] width 0 height 0
click at [640, 213] on label "Drag and drop your files here, or click in the blue square to upload your docum…" at bounding box center [646, 186] width 231 height 151
click at [0, 0] on input "Drag and drop your files here, or click in the blue square to upload your docum…" at bounding box center [0, 0] width 0 height 0
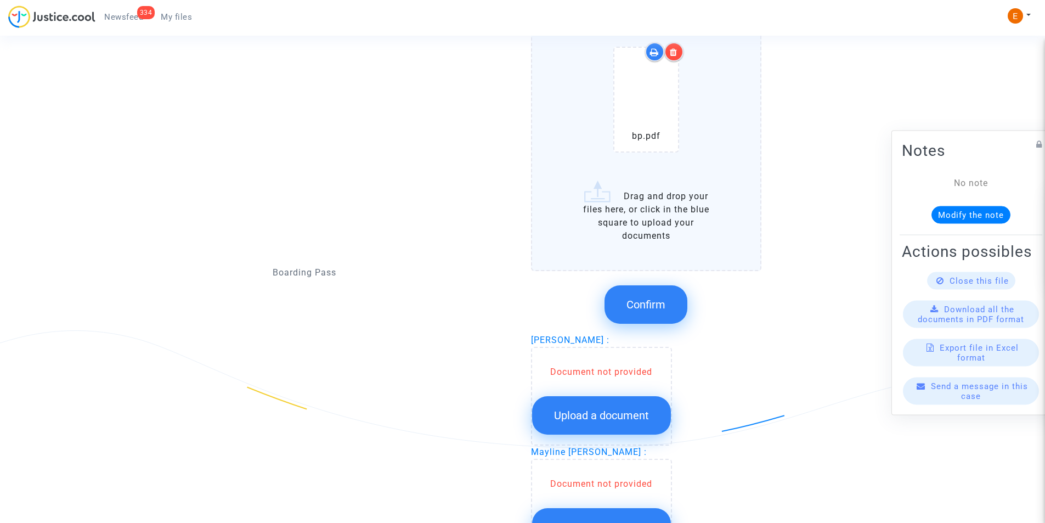
scroll to position [1129, 0]
click at [646, 291] on button "Confirm" at bounding box center [646, 303] width 83 height 38
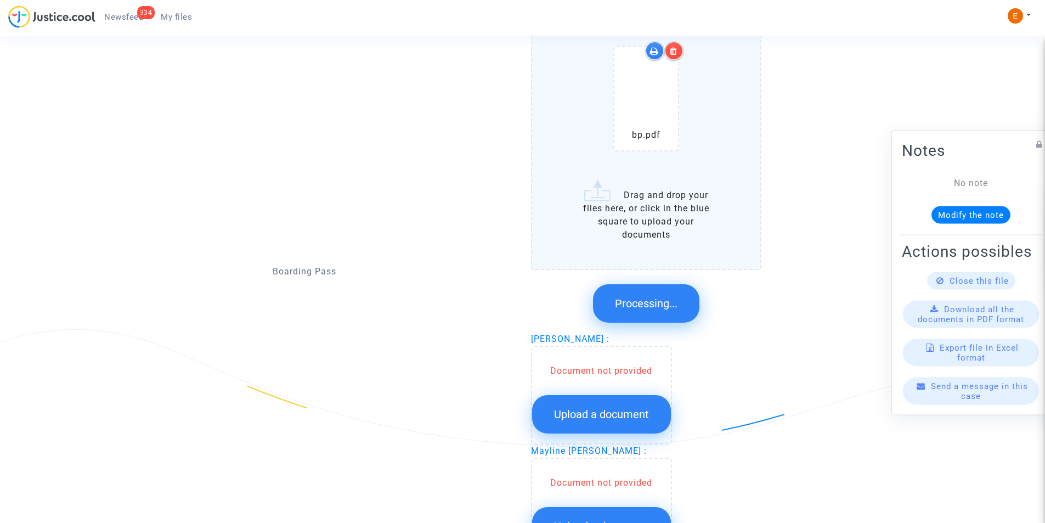
scroll to position [1013, 0]
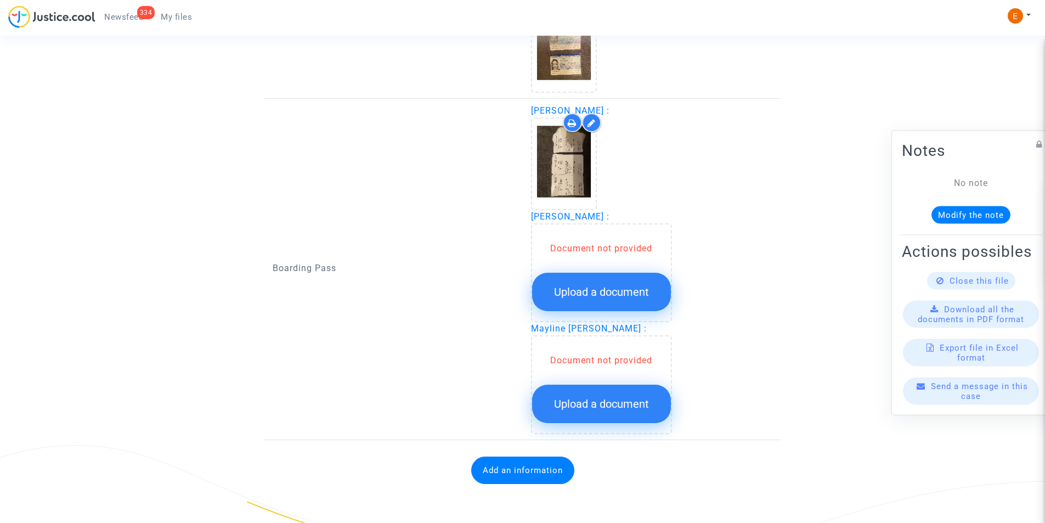
click at [586, 284] on button "Upload a document" at bounding box center [601, 292] width 139 height 38
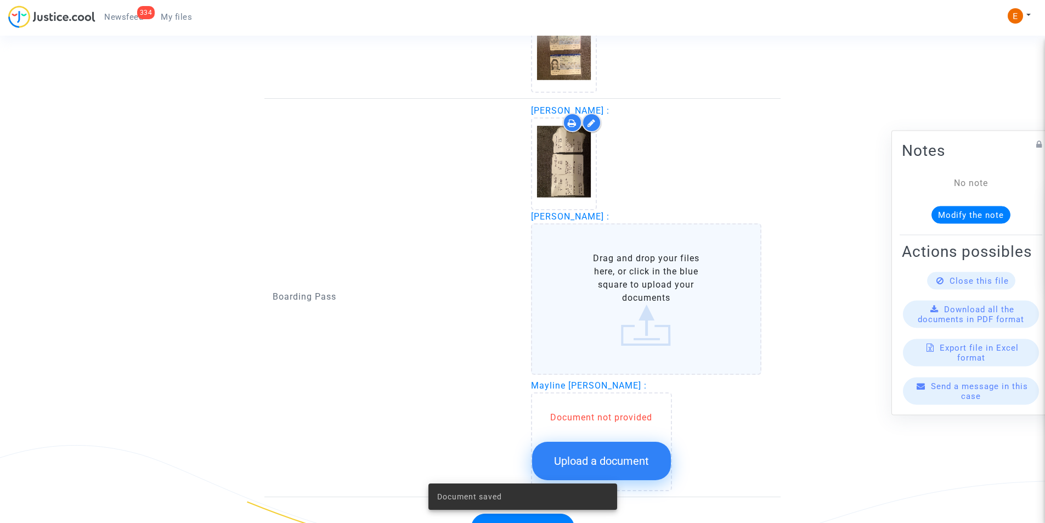
click at [589, 281] on label "Drag and drop your files here, or click in the blue square to upload your docum…" at bounding box center [646, 298] width 231 height 151
click at [0, 0] on input "Drag and drop your files here, or click in the blue square to upload your docum…" at bounding box center [0, 0] width 0 height 0
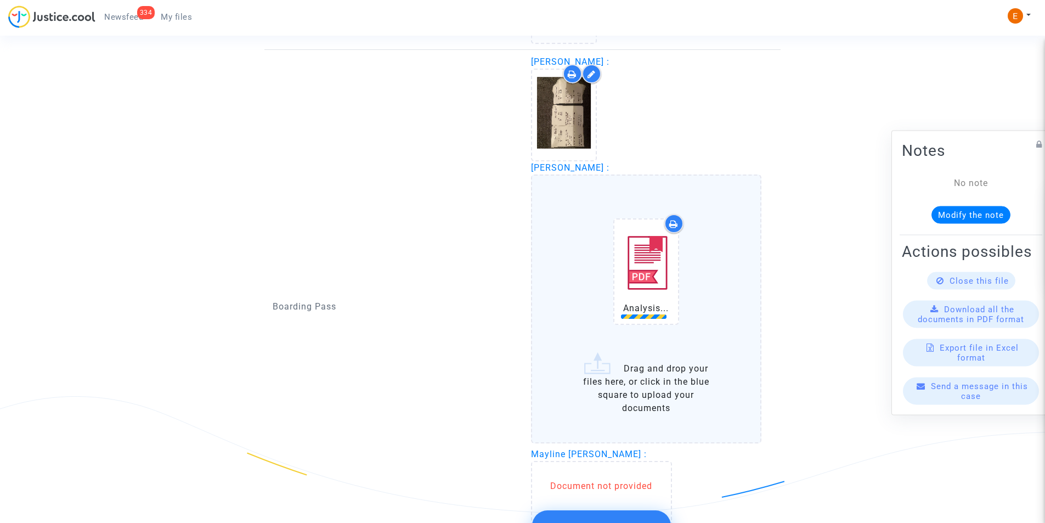
scroll to position [1123, 0]
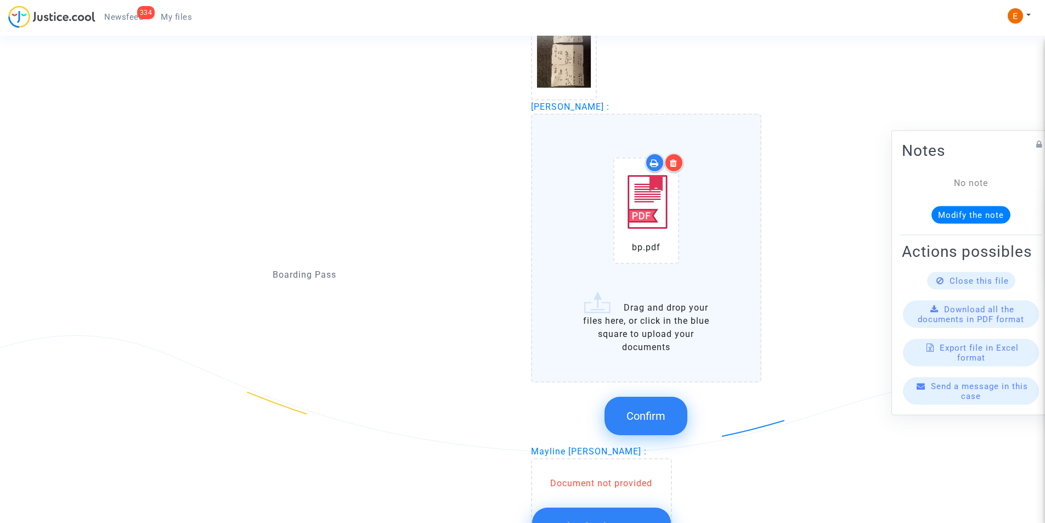
click at [645, 426] on button "Confirm" at bounding box center [646, 416] width 83 height 38
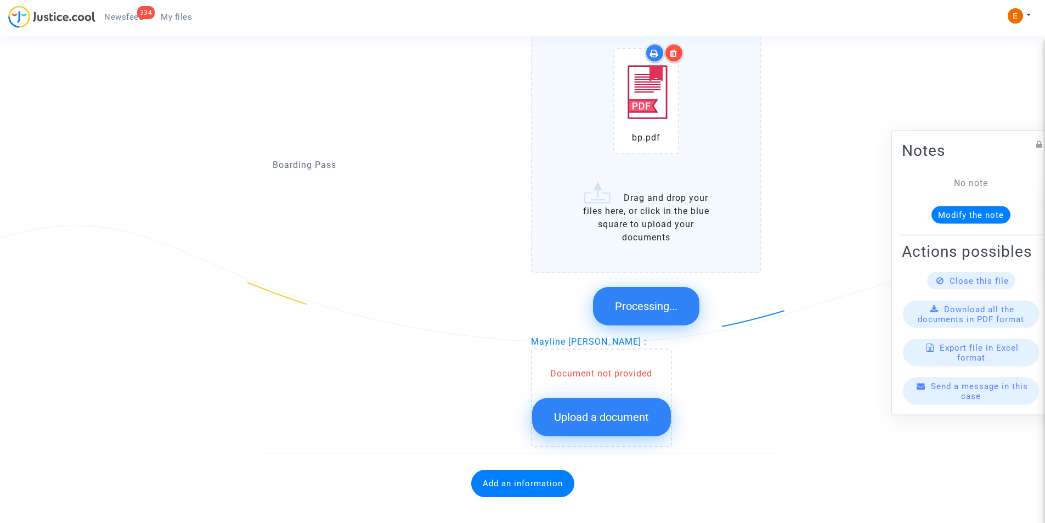
scroll to position [1007, 0]
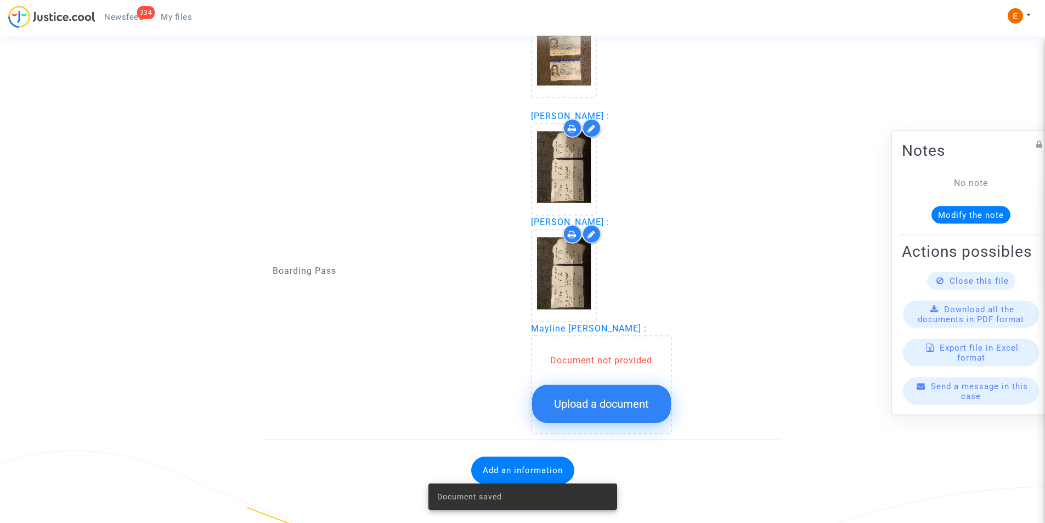
click at [591, 389] on button "Upload a document" at bounding box center [601, 404] width 139 height 38
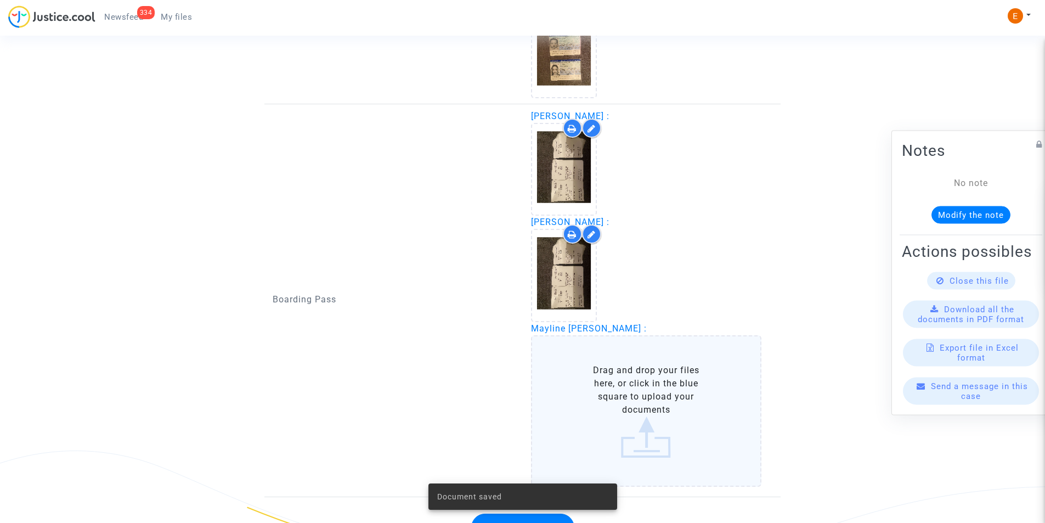
click at [594, 386] on label "Drag and drop your files here, or click in the blue square to upload your docum…" at bounding box center [646, 410] width 231 height 151
click at [0, 0] on input "Drag and drop your files here, or click in the blue square to upload your docum…" at bounding box center [0, 0] width 0 height 0
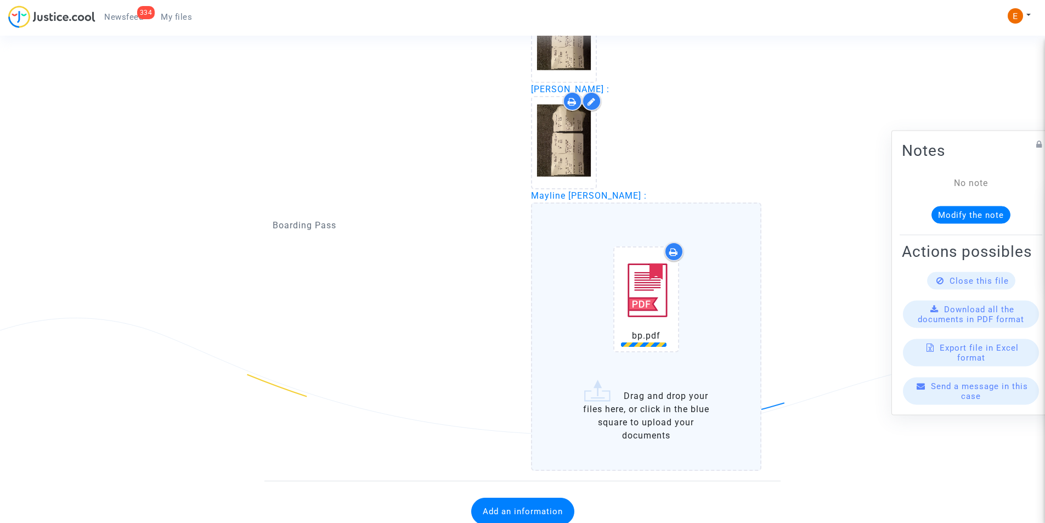
scroll to position [1181, 0]
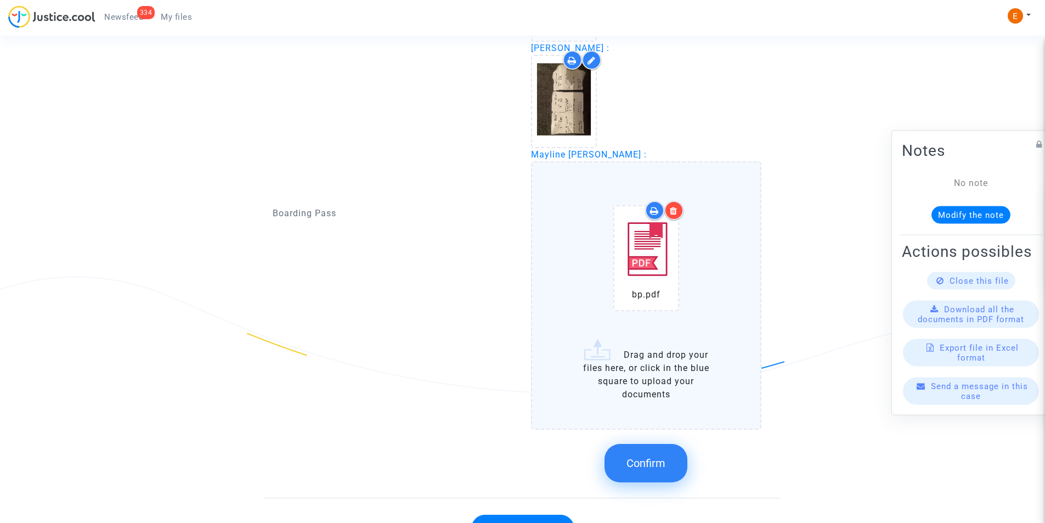
click at [640, 455] on button "Confirm" at bounding box center [646, 463] width 83 height 38
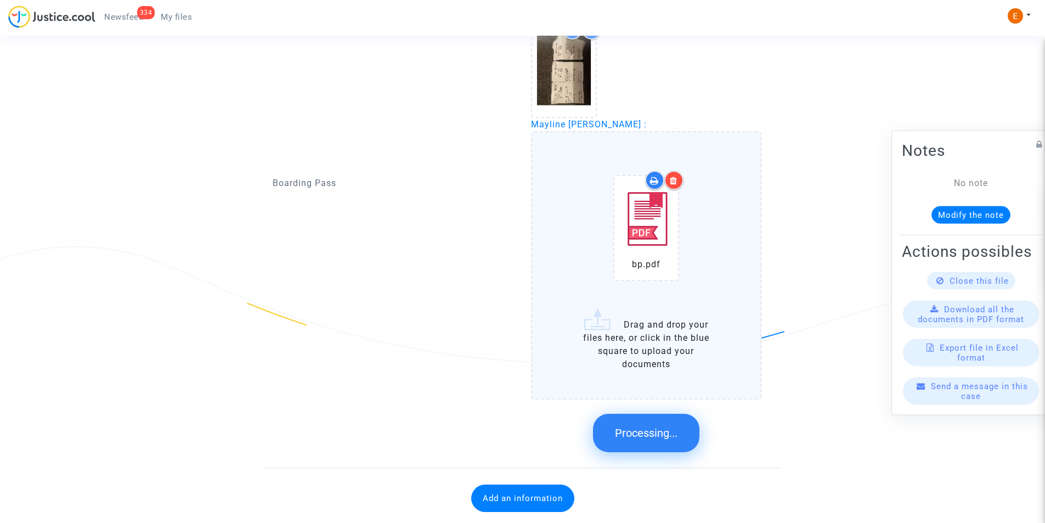
scroll to position [1001, 0]
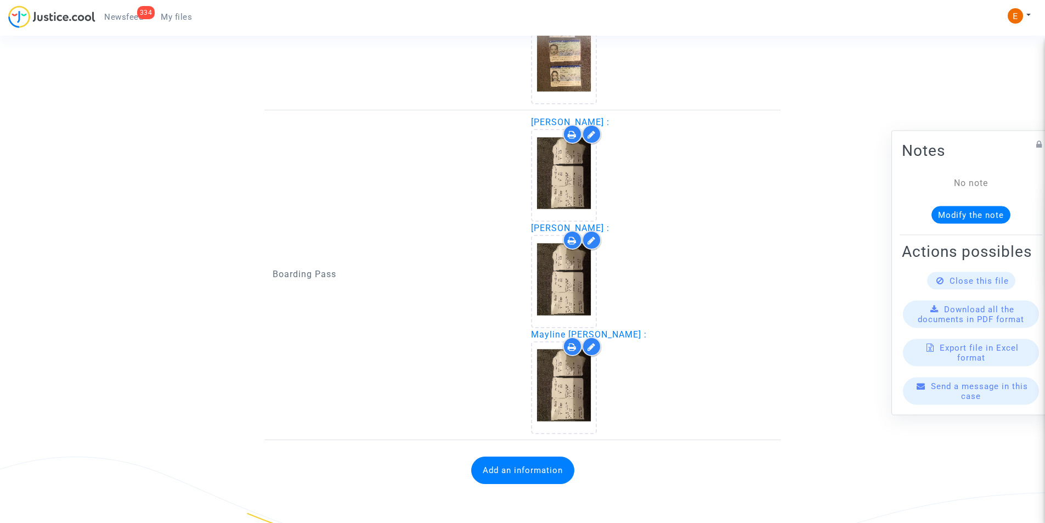
click at [542, 471] on button "Add an information" at bounding box center [522, 469] width 103 height 27
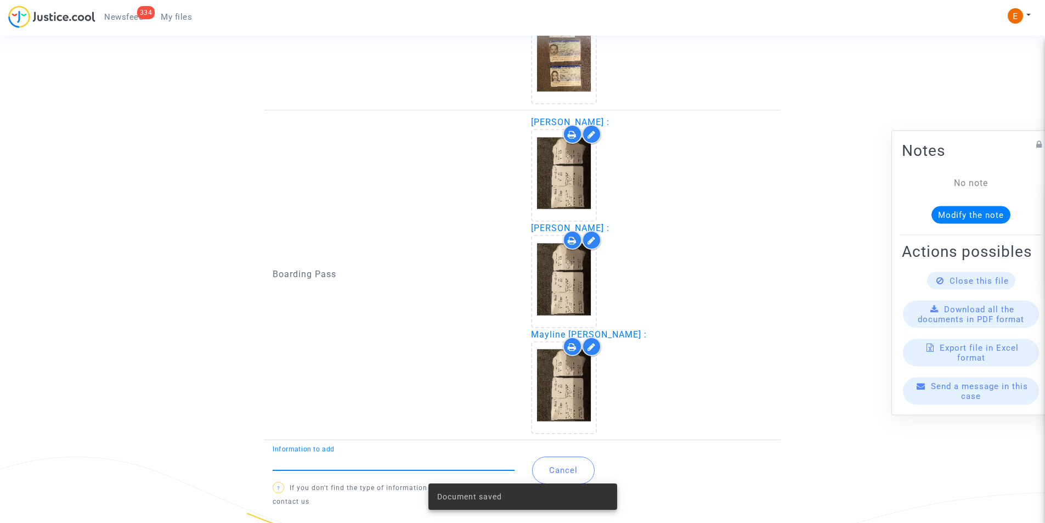
type input "s"
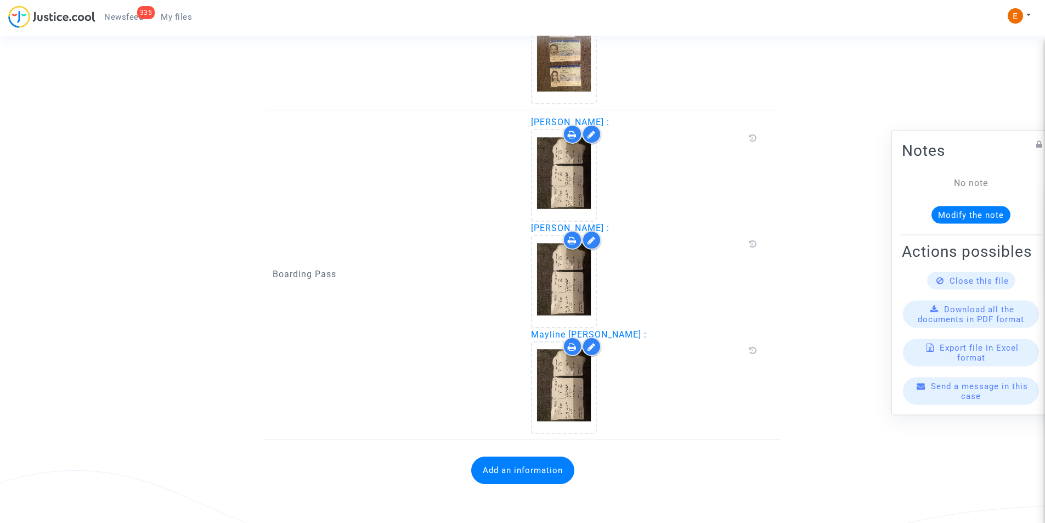
click at [533, 475] on button "Add an information" at bounding box center [522, 469] width 103 height 27
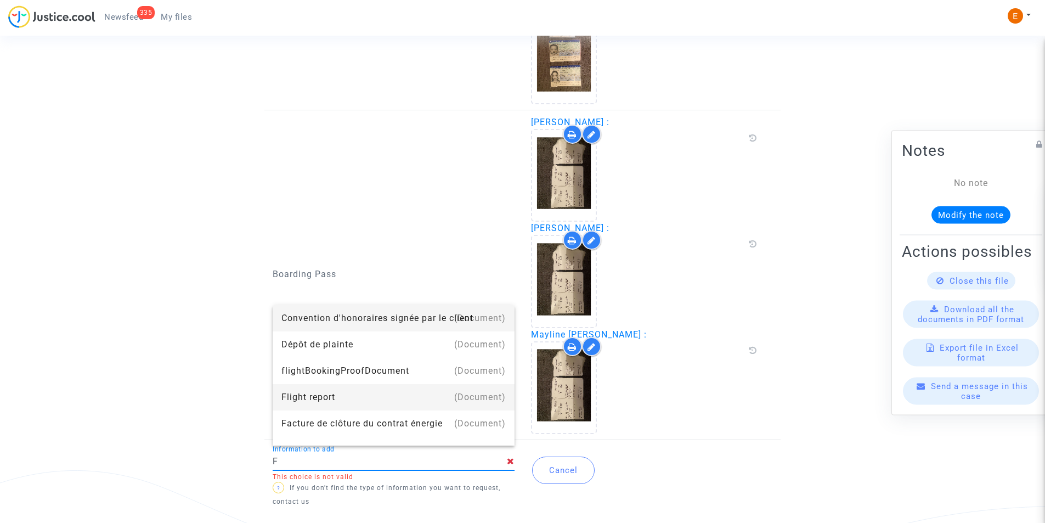
click at [292, 393] on div "Flight report" at bounding box center [393, 397] width 224 height 26
type input "Flight report"
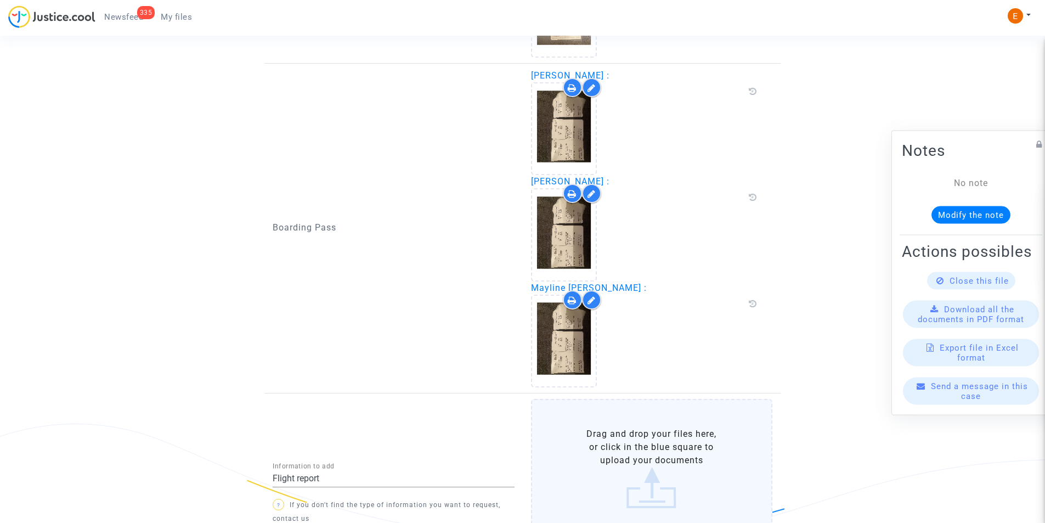
scroll to position [1097, 0]
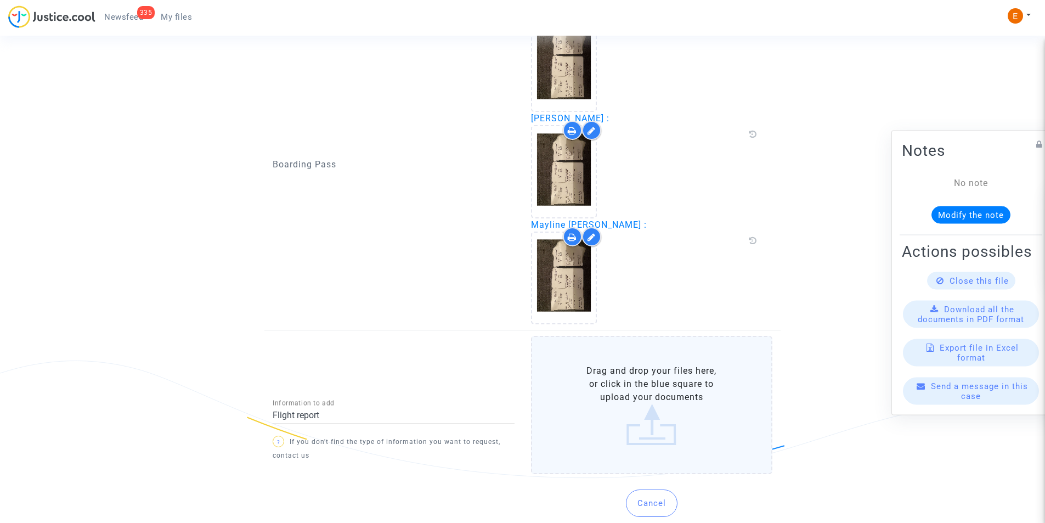
click at [644, 385] on label "Drag and drop your files here, or click in the blue square to upload your docum…" at bounding box center [652, 405] width 242 height 138
click at [0, 0] on input "Drag and drop your files here, or click in the blue square to upload your docum…" at bounding box center [0, 0] width 0 height 0
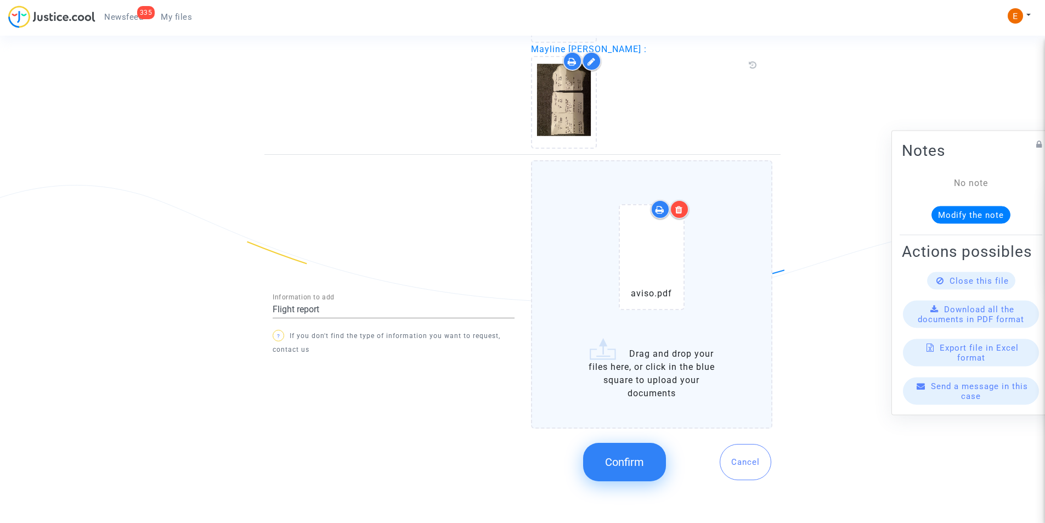
scroll to position [1275, 0]
click at [622, 456] on span "Confirm" at bounding box center [624, 460] width 39 height 13
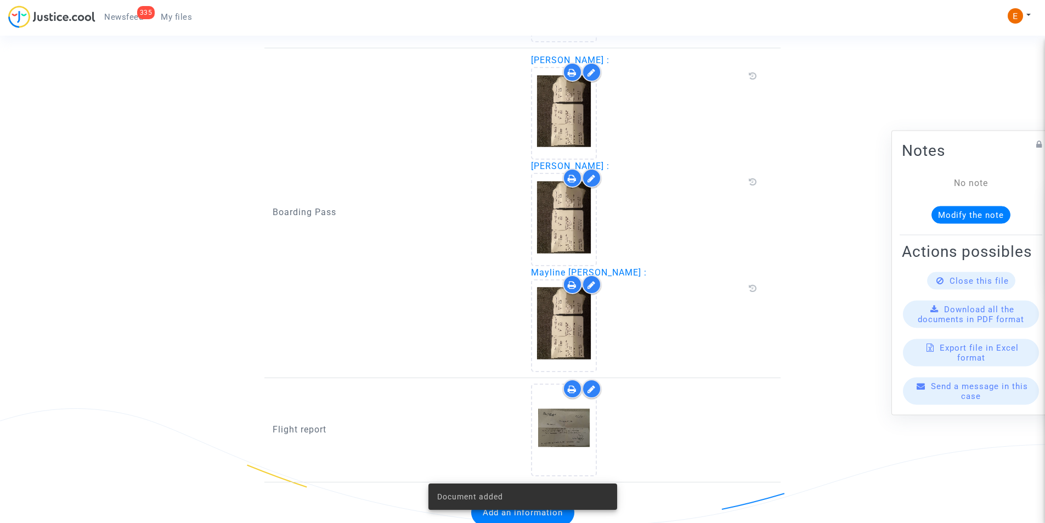
scroll to position [1092, 0]
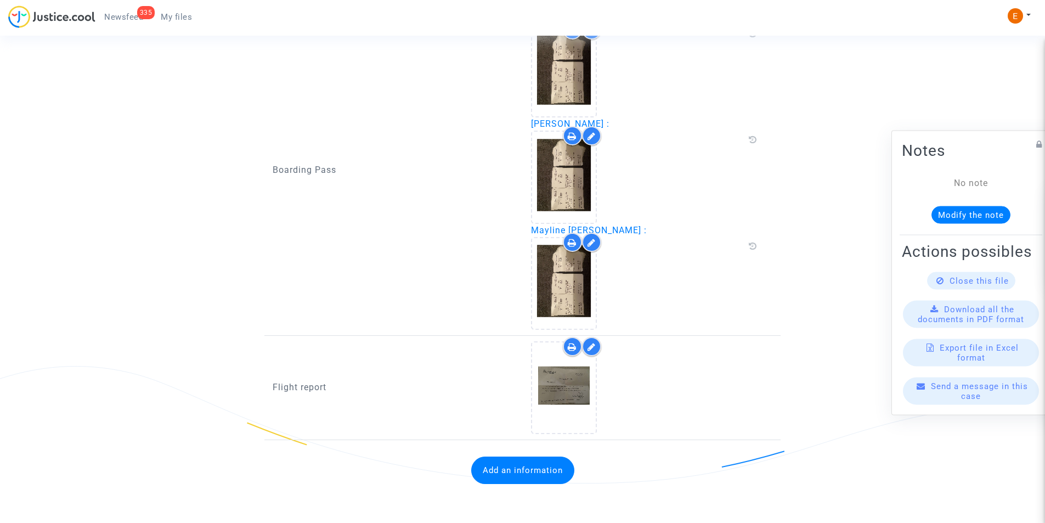
click at [510, 472] on button "Add an information" at bounding box center [522, 469] width 103 height 27
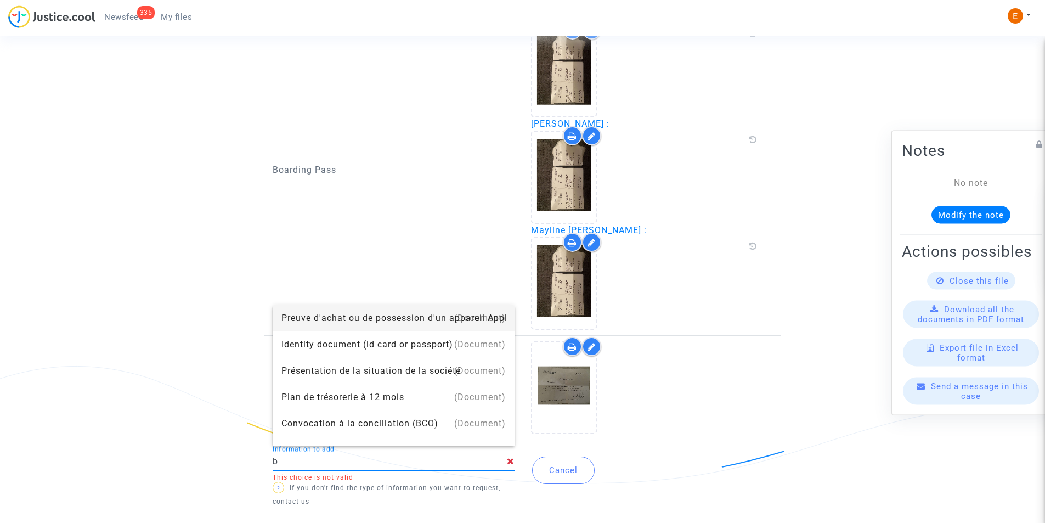
type input "Booking document"
click at [358, 323] on div "Booking document" at bounding box center [393, 318] width 224 height 26
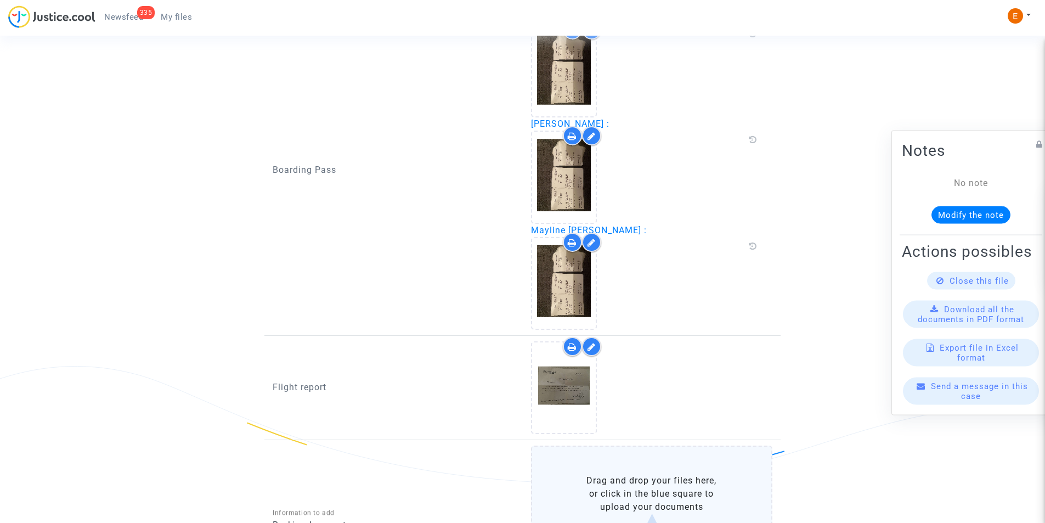
click at [577, 470] on label "Drag and drop your files here, or click in the blue square to upload your docum…" at bounding box center [652, 515] width 242 height 138
click at [0, 0] on input "Drag and drop your files here, or click in the blue square to upload your docum…" at bounding box center [0, 0] width 0 height 0
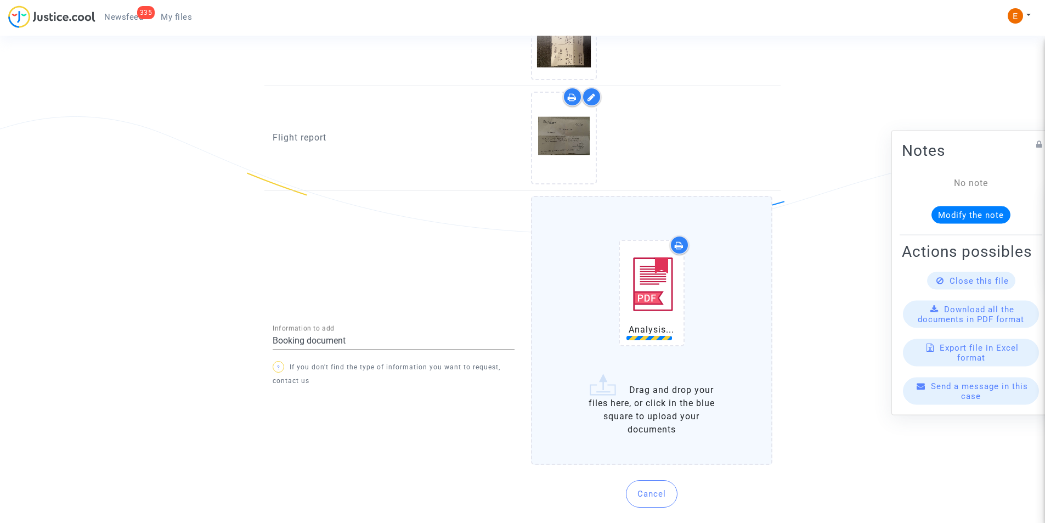
scroll to position [1371, 0]
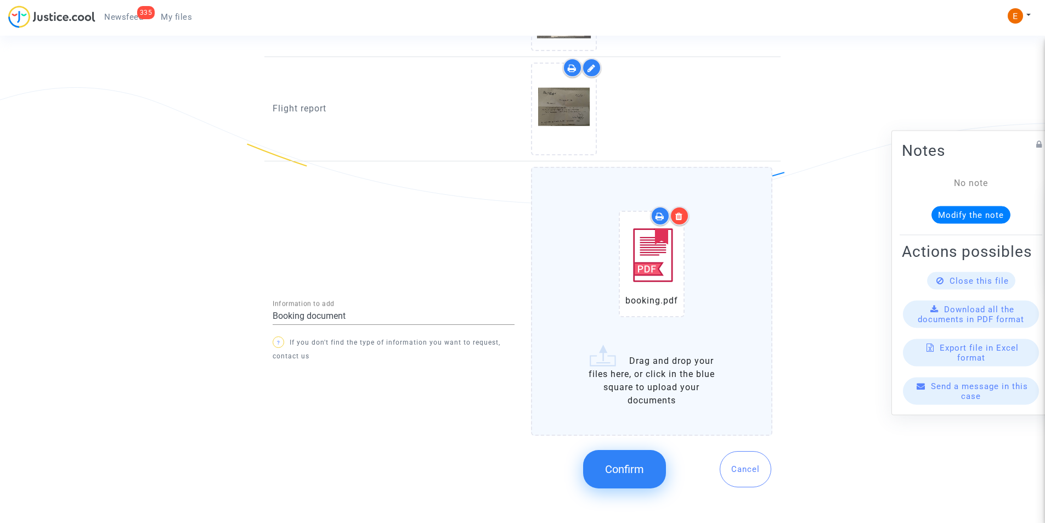
click at [616, 464] on span "Confirm" at bounding box center [624, 469] width 39 height 13
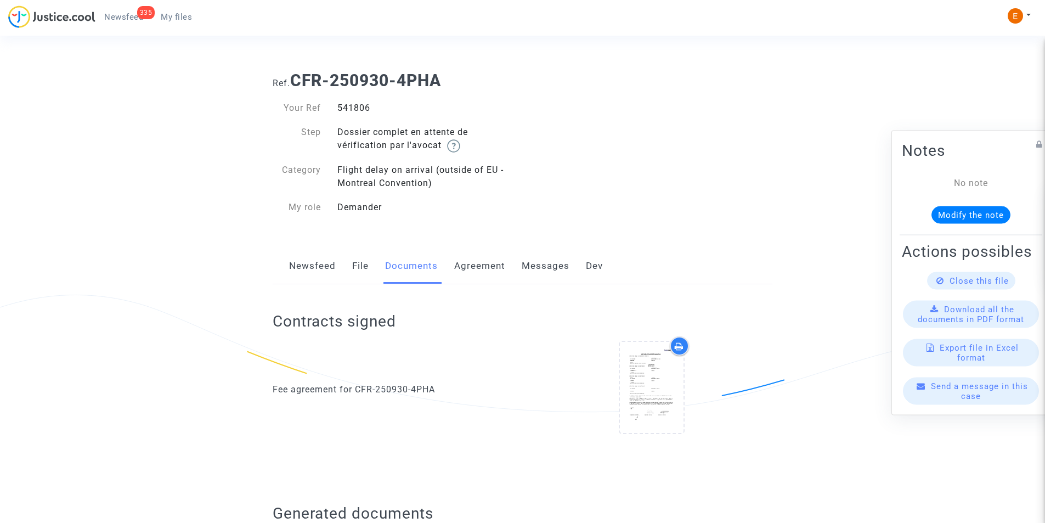
scroll to position [0, 0]
